Goal: Task Accomplishment & Management: Manage account settings

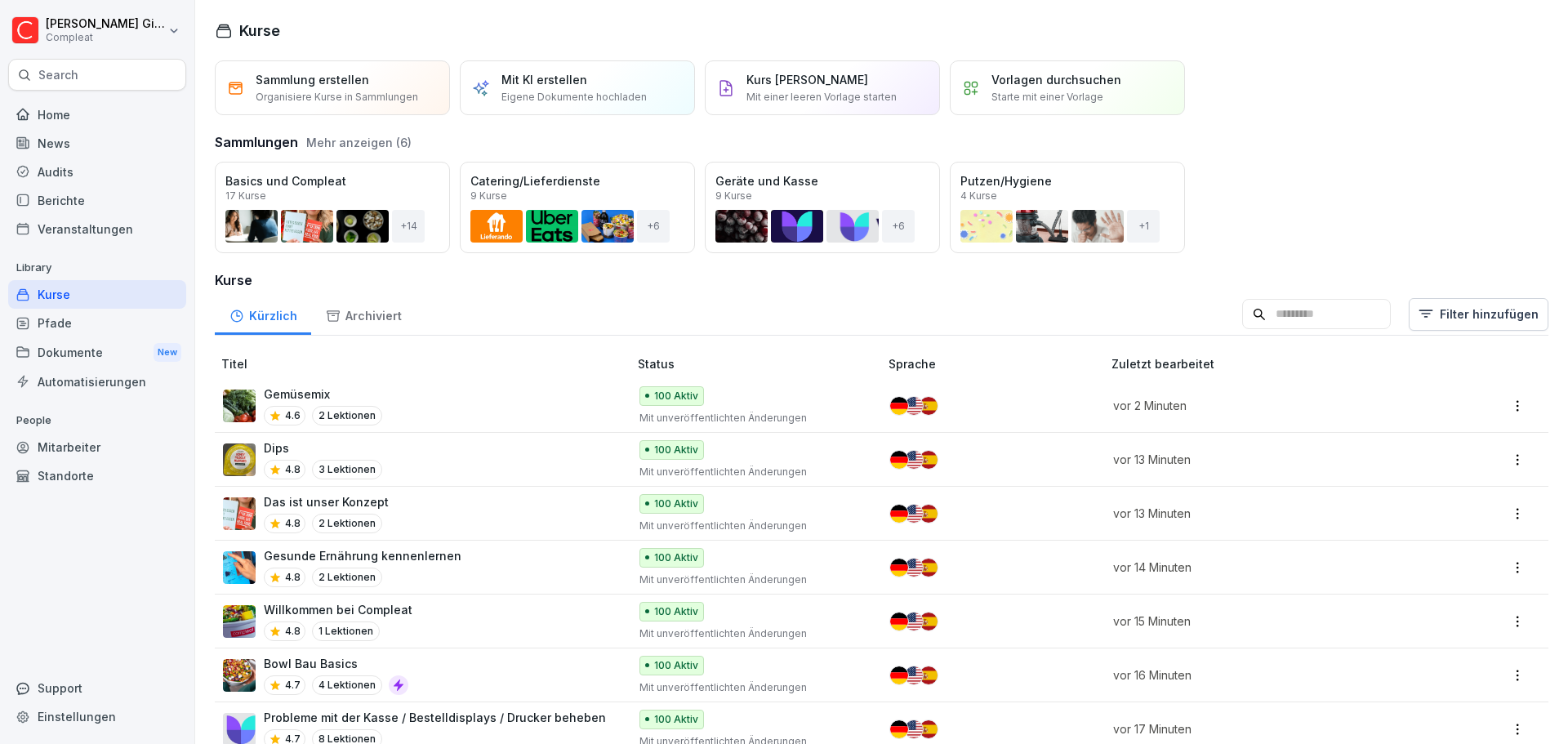
click at [472, 395] on div "Gemüsemix 4.6 2 Lektionen" at bounding box center [417, 406] width 389 height 40
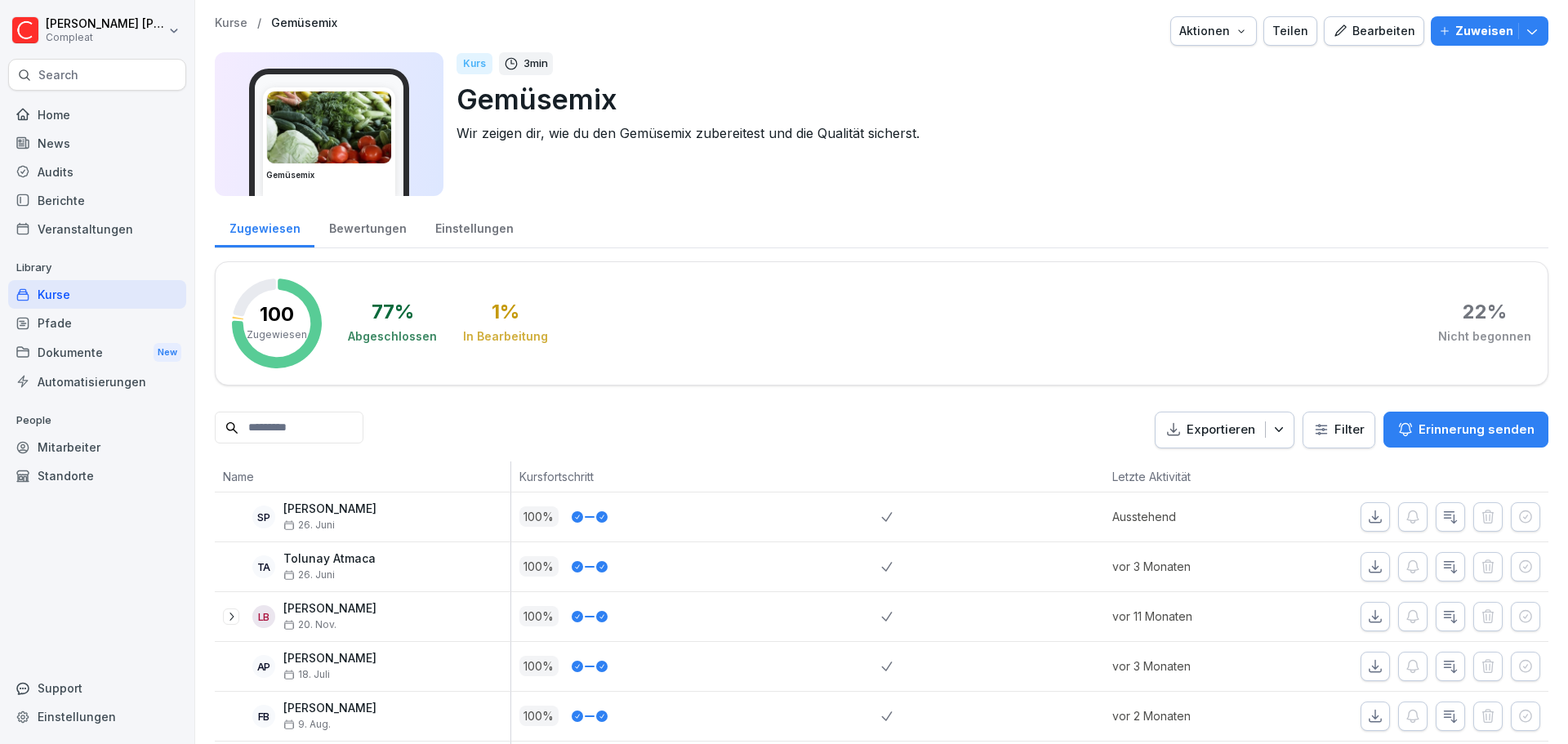
click at [81, 119] on div "Home" at bounding box center [96, 114] width 178 height 28
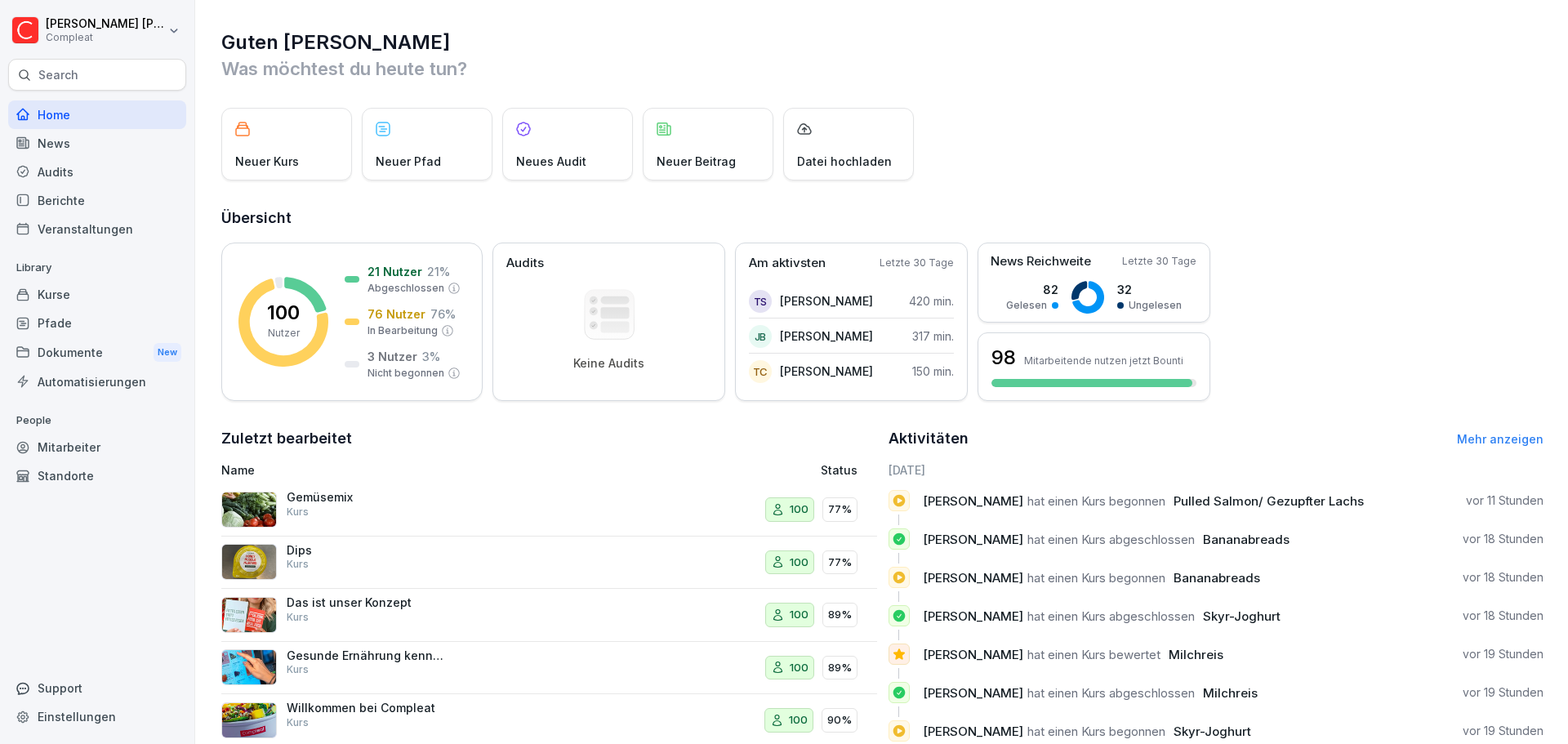
click at [506, 518] on div "Gemüsemix Kurs" at bounding box center [427, 510] width 411 height 39
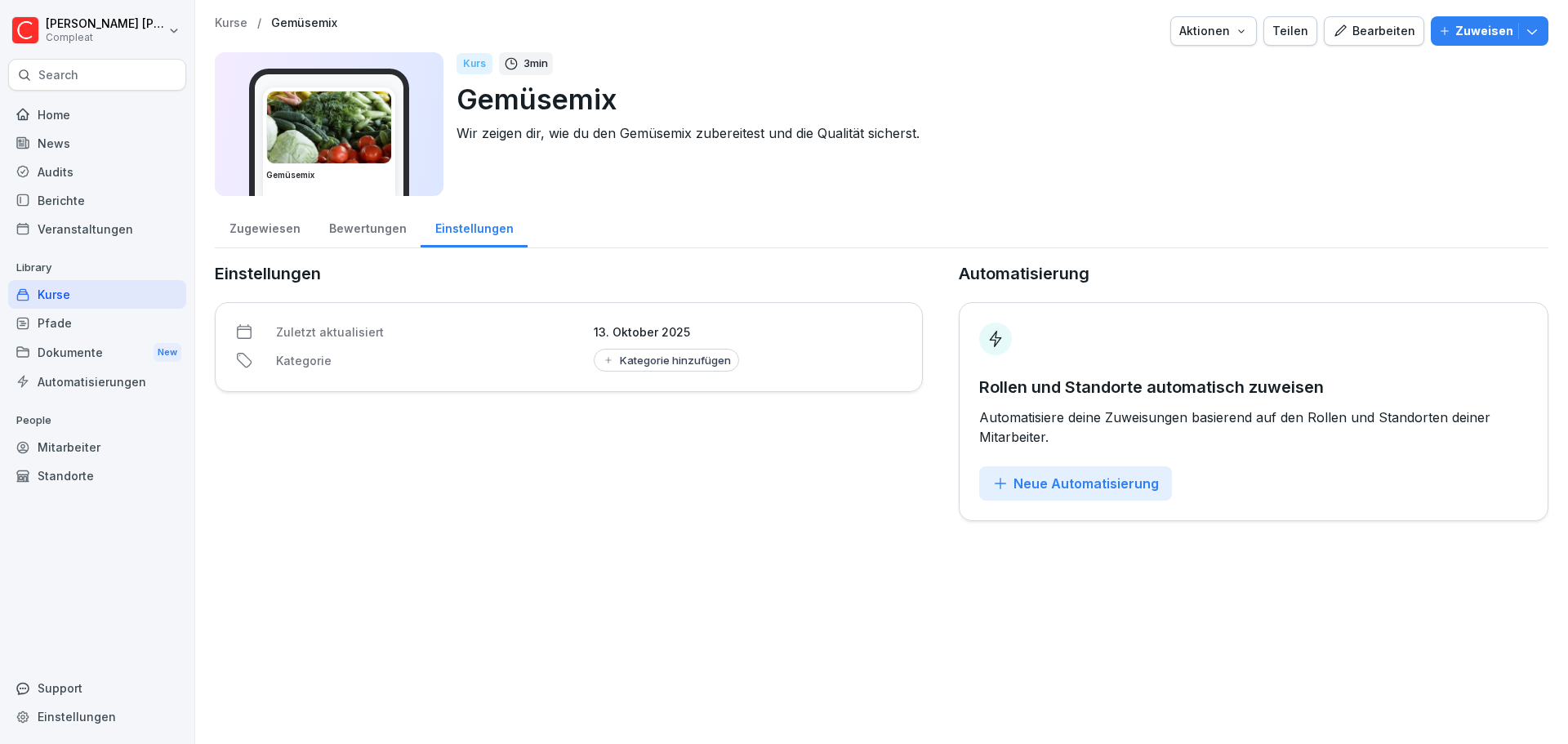
click at [101, 278] on p "Library" at bounding box center [96, 267] width 178 height 26
click at [90, 288] on div "Kurse" at bounding box center [96, 294] width 178 height 28
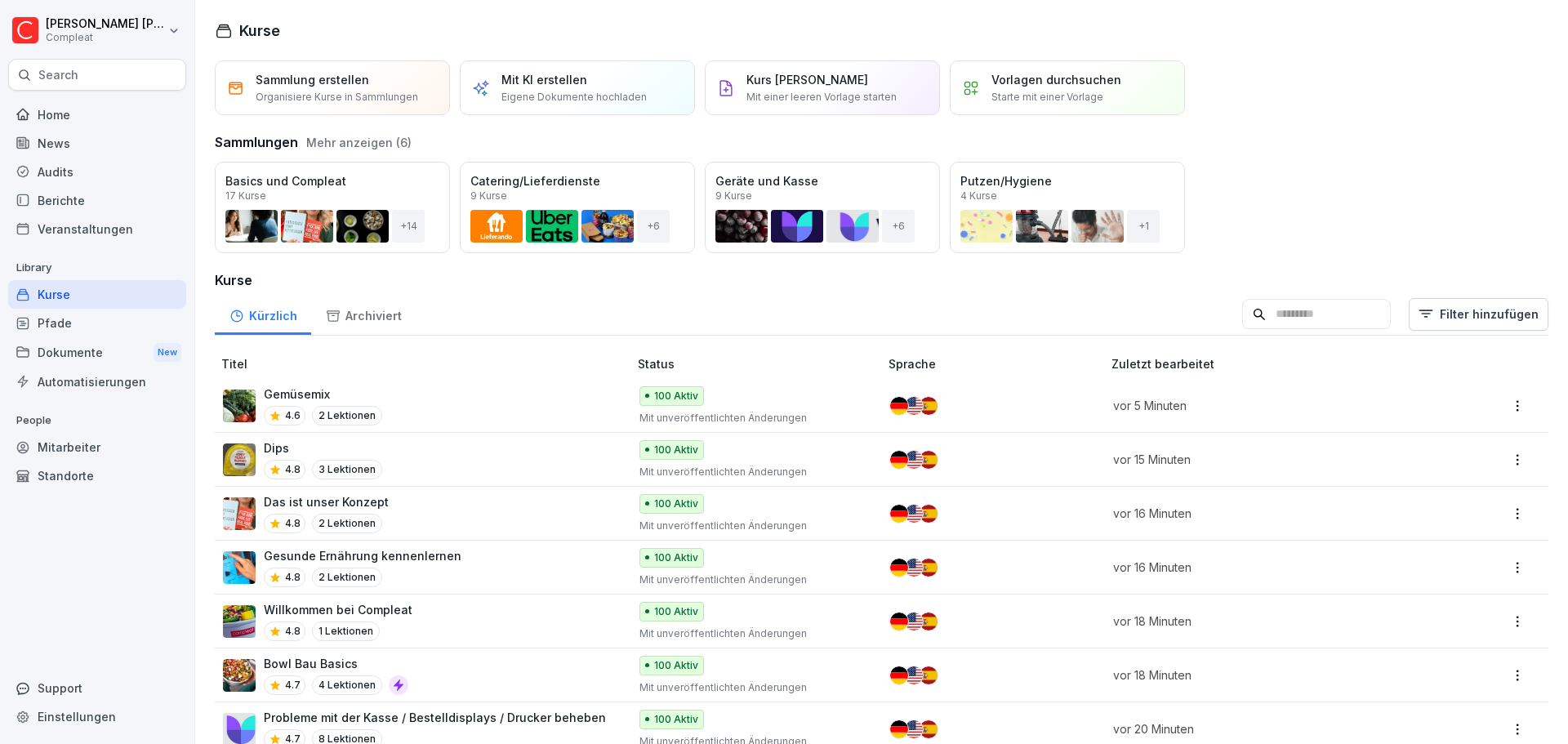
click at [96, 96] on div at bounding box center [96, 95] width 178 height 10
click at [95, 105] on div "Home" at bounding box center [96, 114] width 178 height 28
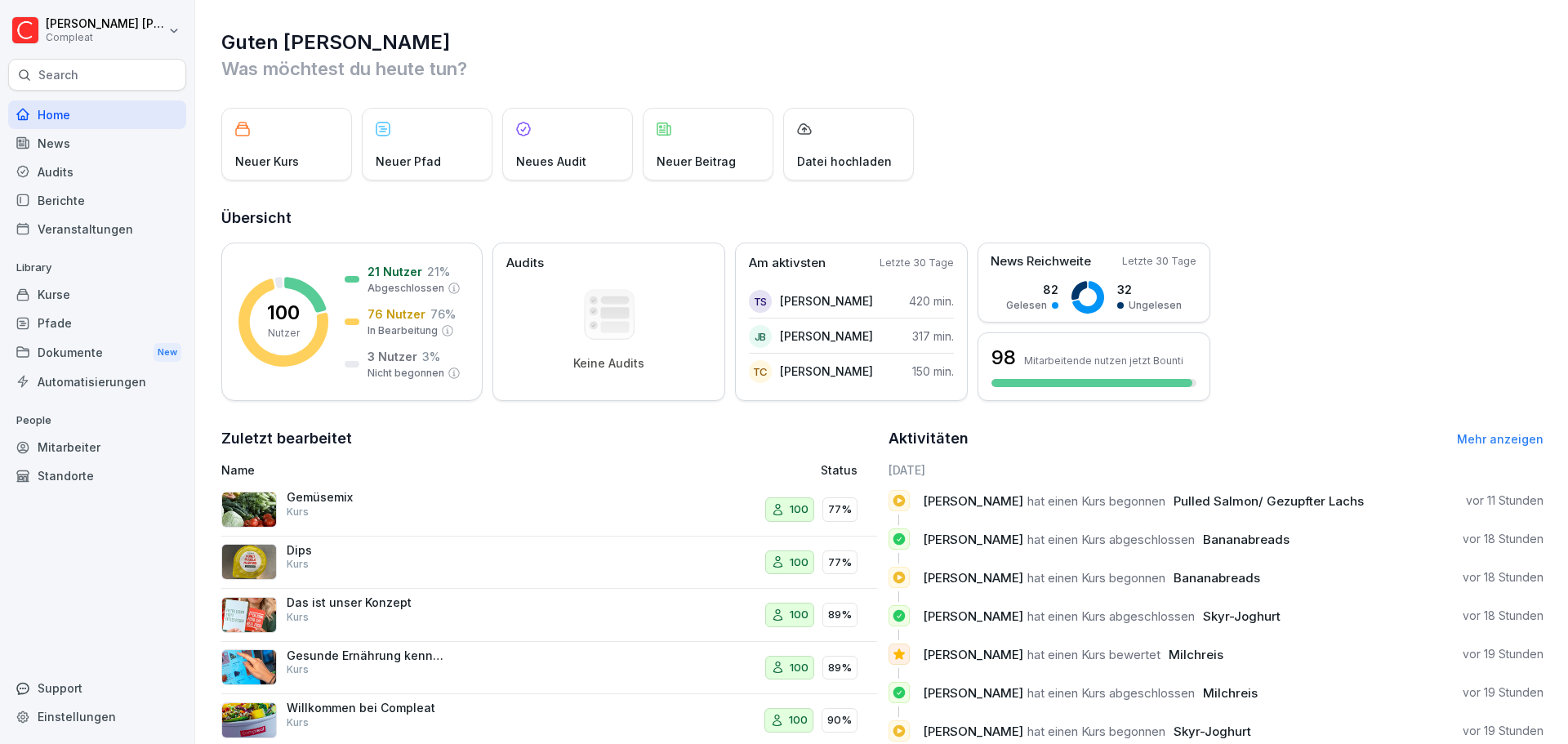
click at [140, 171] on div "Audits" at bounding box center [96, 171] width 178 height 28
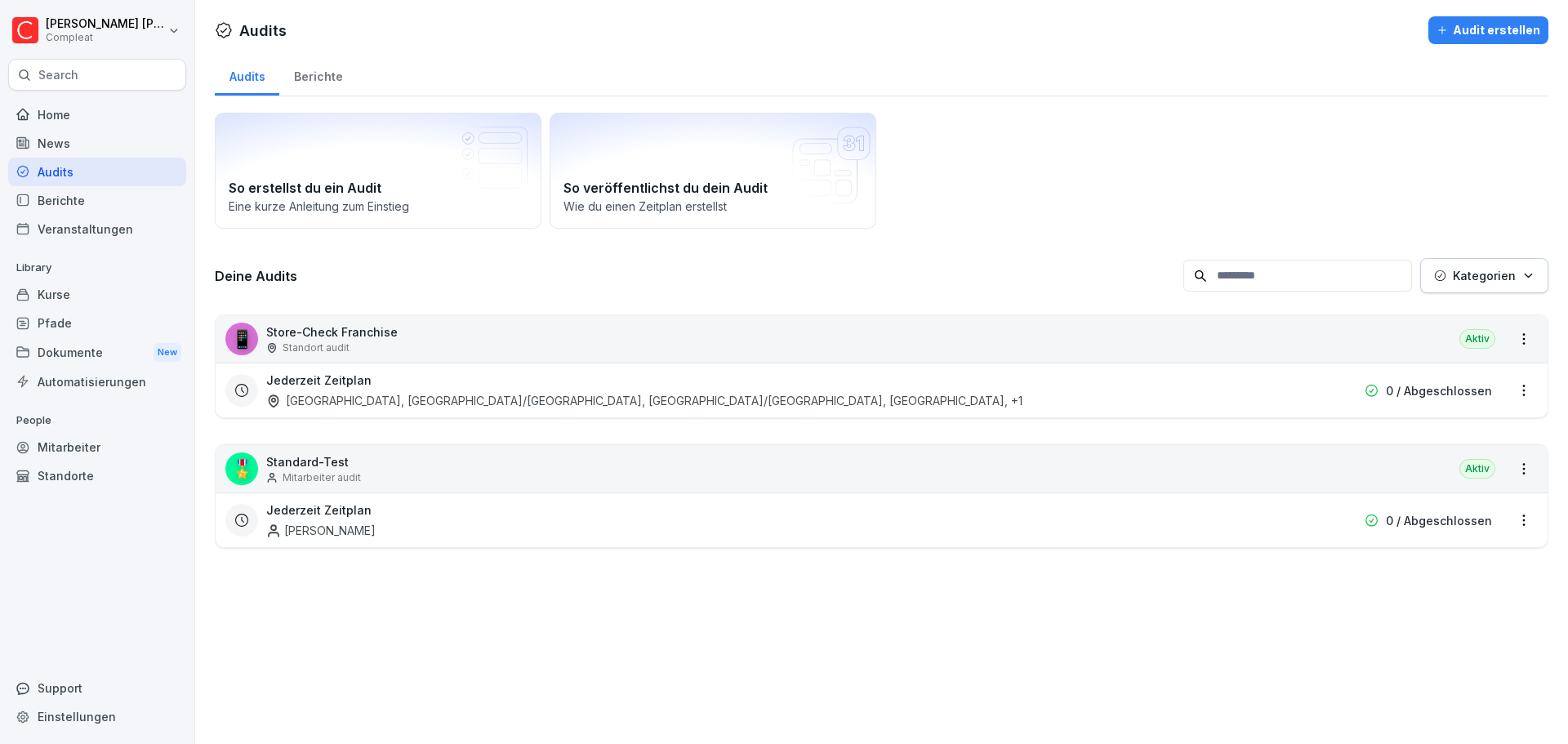
click at [568, 401] on div "Darmstadt, Heidelberg/Mannheim, Nürnberg/Fürth, Frankfurt Nordend , +1" at bounding box center [645, 401] width 756 height 18
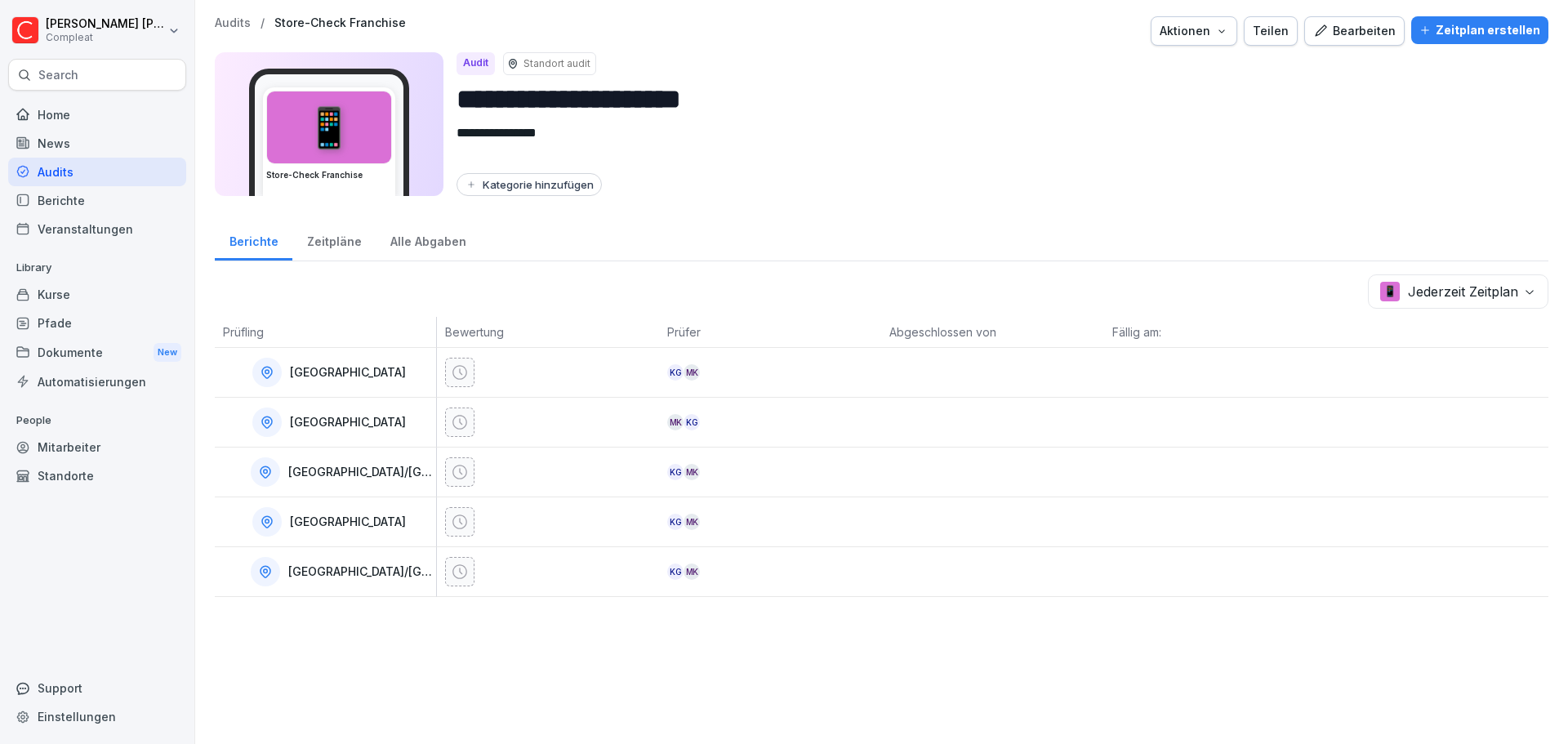
click at [1509, 289] on body "**********" at bounding box center [784, 372] width 1568 height 744
click at [1243, 199] on html "**********" at bounding box center [784, 372] width 1568 height 744
click at [334, 242] on div "Zeitpläne" at bounding box center [334, 239] width 84 height 42
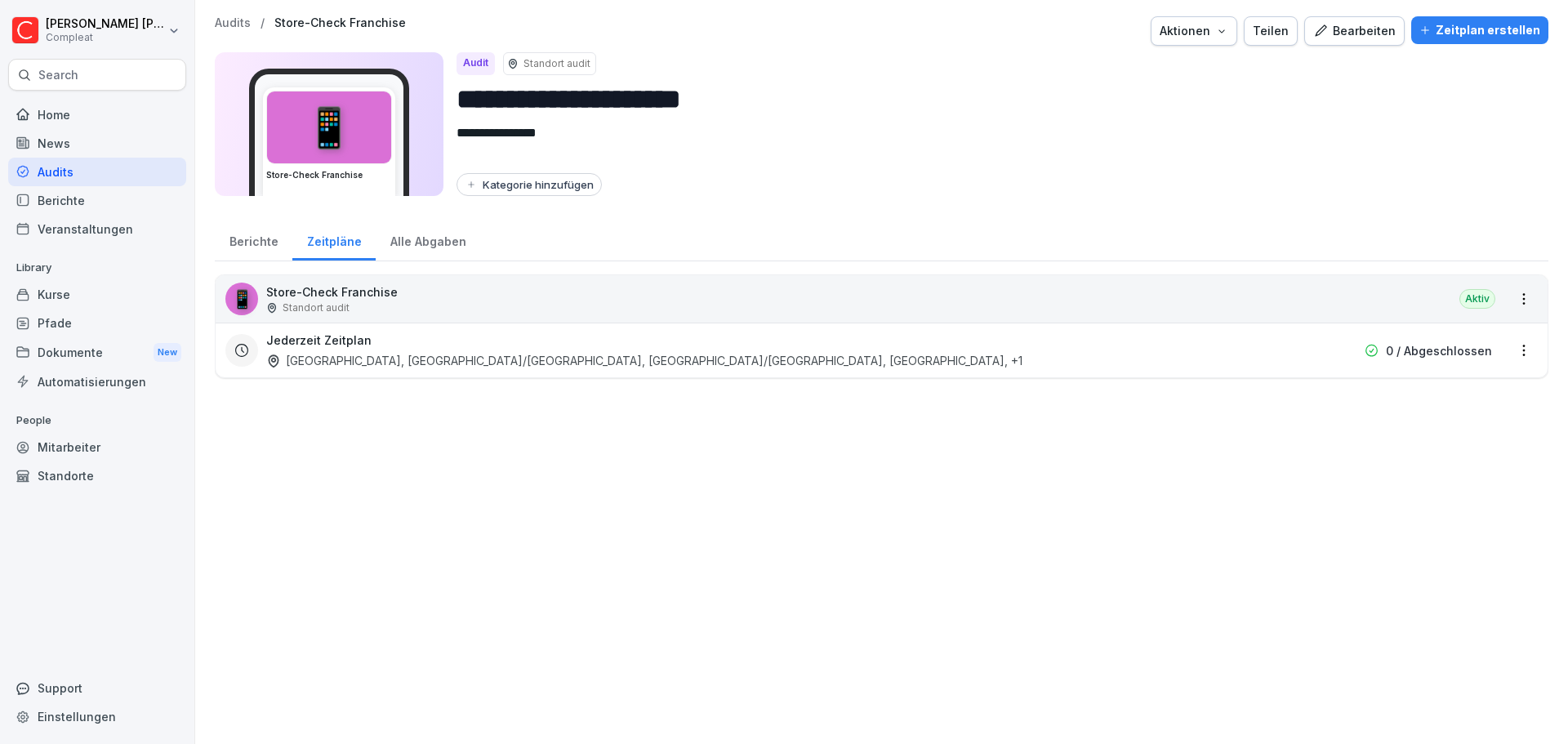
click at [239, 243] on div "Berichte" at bounding box center [254, 239] width 78 height 42
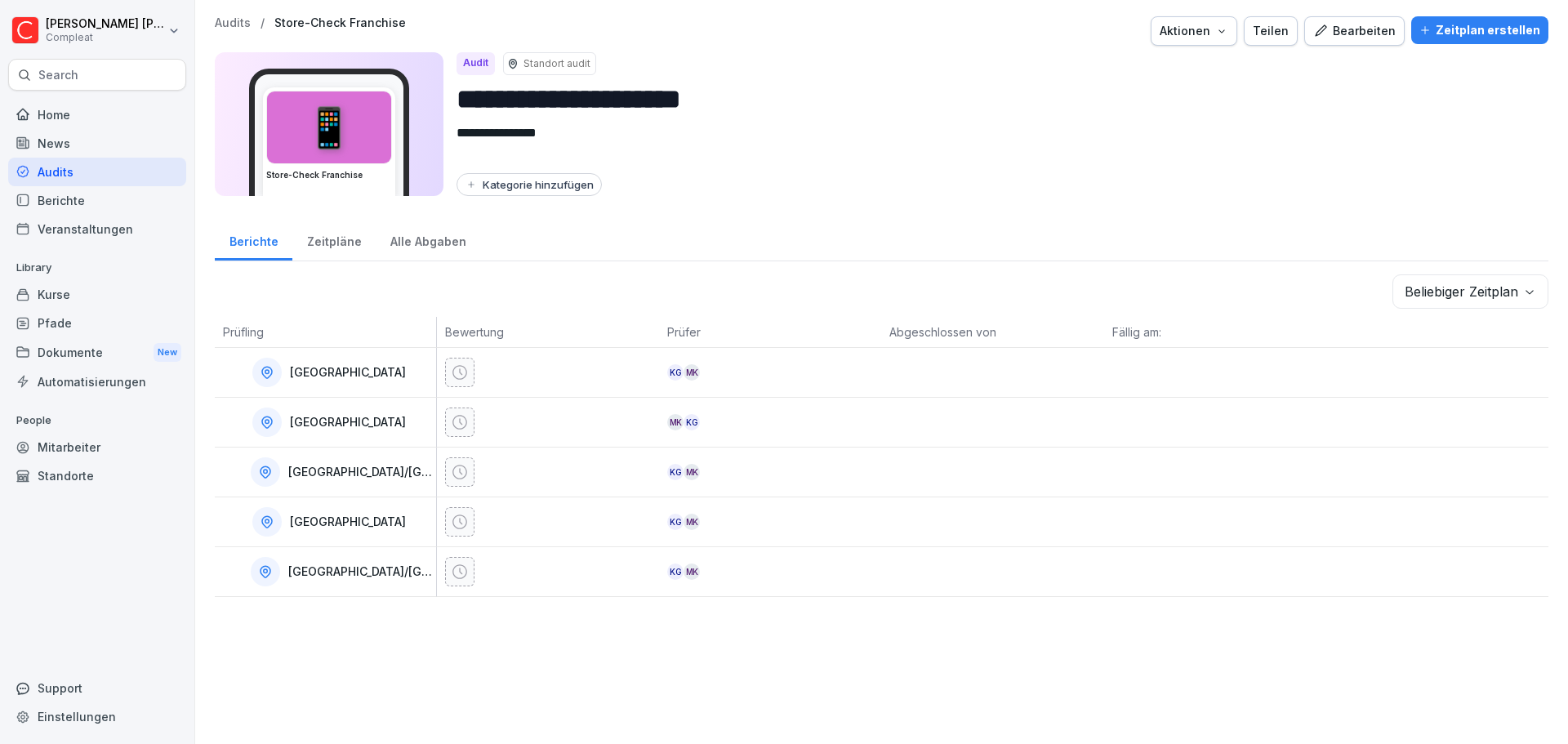
click at [376, 473] on p "[GEOGRAPHIC_DATA]/[GEOGRAPHIC_DATA]" at bounding box center [361, 473] width 145 height 14
drag, startPoint x: 291, startPoint y: 478, endPoint x: 437, endPoint y: 460, distance: 147.1
click at [437, 460] on tr "Heidelberg/Mannheim KG MK" at bounding box center [882, 472] width 1334 height 50
click at [333, 482] on div "[GEOGRAPHIC_DATA]/[GEOGRAPHIC_DATA]" at bounding box center [329, 472] width 213 height 29
drag, startPoint x: 293, startPoint y: 474, endPoint x: 416, endPoint y: 471, distance: 123.0
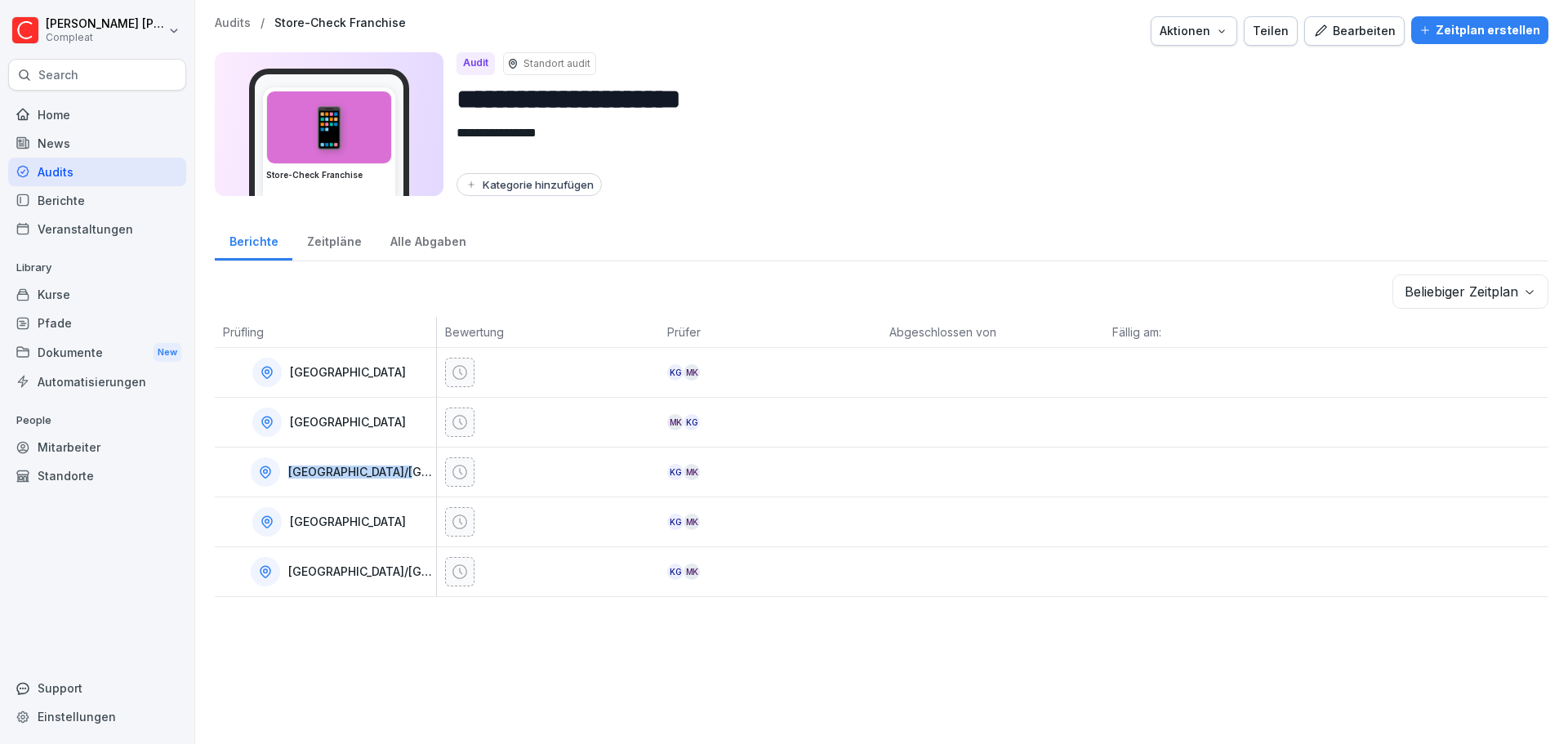
click at [416, 471] on div "[GEOGRAPHIC_DATA]/[GEOGRAPHIC_DATA]" at bounding box center [329, 472] width 213 height 29
click at [229, 699] on div "**********" at bounding box center [882, 372] width 1373 height 744
click at [441, 653] on div "**********" at bounding box center [882, 372] width 1373 height 744
click at [96, 476] on div "Standorte" at bounding box center [96, 476] width 178 height 28
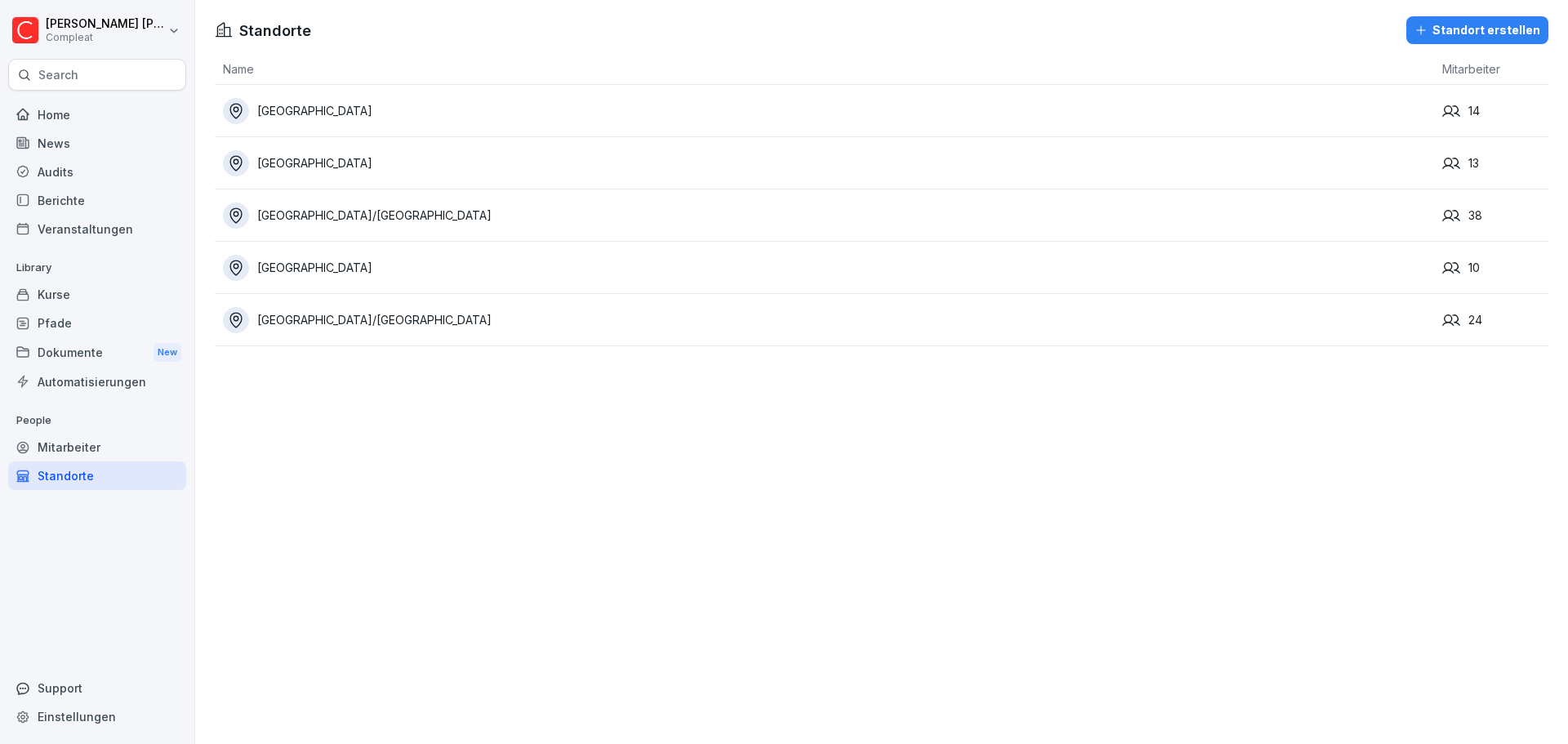
click at [305, 326] on div "Nürnberg/Fürth" at bounding box center [828, 320] width 1211 height 26
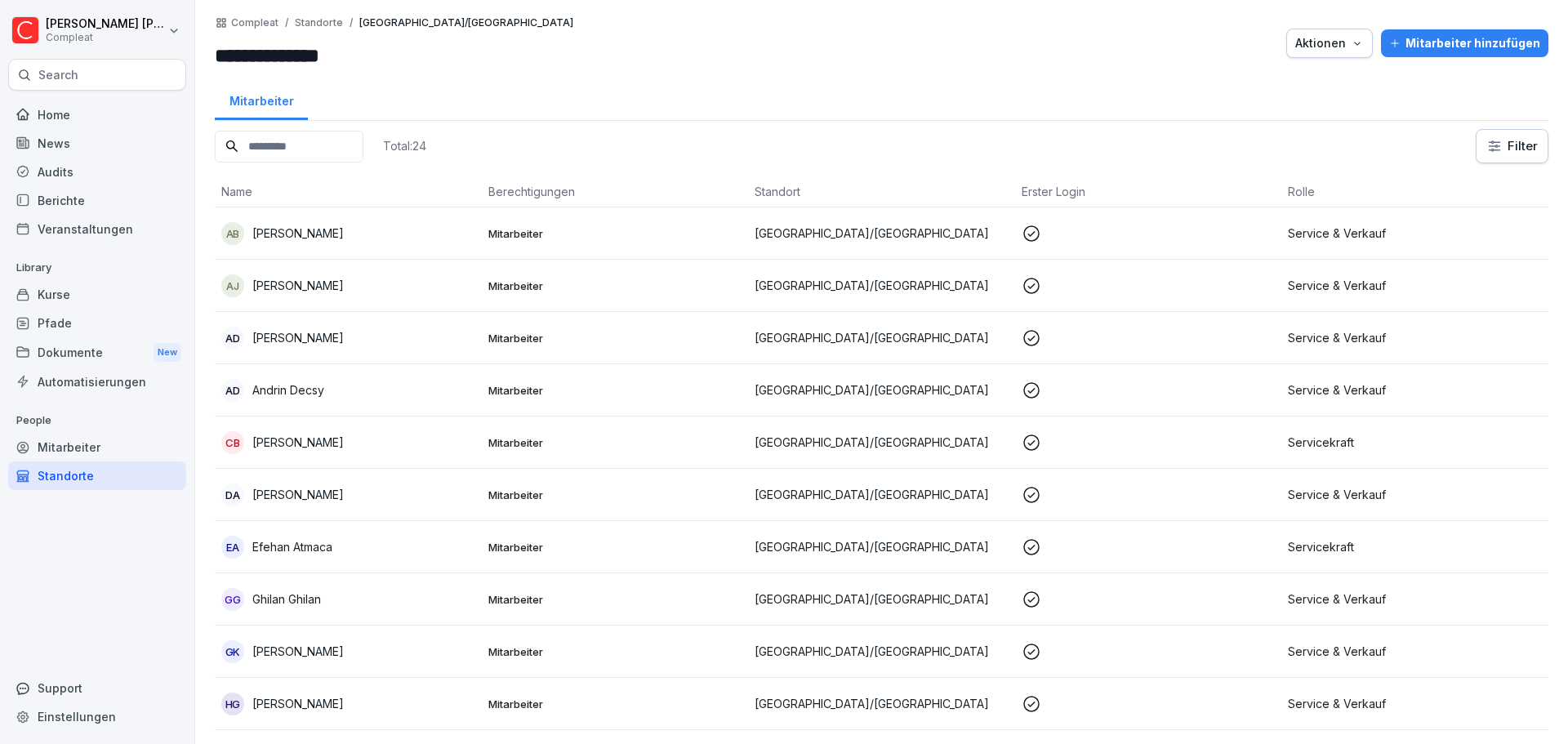
click at [304, 62] on input "**********" at bounding box center [313, 55] width 196 height 29
drag, startPoint x: 366, startPoint y: 54, endPoint x: 304, endPoint y: 53, distance: 62.0
click at [304, 53] on input "**********" at bounding box center [313, 55] width 196 height 29
type input "********"
click at [881, 56] on div at bounding box center [929, 43] width 697 height 53
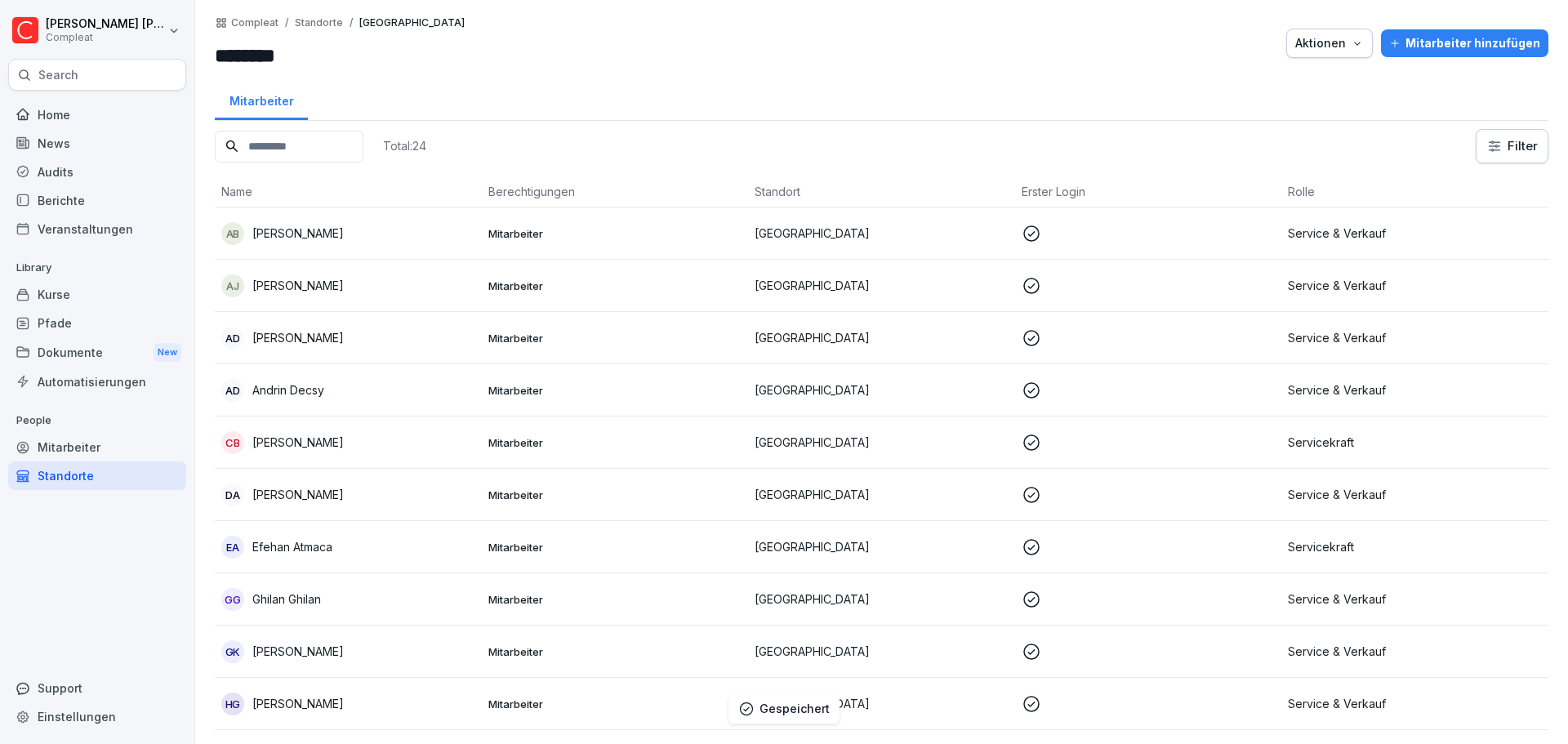
click at [91, 471] on div "Standorte" at bounding box center [96, 476] width 178 height 28
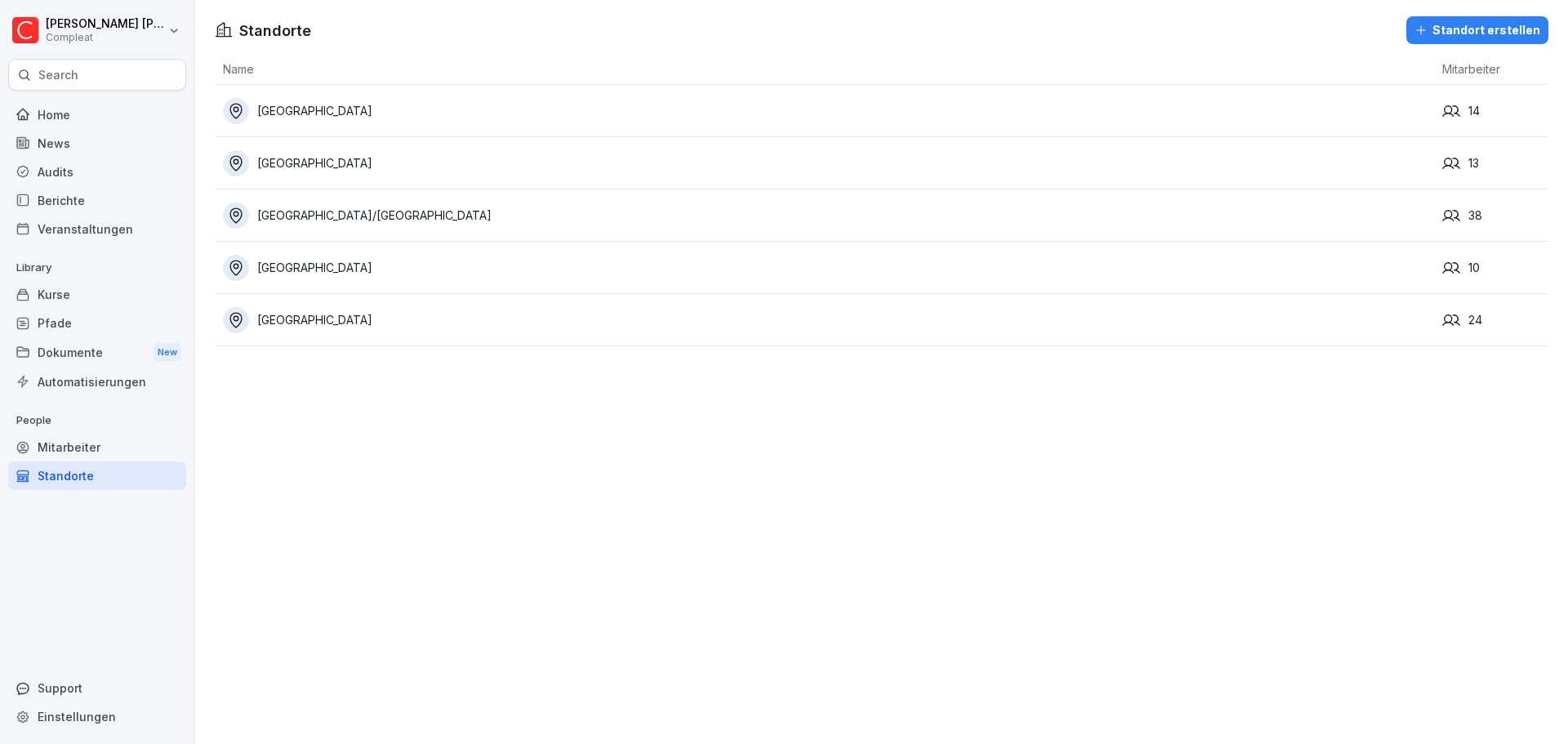
click at [1423, 27] on div "Standort erstellen" at bounding box center [1477, 30] width 125 height 18
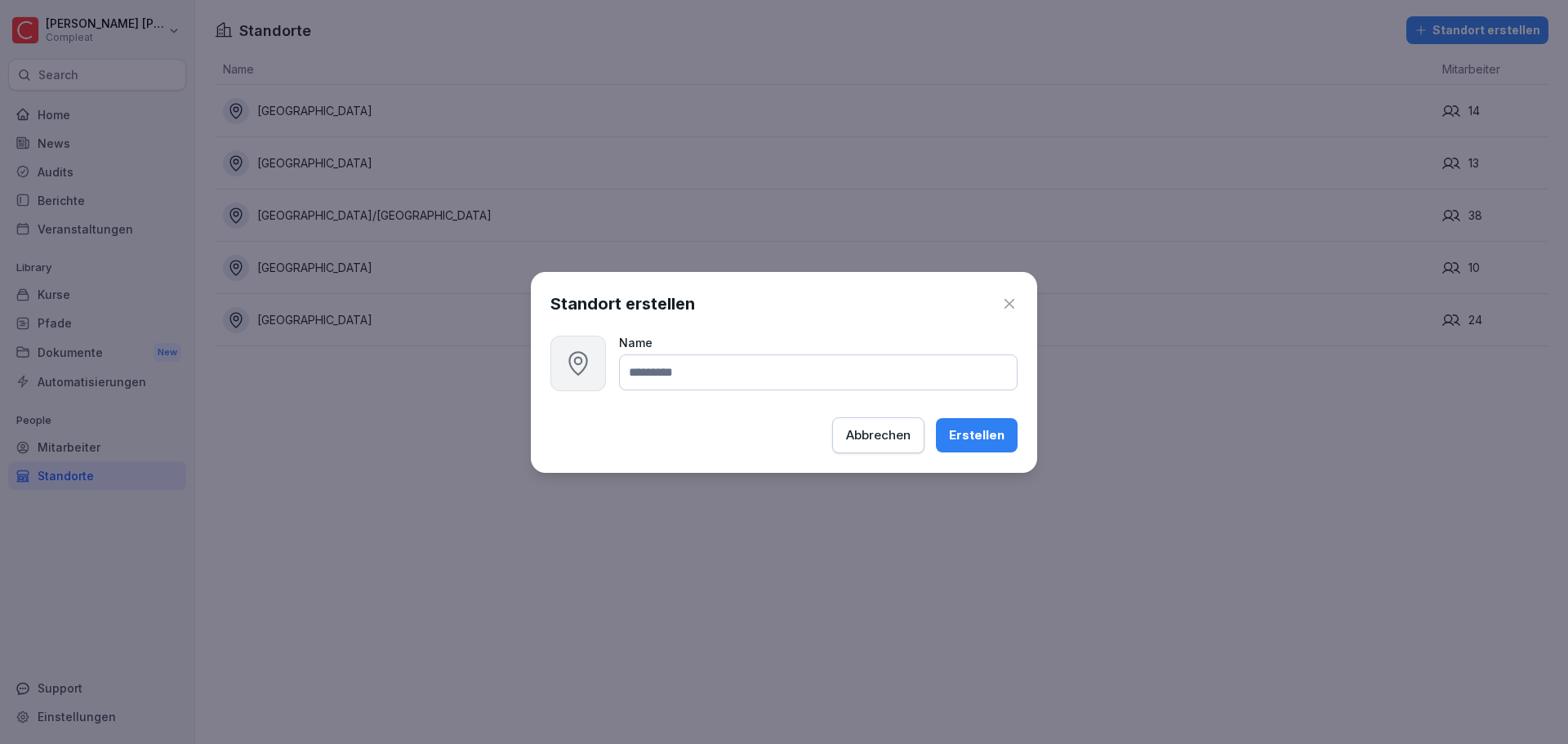
click at [567, 364] on icon at bounding box center [577, 364] width 28 height 28
drag, startPoint x: 702, startPoint y: 367, endPoint x: 798, endPoint y: 344, distance: 98.7
click at [703, 367] on input at bounding box center [819, 372] width 399 height 36
click at [1014, 307] on icon "button" at bounding box center [1009, 303] width 10 height 10
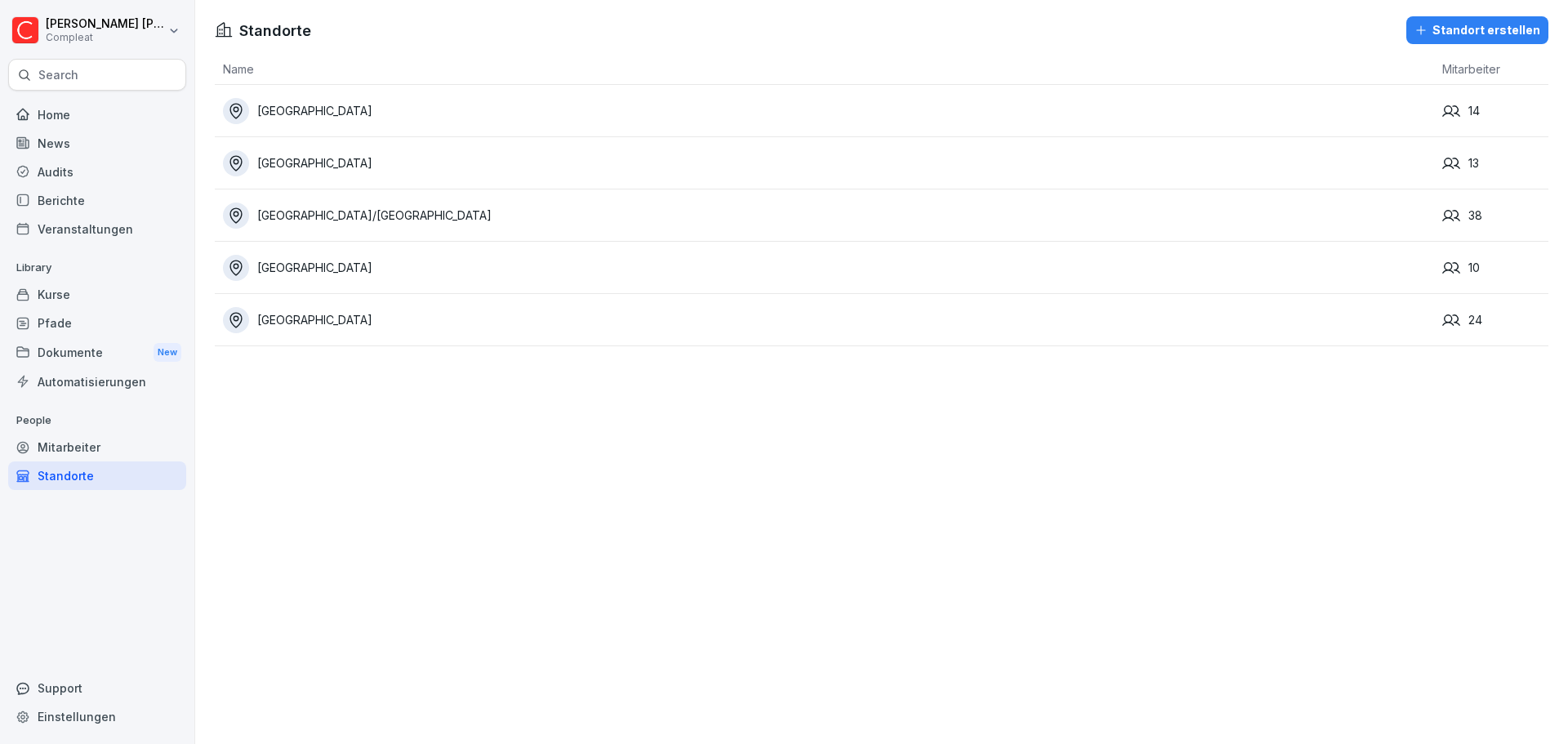
click at [1200, 684] on div "Standorte Standort erstellen Name Mitarbeiter Darmstadt 14 Frankfurt Nordend 13…" at bounding box center [882, 372] width 1373 height 744
click at [751, 683] on div "Standorte Standort erstellen Name Mitarbeiter Darmstadt 14 Frankfurt Nordend 13…" at bounding box center [882, 372] width 1373 height 744
click at [843, 682] on div "Standorte Standort erstellen Name Mitarbeiter Darmstadt 14 Frankfurt Nordend 13…" at bounding box center [882, 372] width 1373 height 744
click at [120, 174] on div "Audits" at bounding box center [96, 171] width 178 height 28
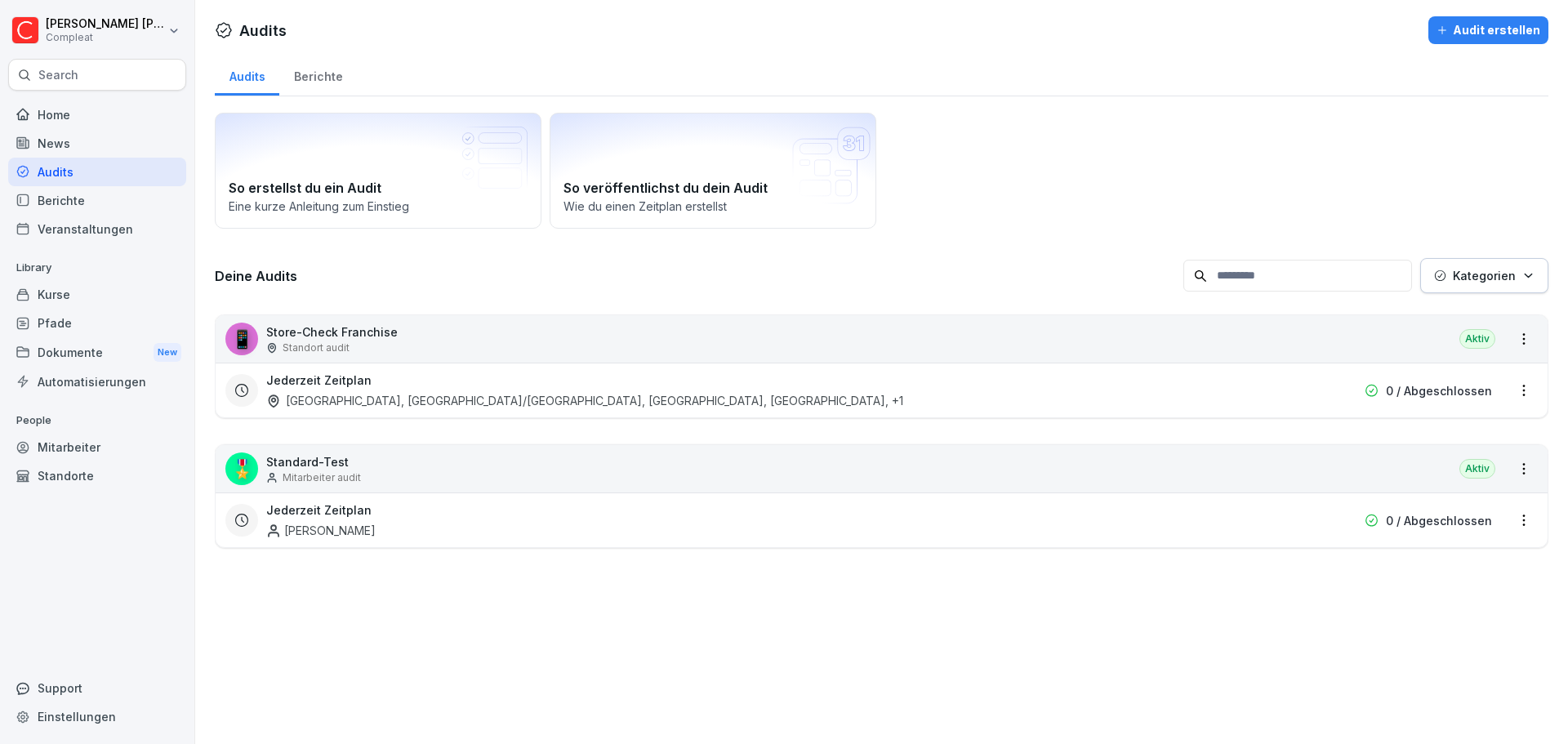
click at [310, 85] on div "Berichte" at bounding box center [318, 74] width 78 height 42
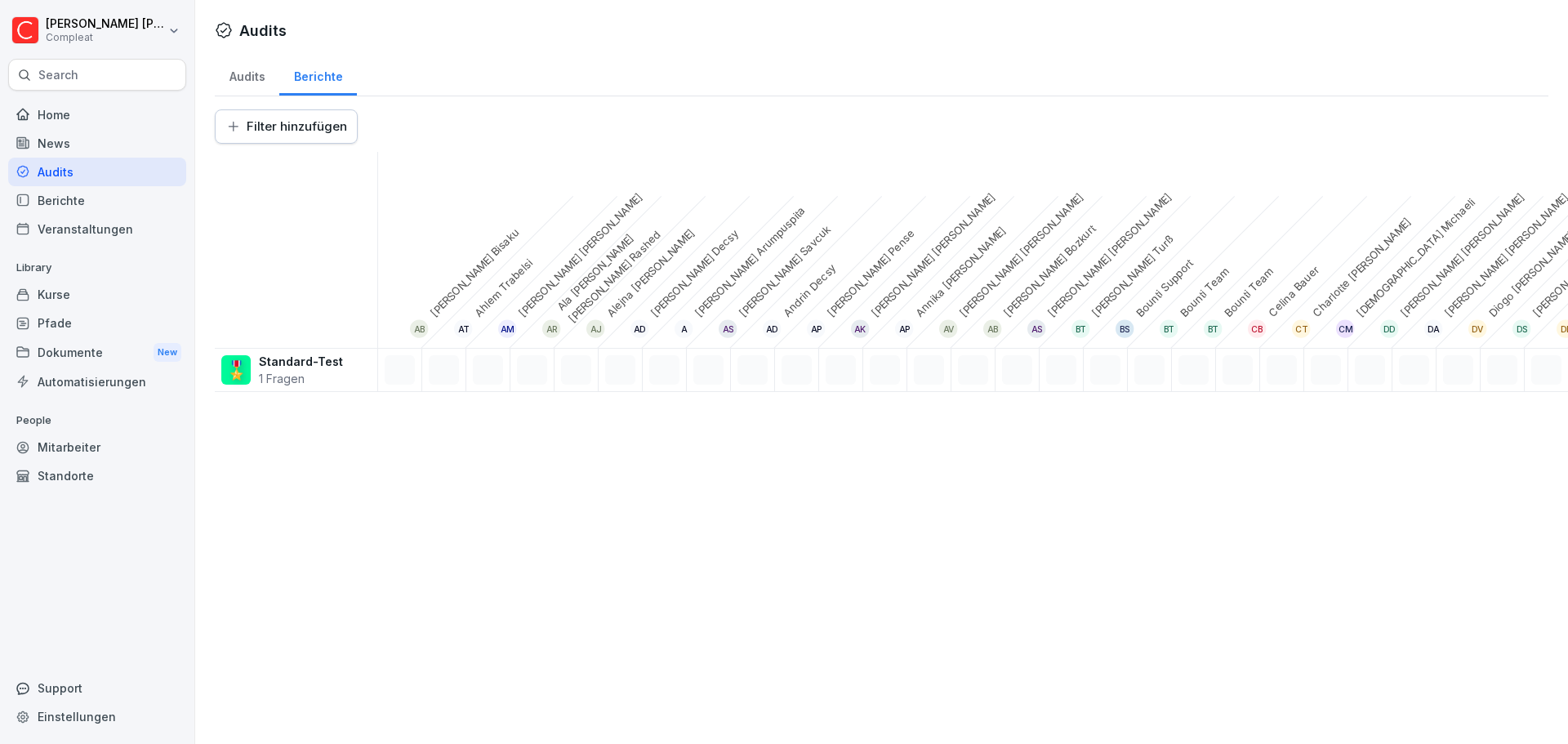
click at [262, 85] on div "Audits" at bounding box center [247, 74] width 64 height 42
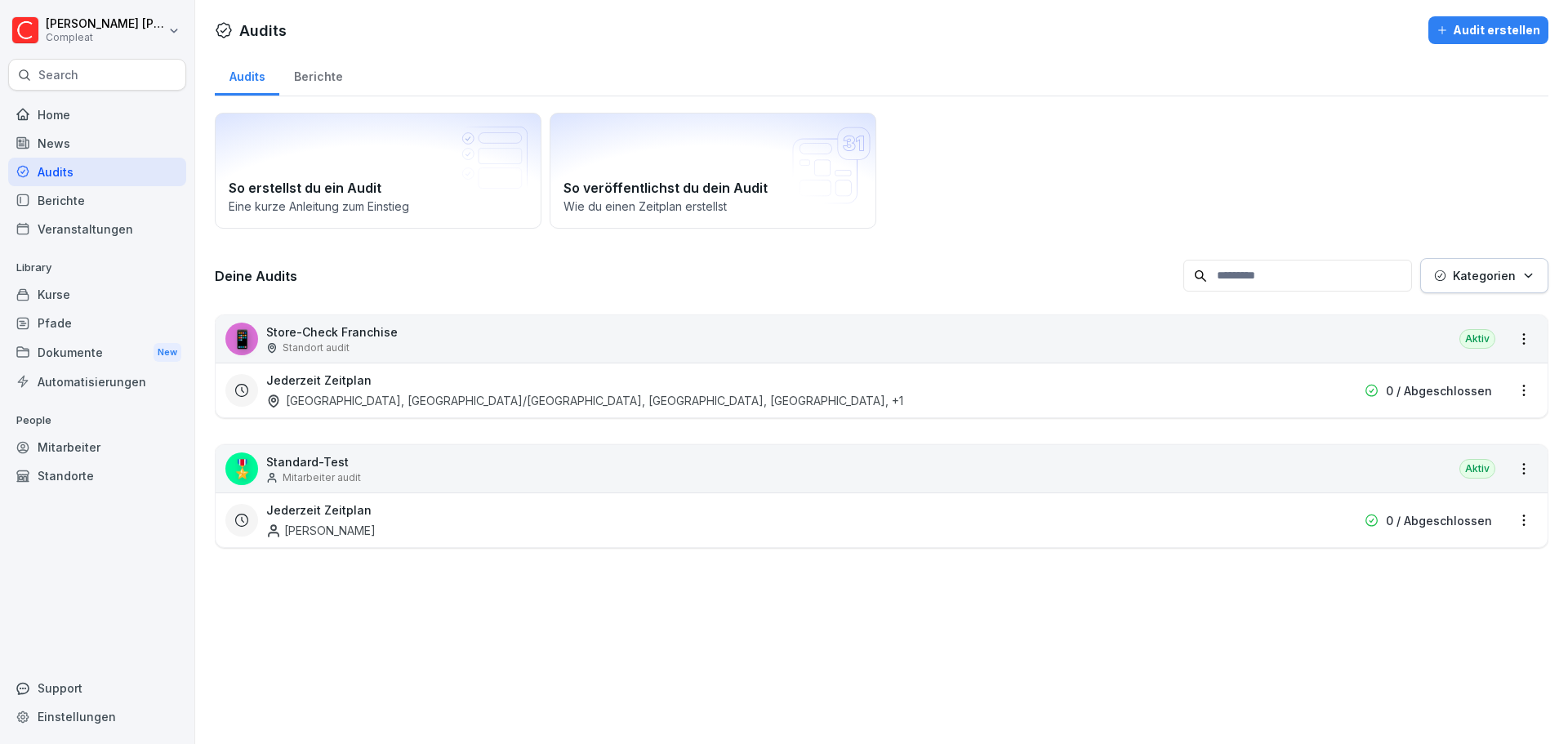
click at [94, 294] on div "Kurse" at bounding box center [96, 294] width 178 height 28
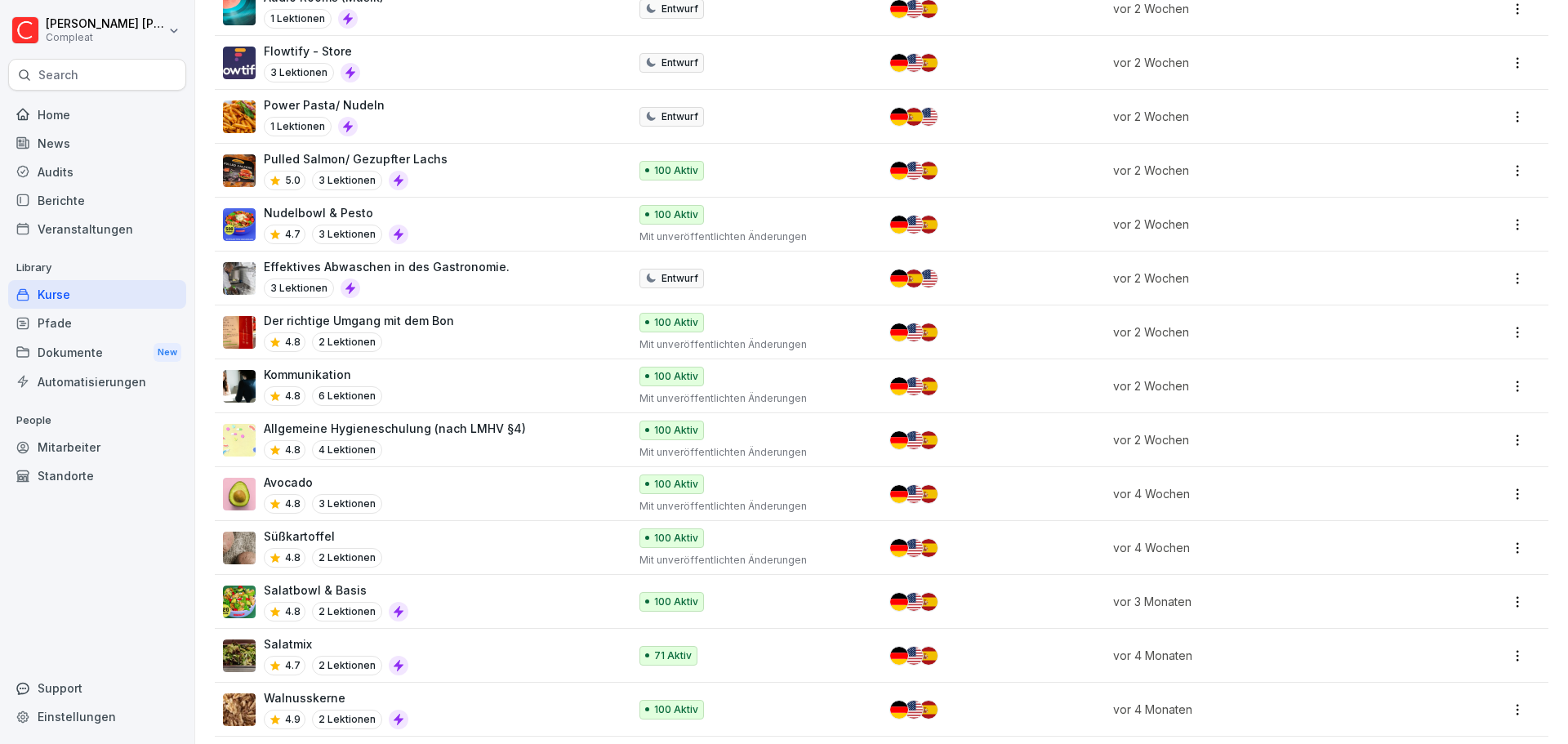
scroll to position [1716, 0]
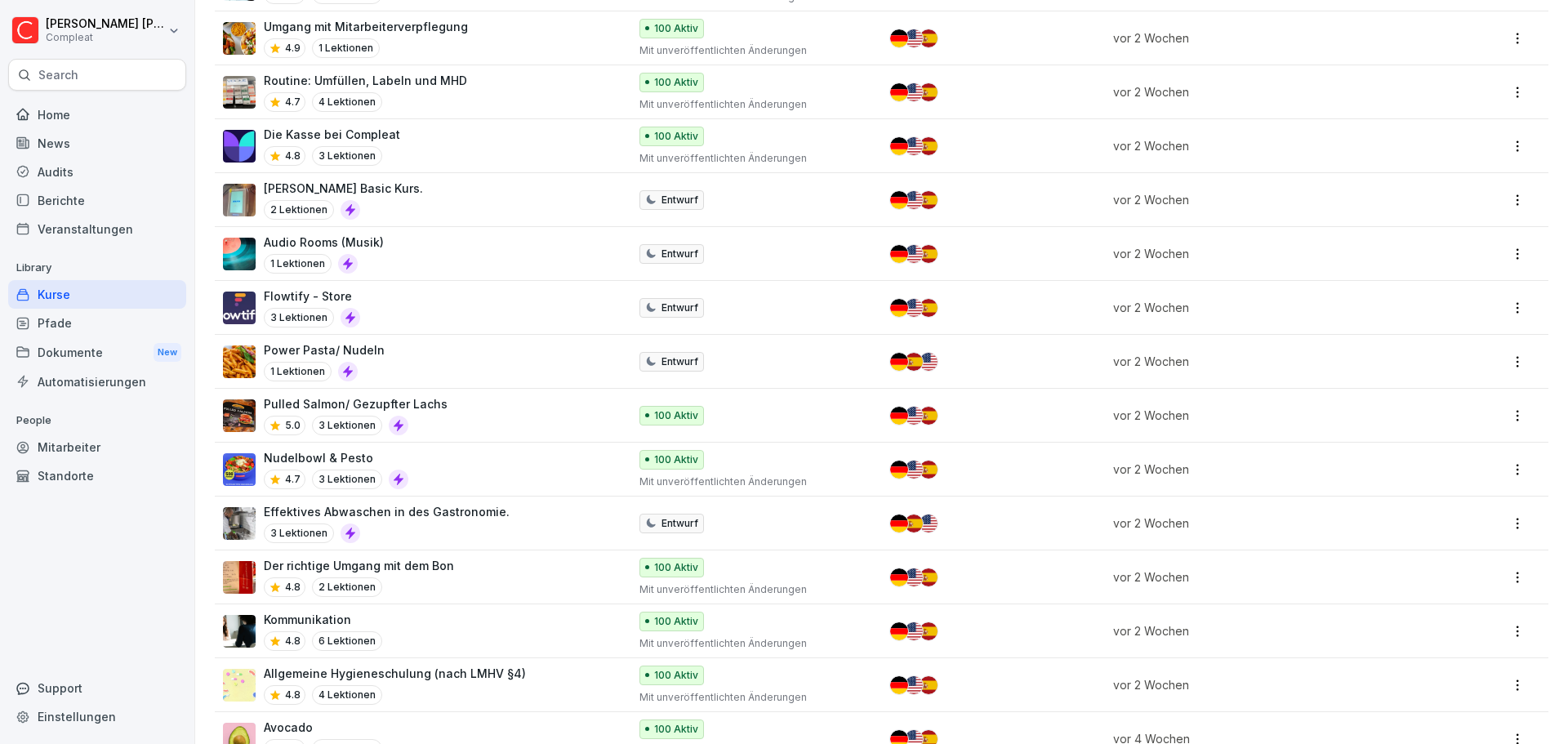
click at [413, 354] on div "Power Pasta/ Nudeln 1 Lektionen" at bounding box center [417, 361] width 389 height 40
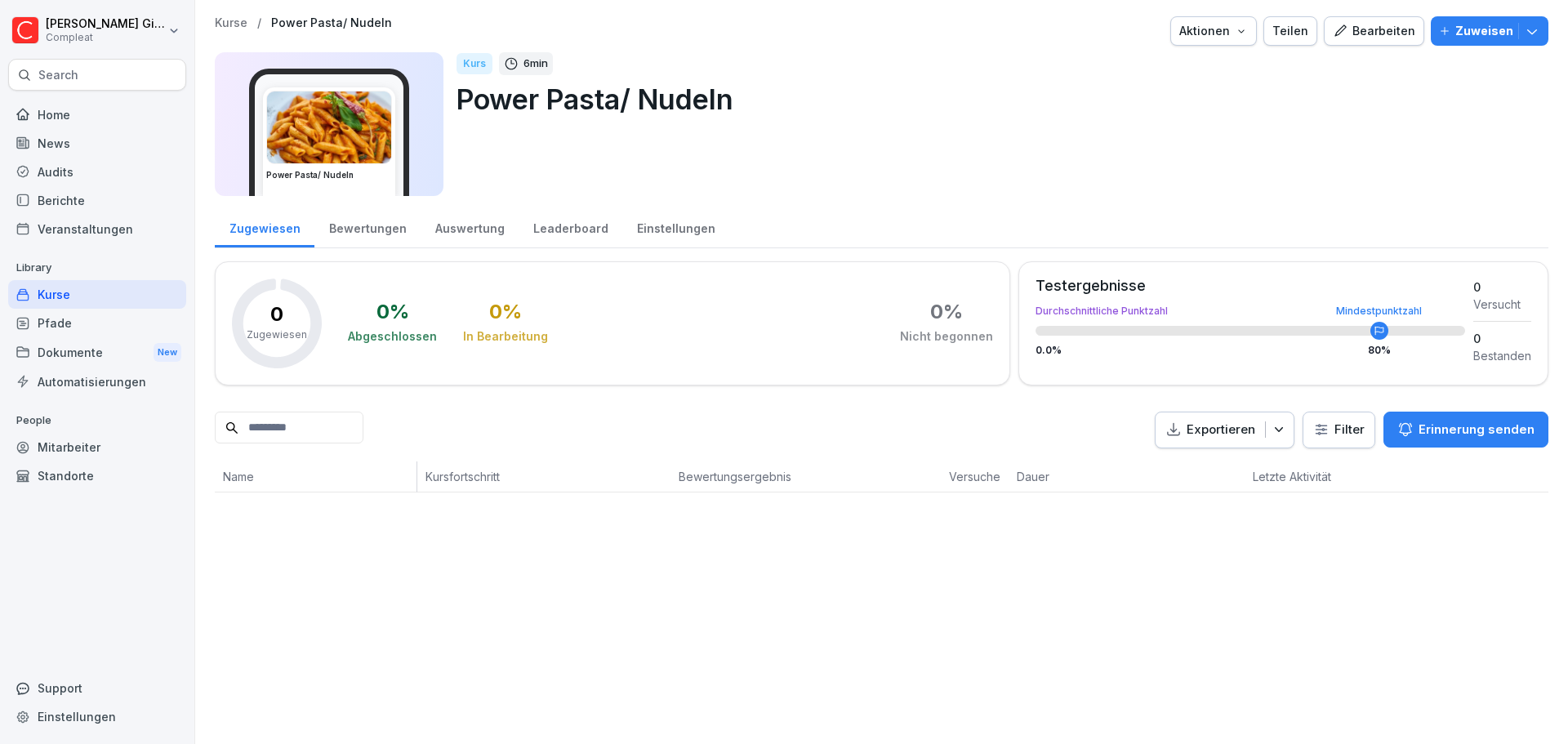
click at [101, 303] on div "Kurse" at bounding box center [96, 294] width 178 height 28
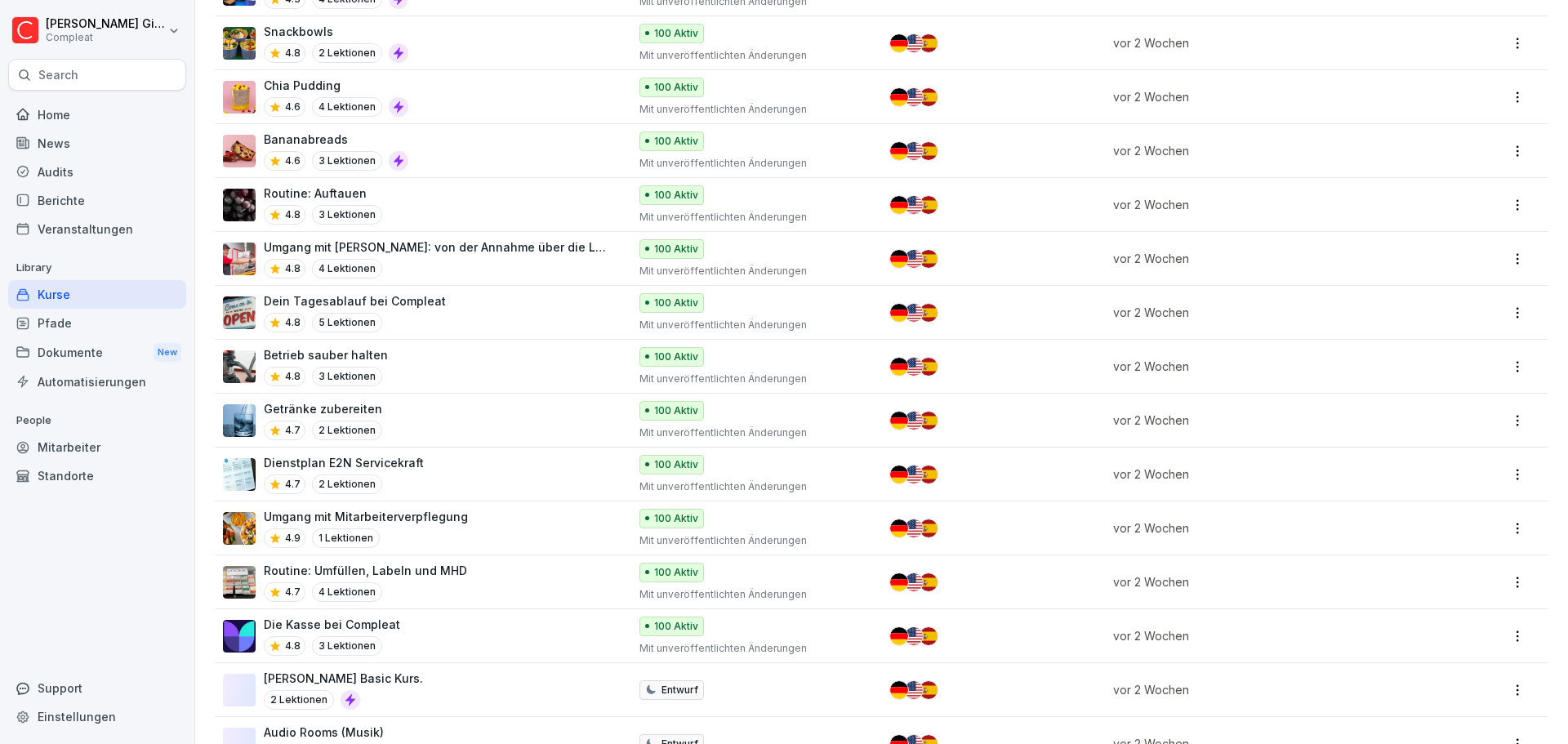
scroll to position [1634, 0]
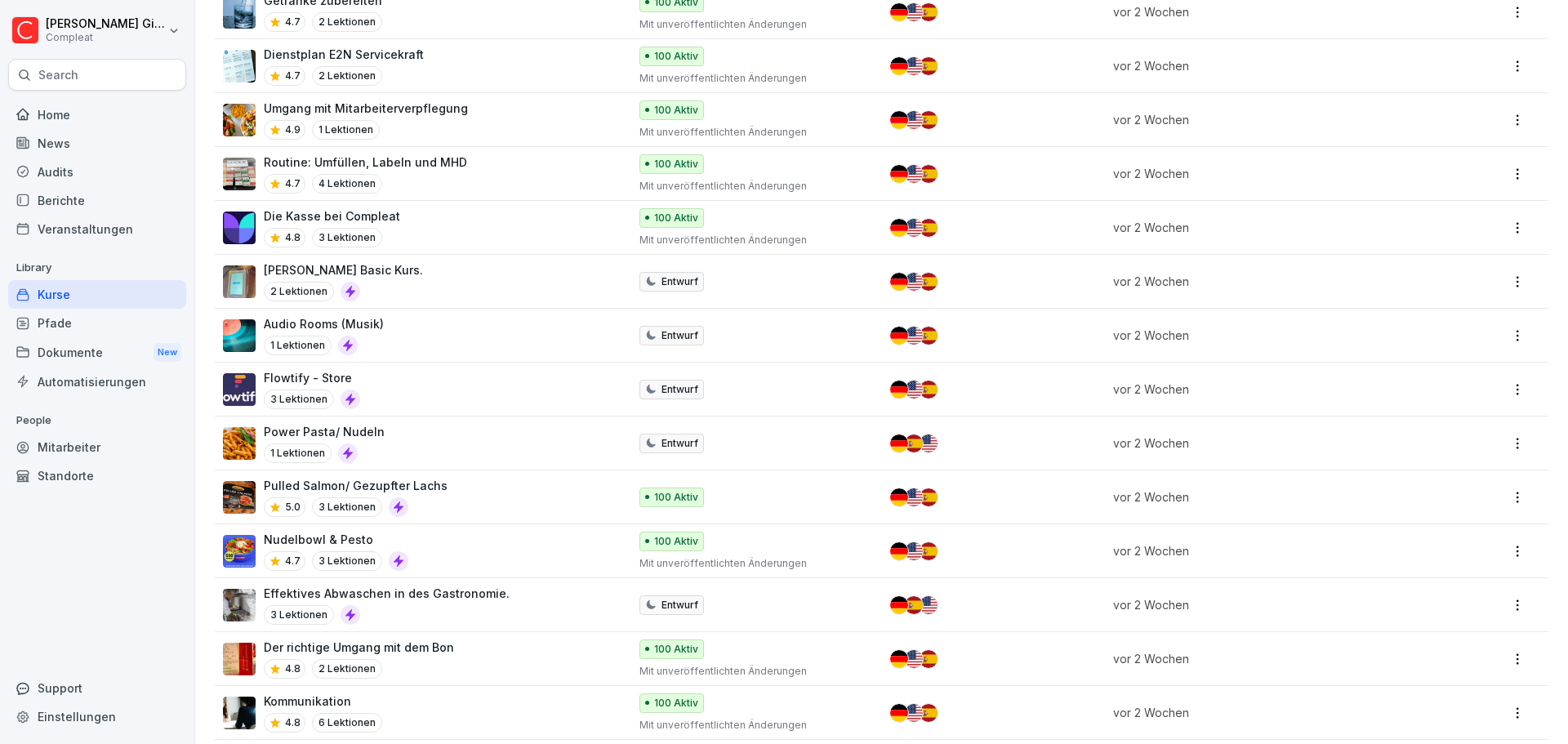
click at [413, 386] on div "Flowtify - Store 3 Lektionen" at bounding box center [417, 389] width 389 height 40
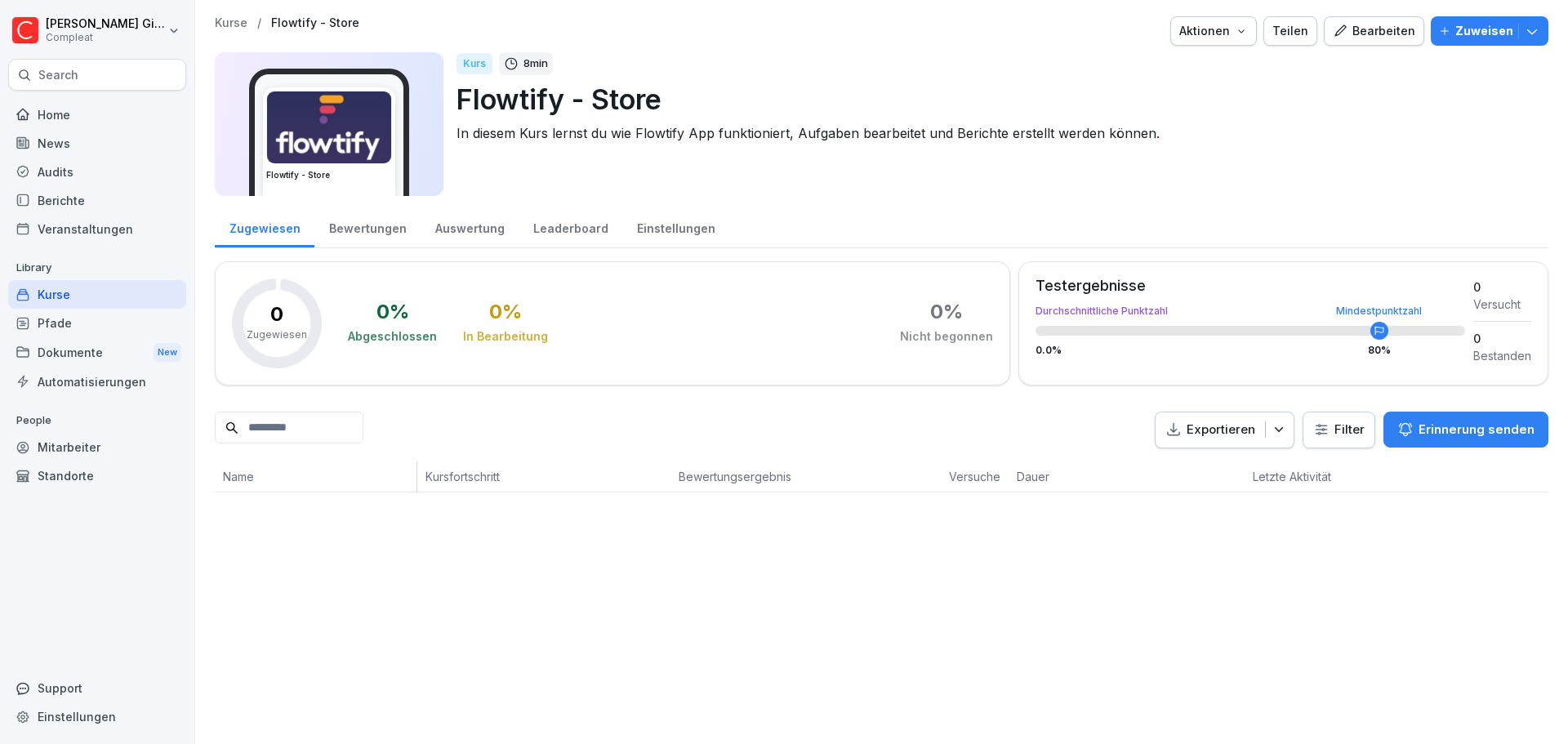
click at [1346, 28] on div "Bearbeiten" at bounding box center [1374, 31] width 83 height 18
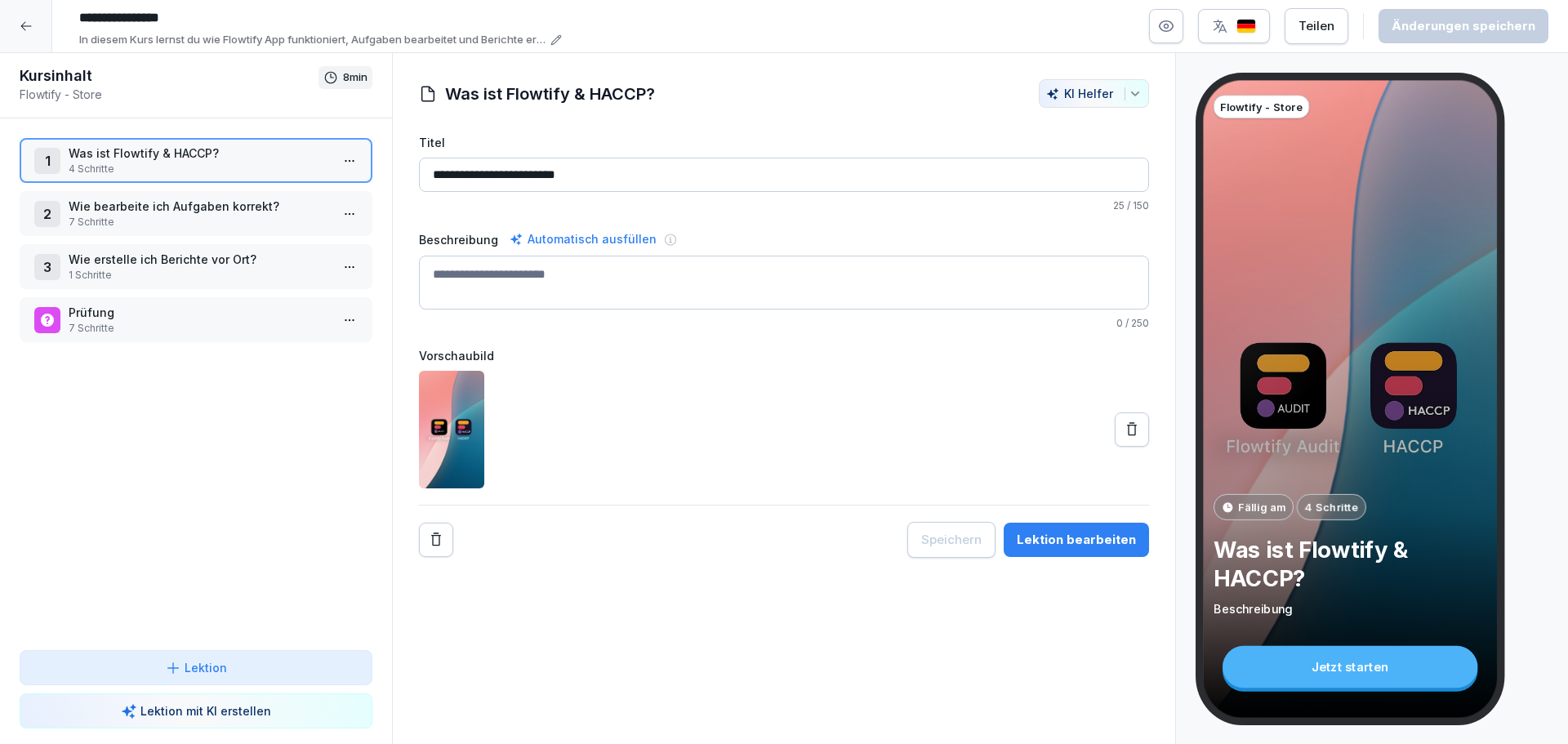
click at [249, 268] on p "1 Schritte" at bounding box center [199, 275] width 261 height 15
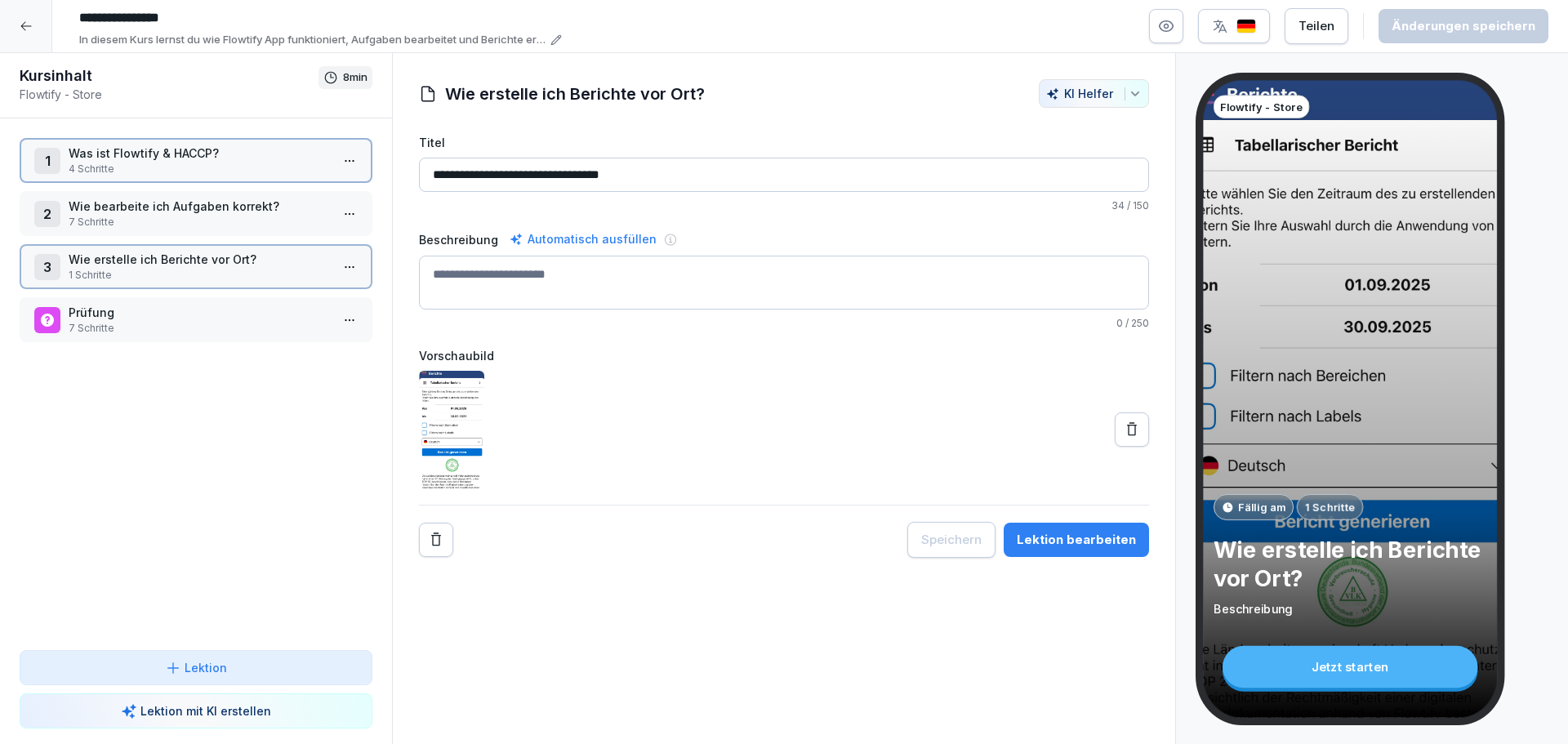
click at [249, 268] on p "1 Schritte" at bounding box center [199, 275] width 261 height 15
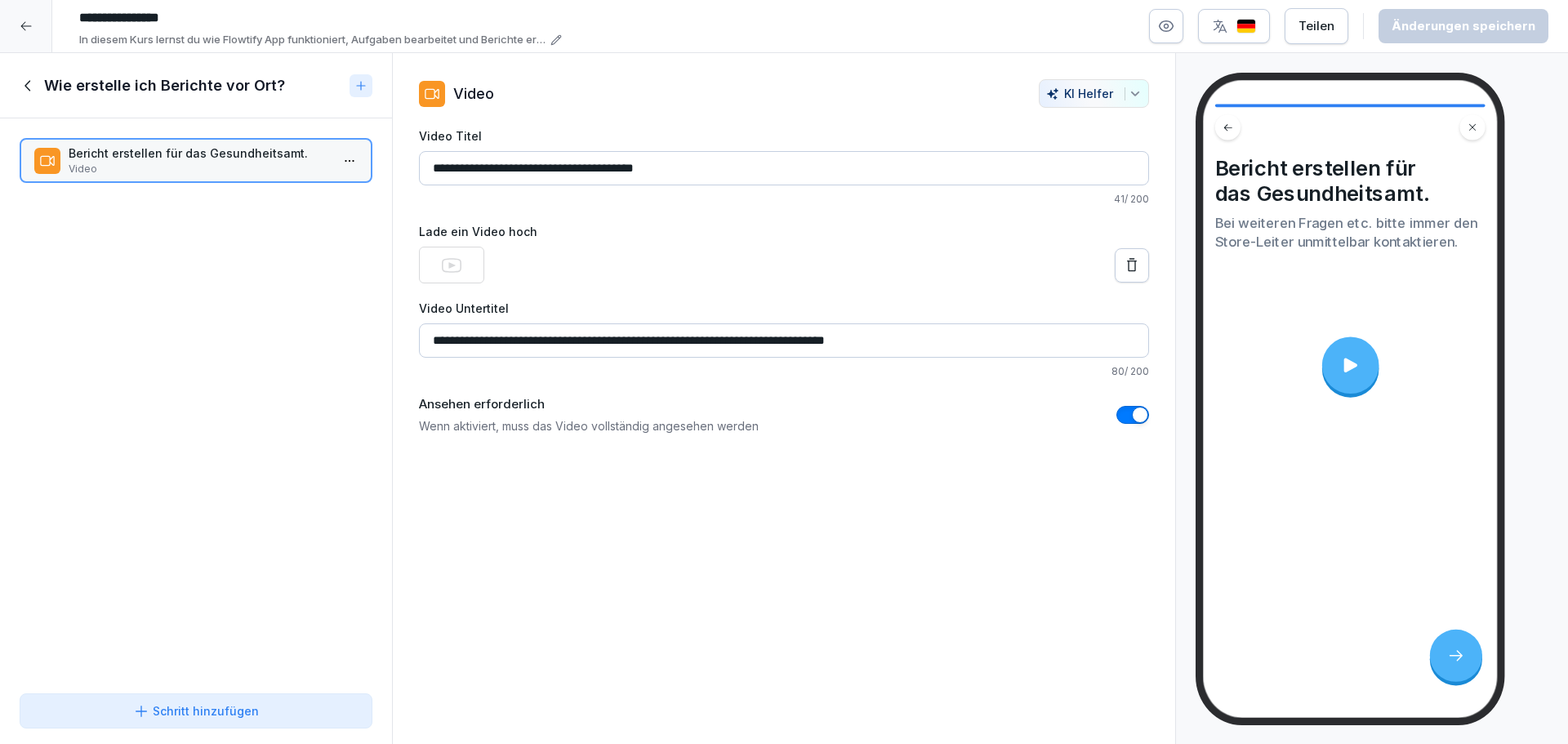
click at [25, 80] on icon at bounding box center [28, 86] width 17 height 18
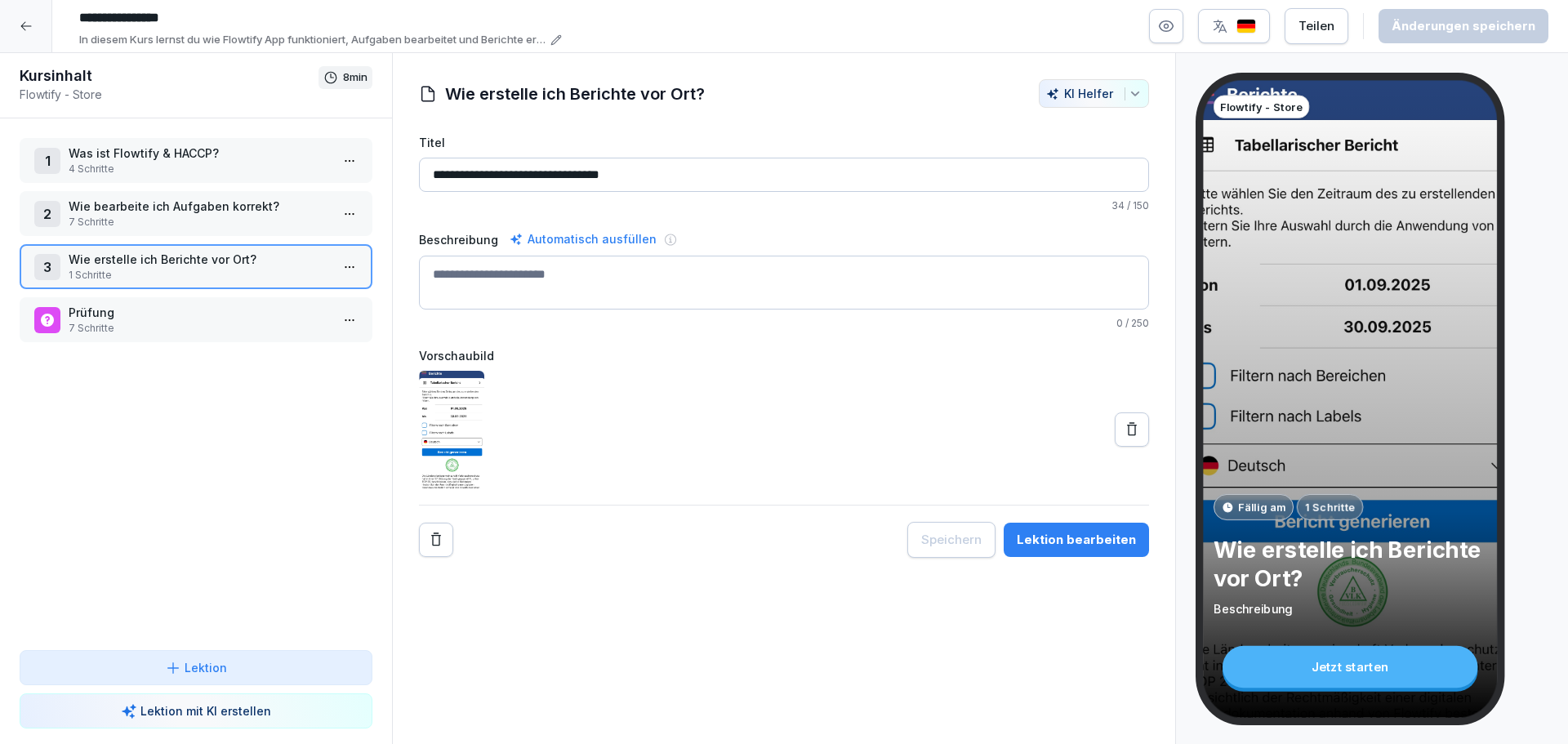
click at [178, 222] on p "7 Schritte" at bounding box center [199, 222] width 261 height 15
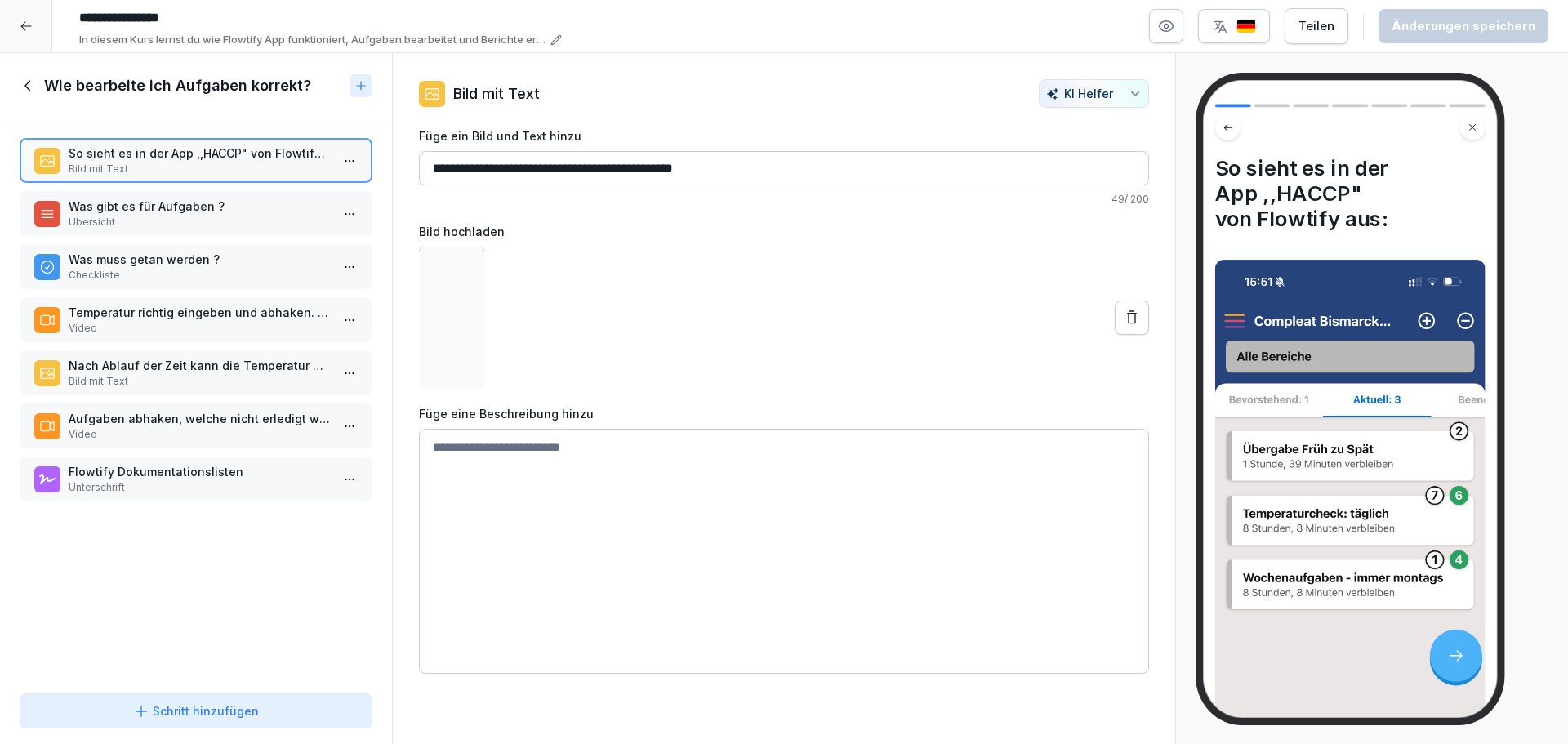
click at [186, 232] on div "Was gibt es für Aufgaben ? Übersicht" at bounding box center [195, 214] width 353 height 45
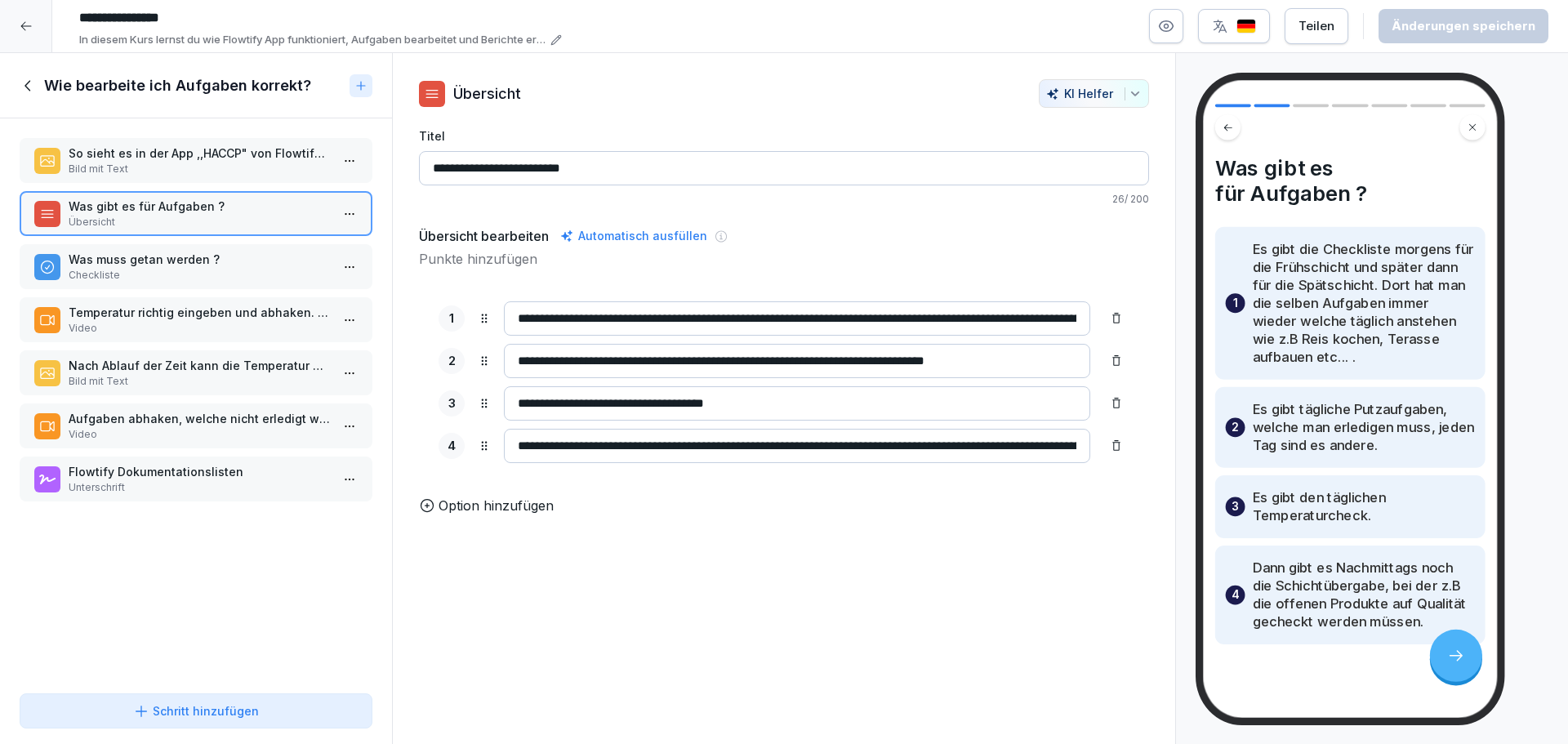
click at [197, 304] on p "Temperatur richtig eingeben und abhaken. Was passiert wenn die Temperatur zu wa…" at bounding box center [199, 313] width 261 height 18
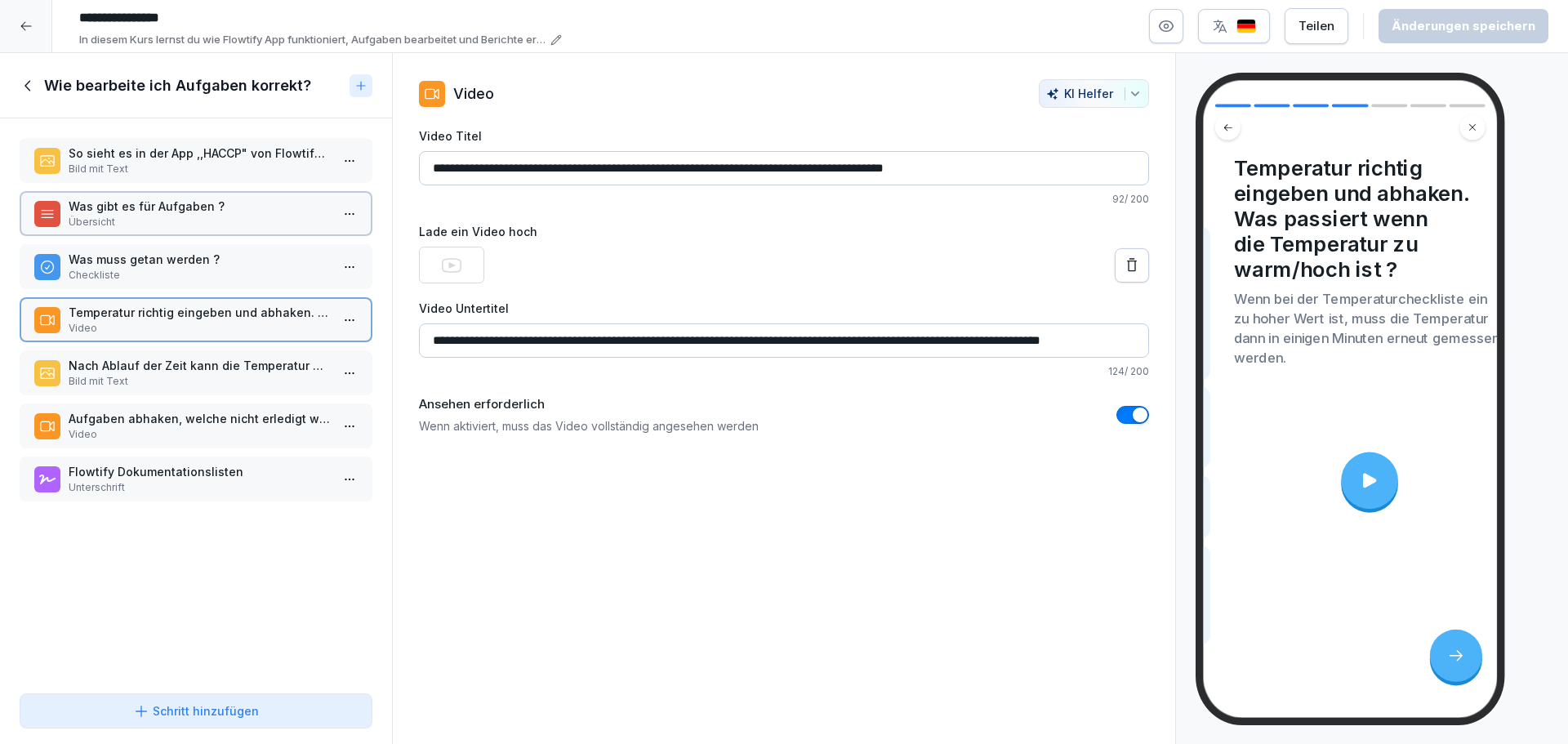
click at [202, 362] on p "Nach Ablauf der Zeit kann die Temperatur erneut gemessen werden und eingegeben …" at bounding box center [199, 366] width 261 height 18
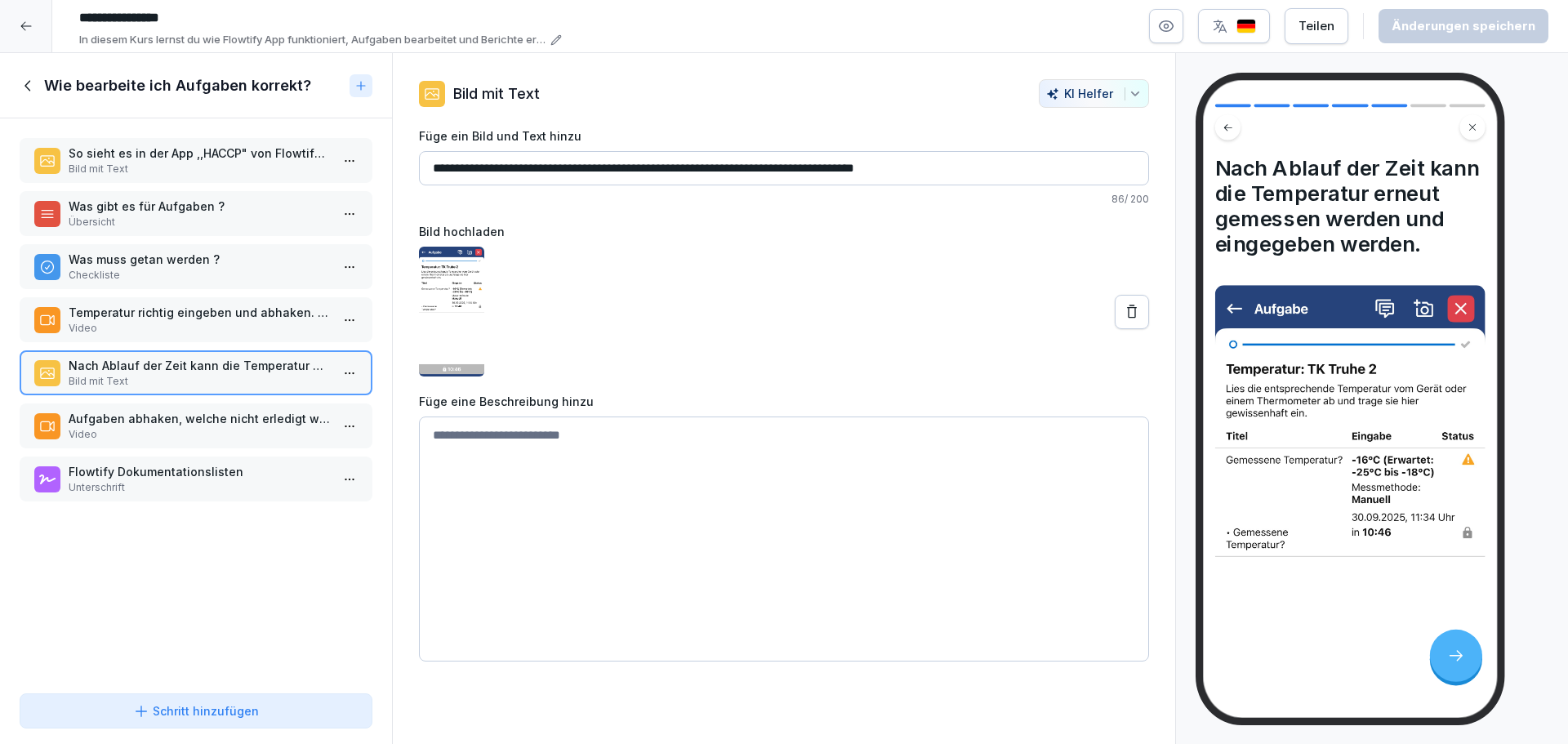
click at [208, 411] on p "Aufgaben abhaken, welche nicht erledigt werden können, da es unmöglich ist." at bounding box center [199, 419] width 261 height 18
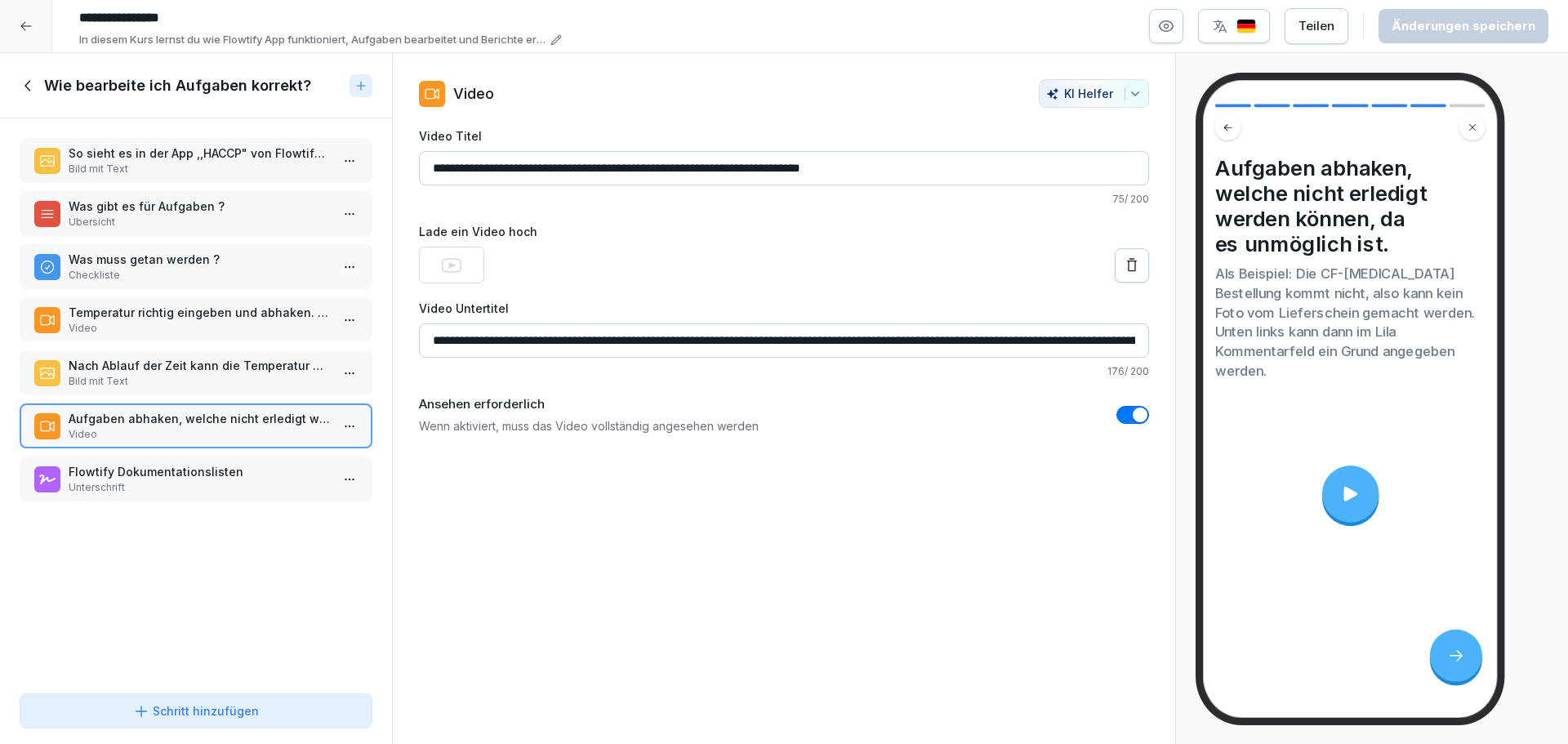
click at [174, 273] on p "Checkliste" at bounding box center [199, 275] width 261 height 15
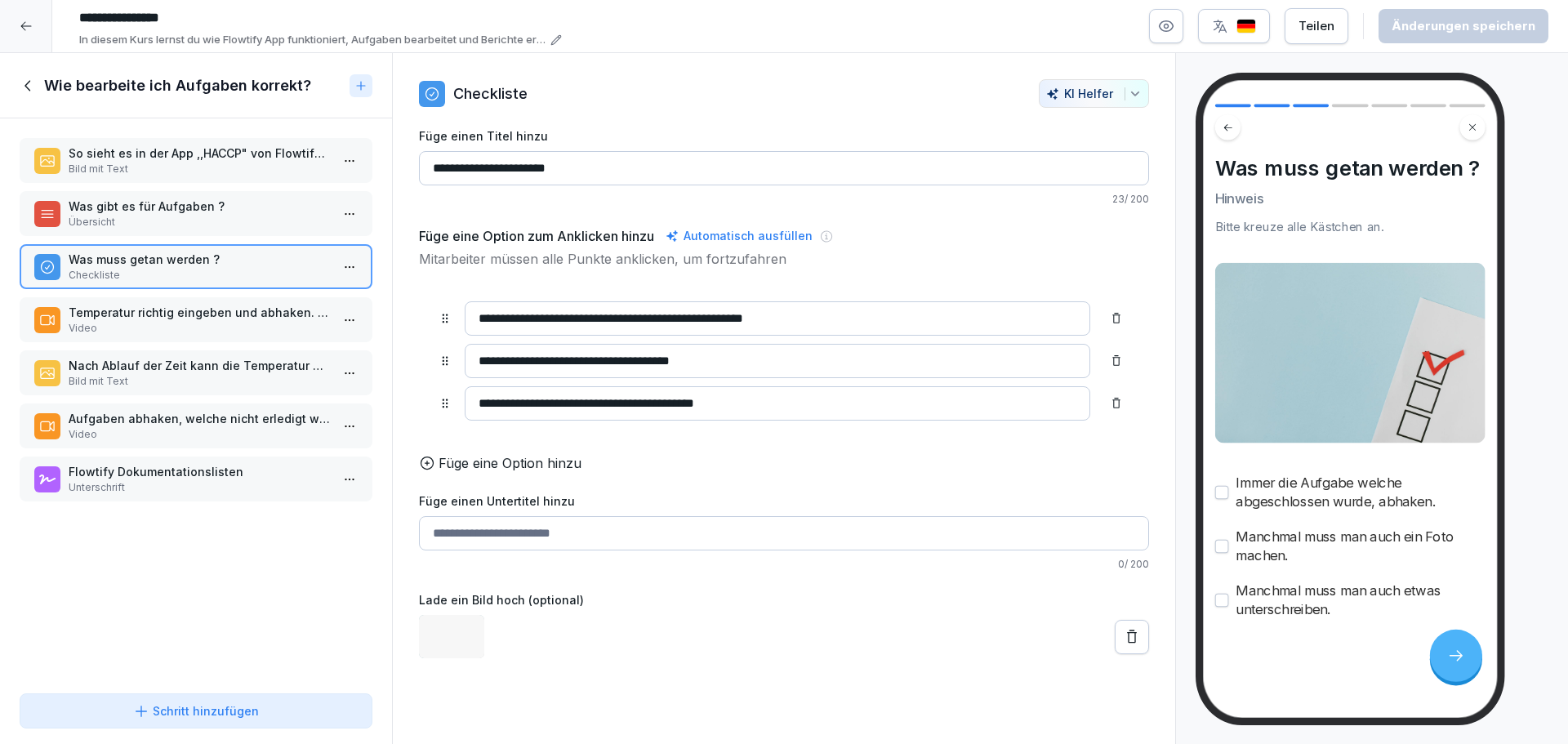
click at [173, 209] on p "Was gibt es für Aufgaben ?" at bounding box center [199, 206] width 261 height 18
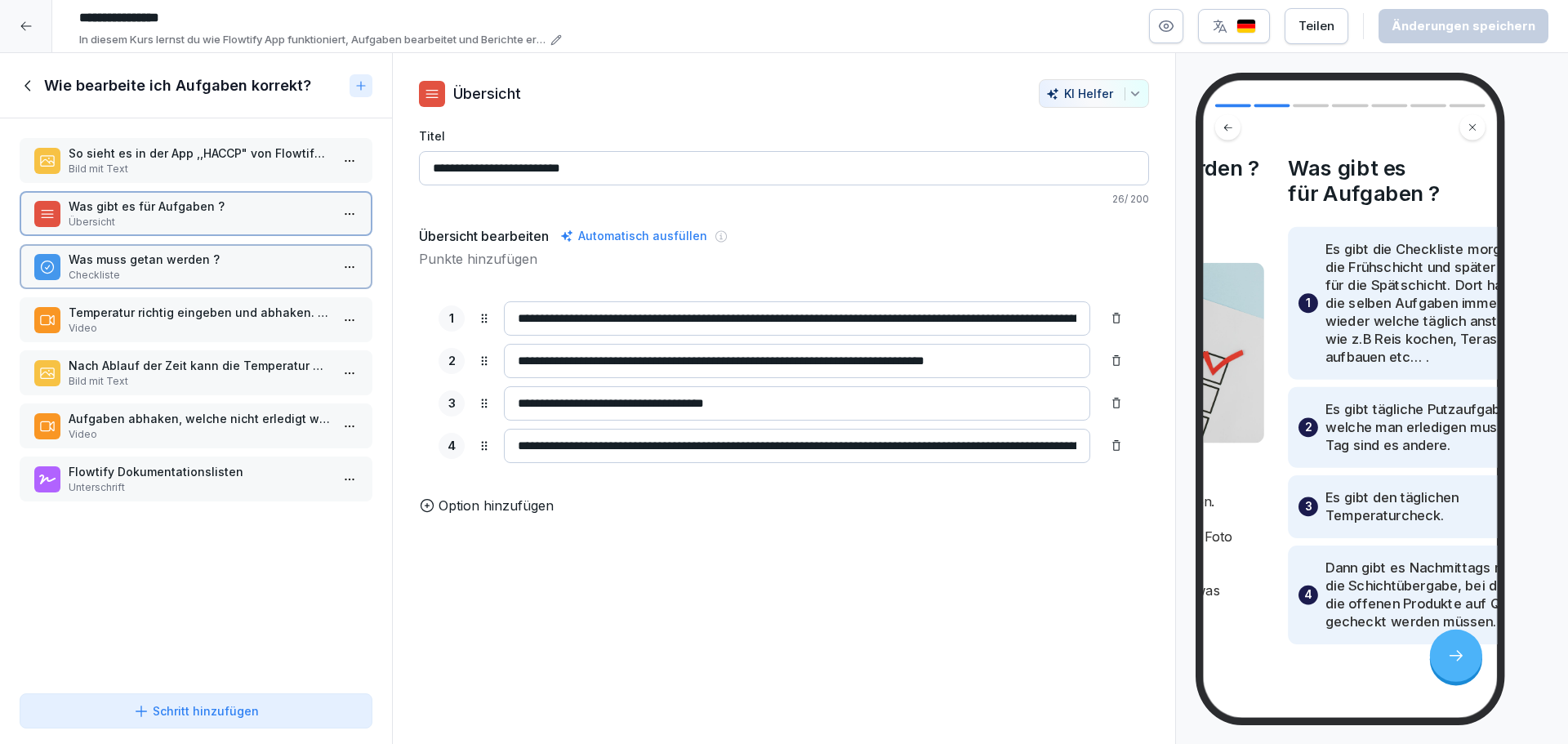
click at [201, 152] on p "So sieht es in der App ,,HACCP" von Flowtify aus:" at bounding box center [199, 154] width 261 height 18
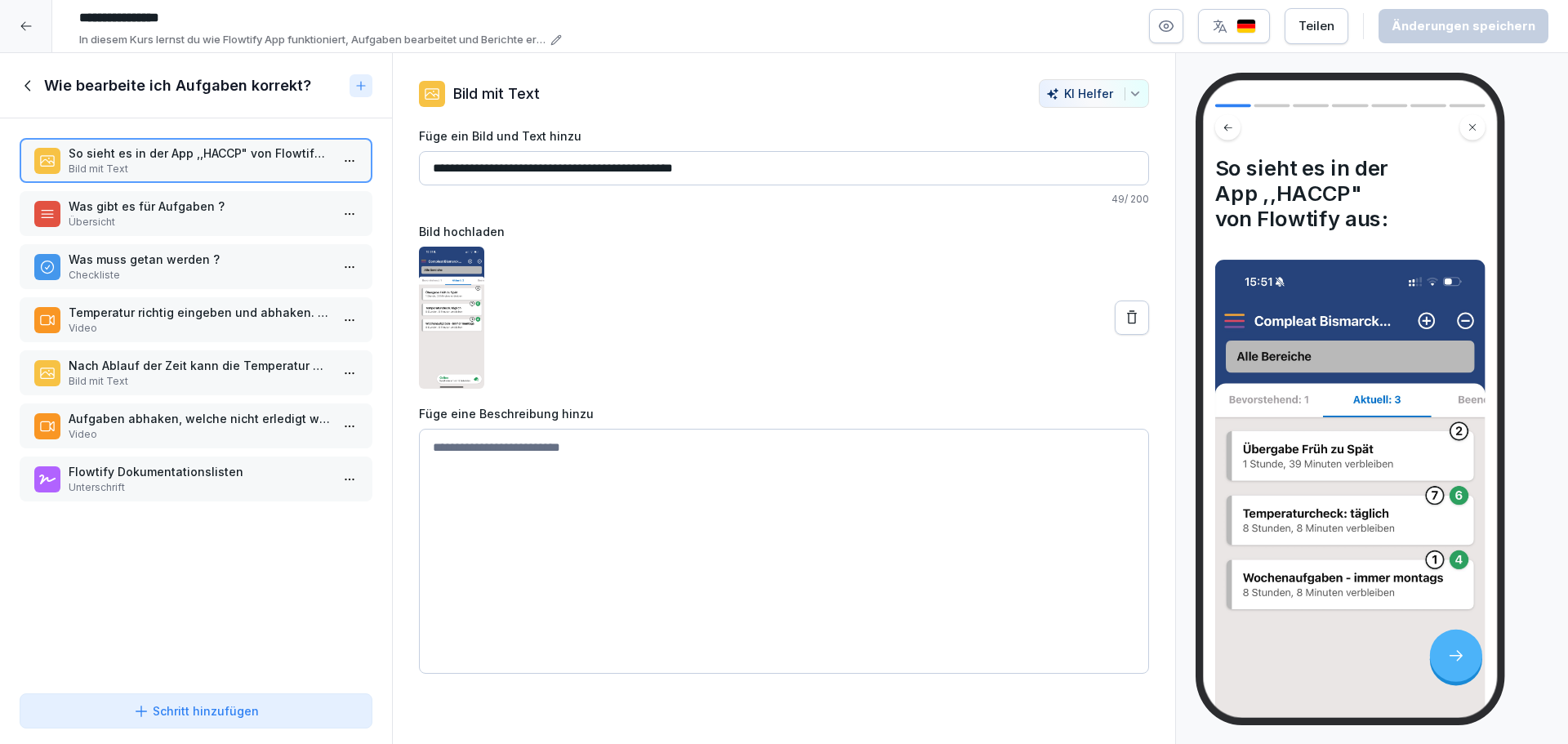
click at [223, 415] on p "Aufgaben abhaken, welche nicht erledigt werden können, da es unmöglich ist." at bounding box center [199, 419] width 261 height 18
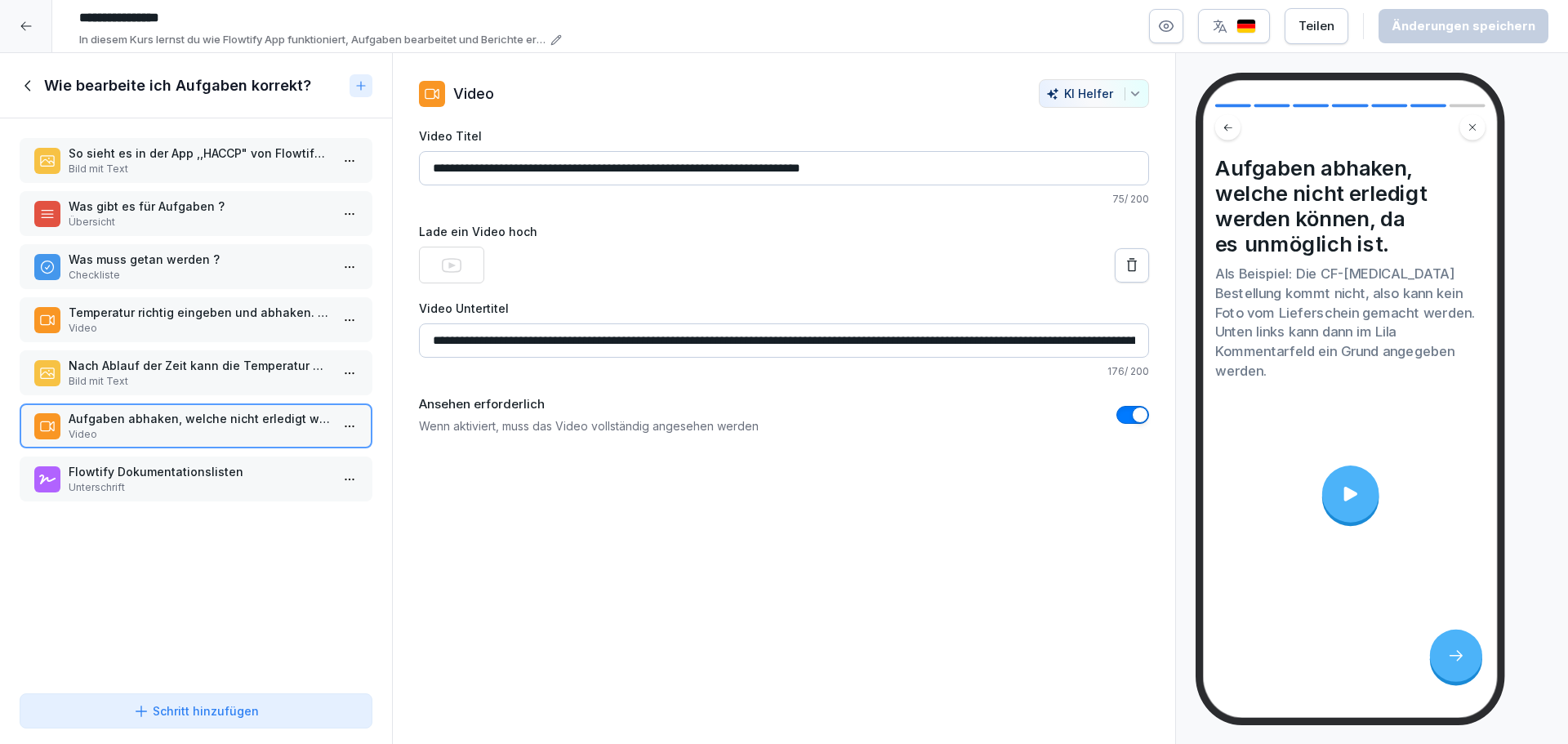
click at [222, 355] on div "Nach Ablauf der Zeit kann die Temperatur erneut gemessen werden und eingegeben …" at bounding box center [195, 372] width 353 height 45
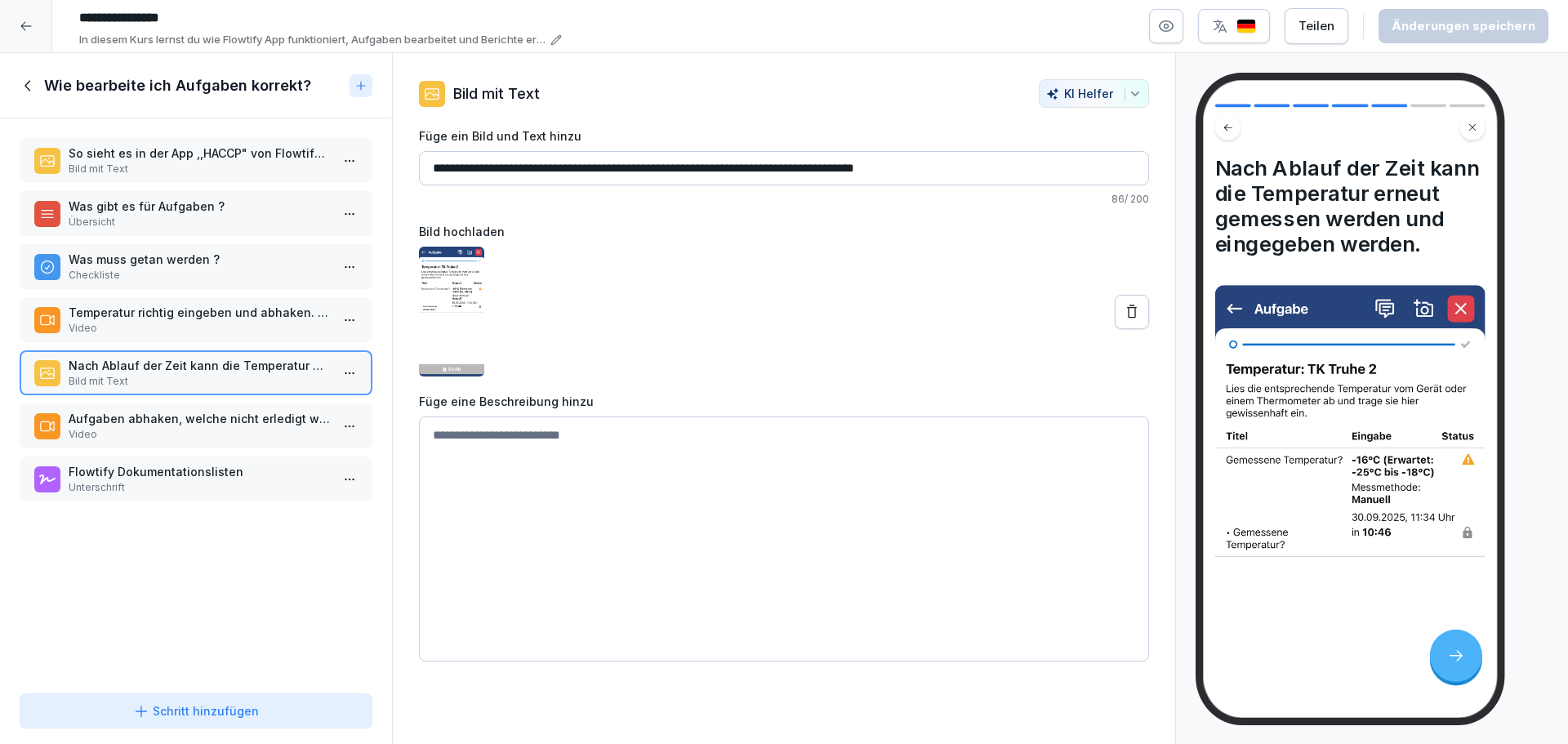
click at [34, 77] on icon at bounding box center [28, 86] width 17 height 18
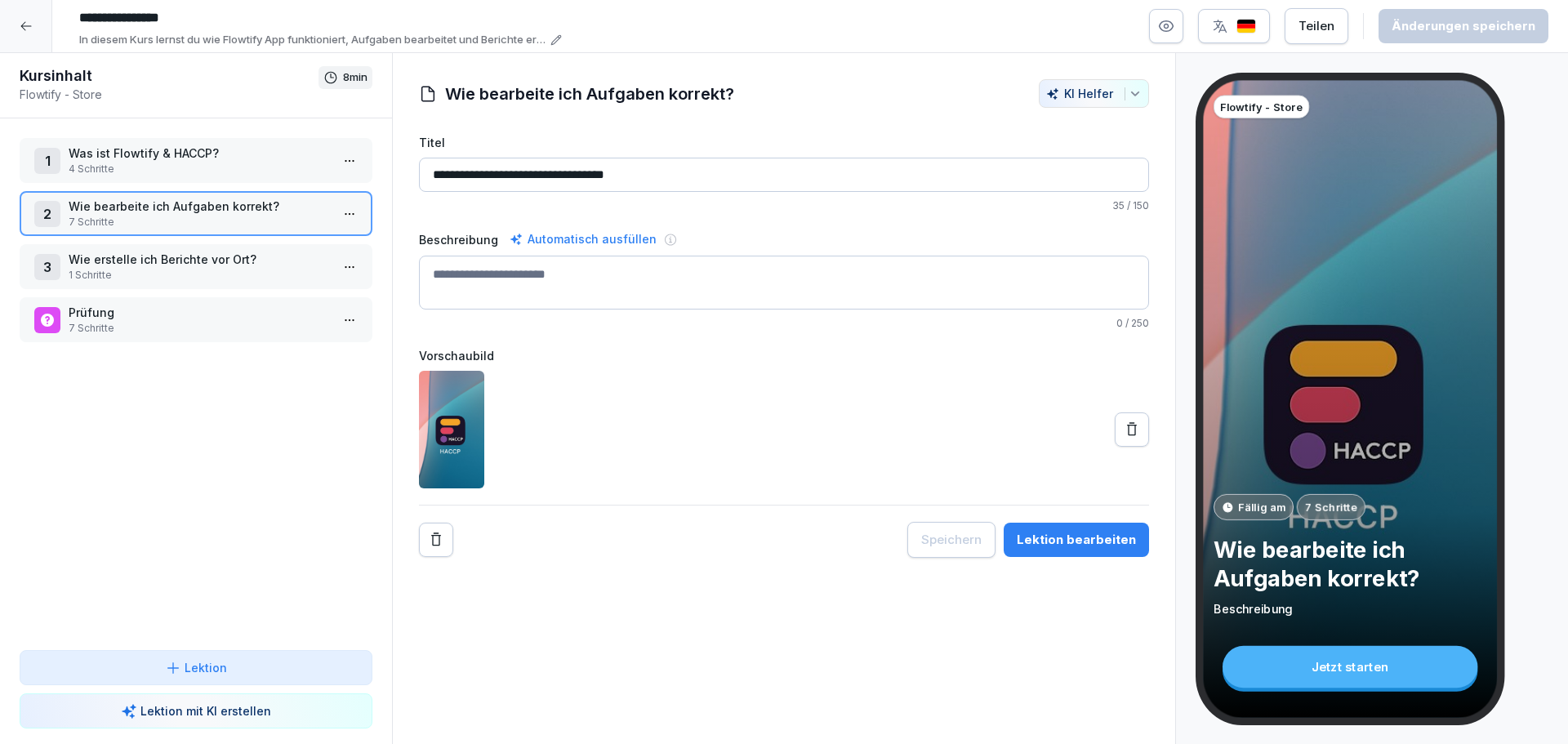
click at [23, 33] on div at bounding box center [26, 26] width 52 height 53
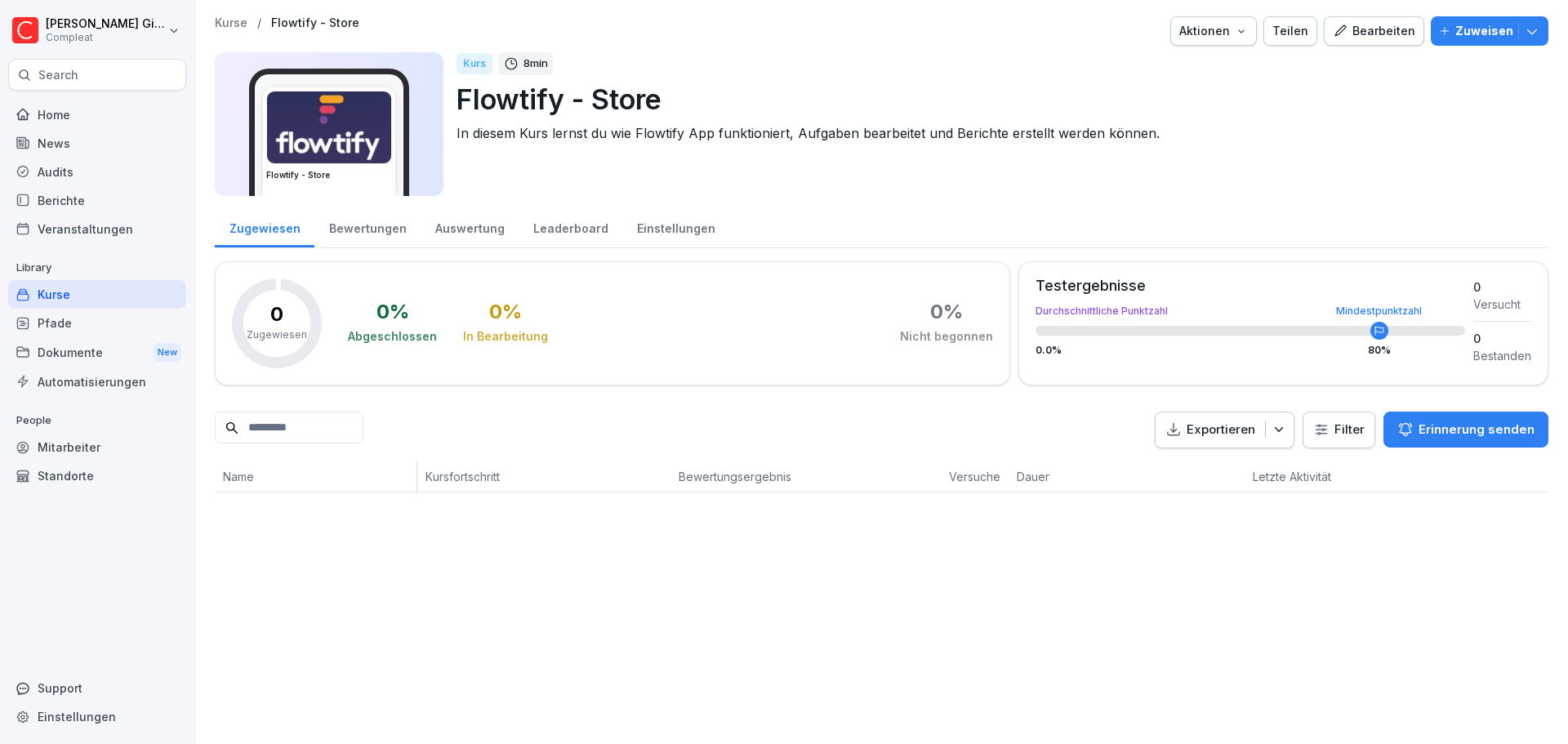
click at [101, 287] on div "Kurse" at bounding box center [96, 294] width 178 height 28
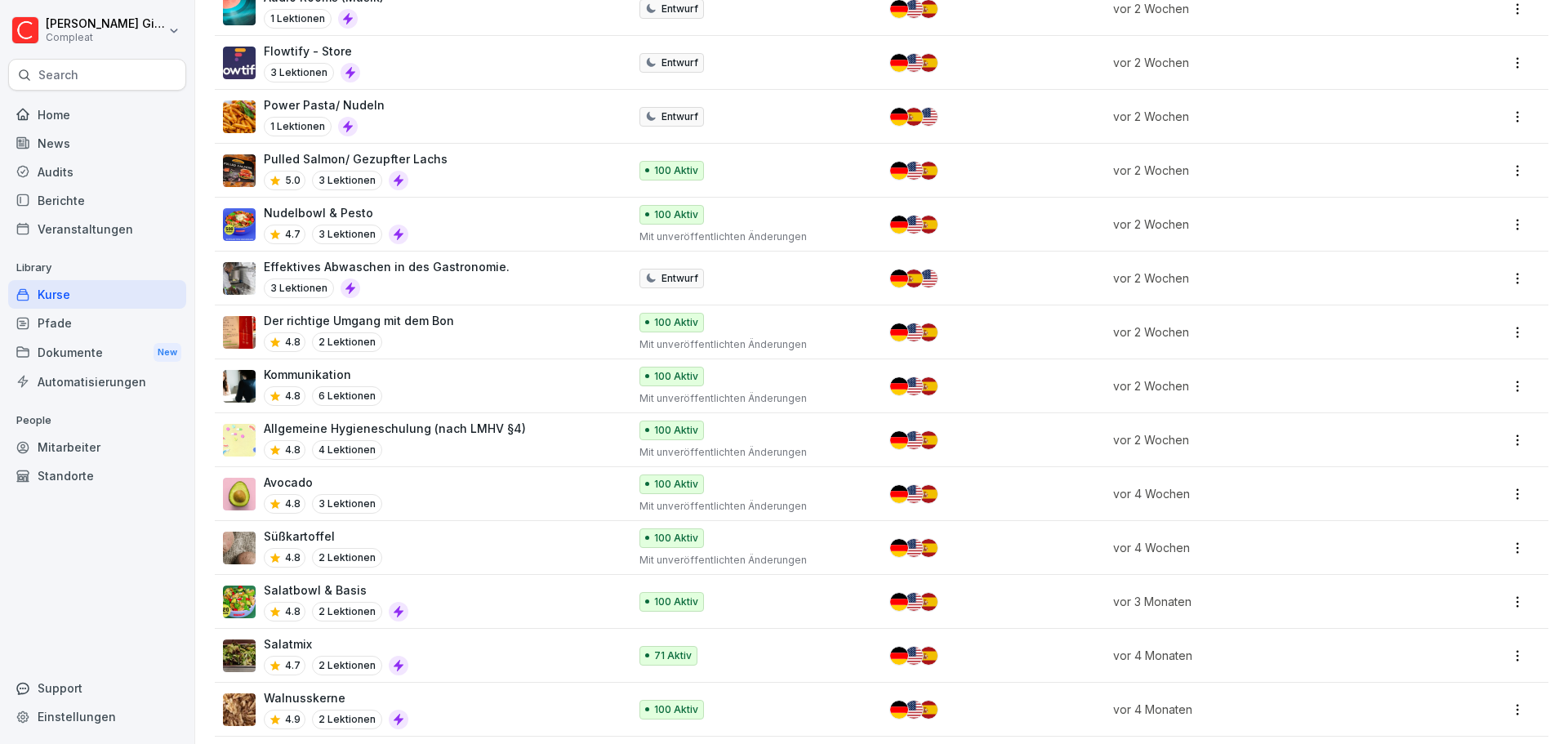
scroll to position [1716, 0]
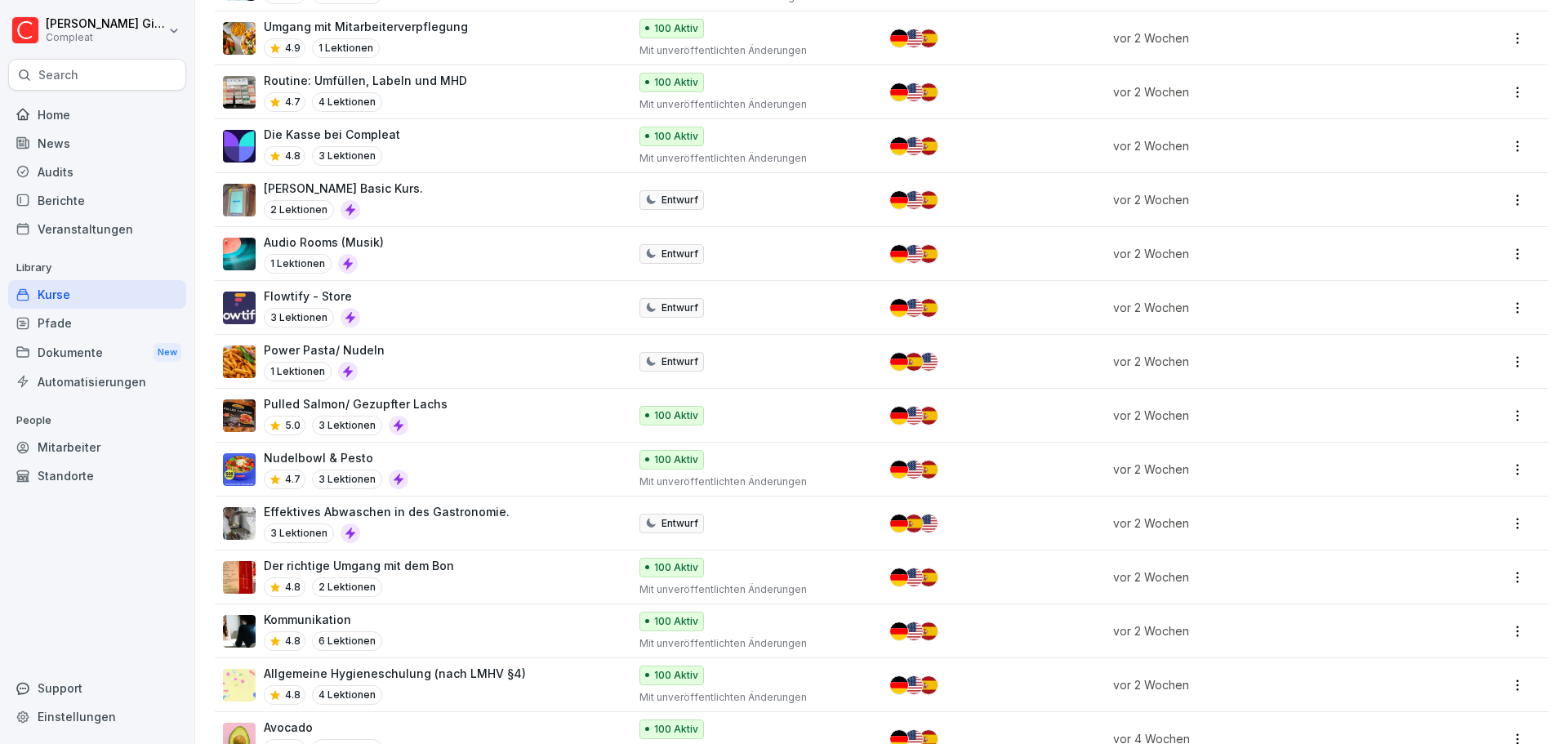
click at [448, 203] on div "Sato Drucker Basic Kurs. 2 Lektionen" at bounding box center [417, 199] width 389 height 40
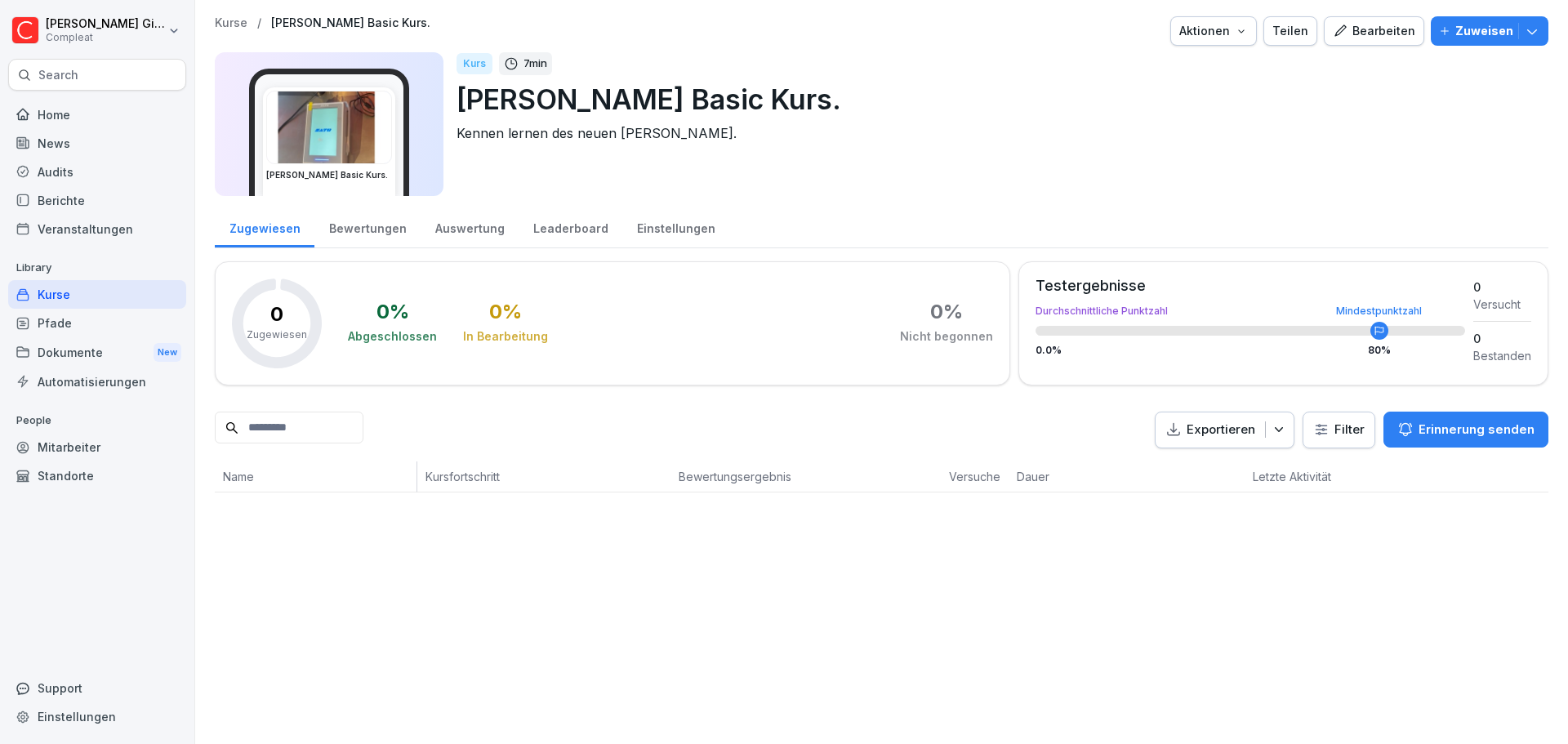
click at [332, 221] on div "Bewertungen" at bounding box center [366, 227] width 106 height 42
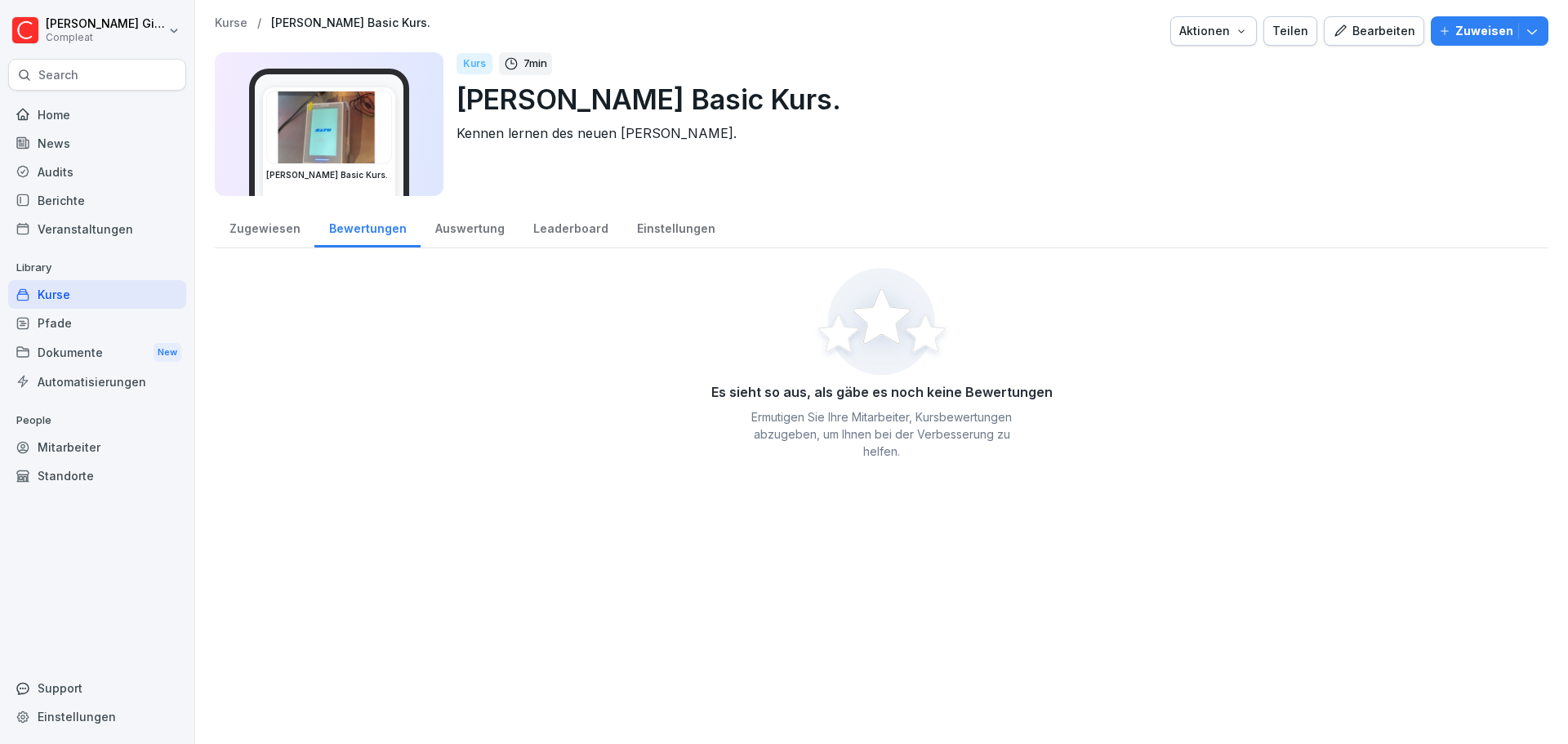
click at [518, 230] on div "Leaderboard" at bounding box center [570, 227] width 104 height 42
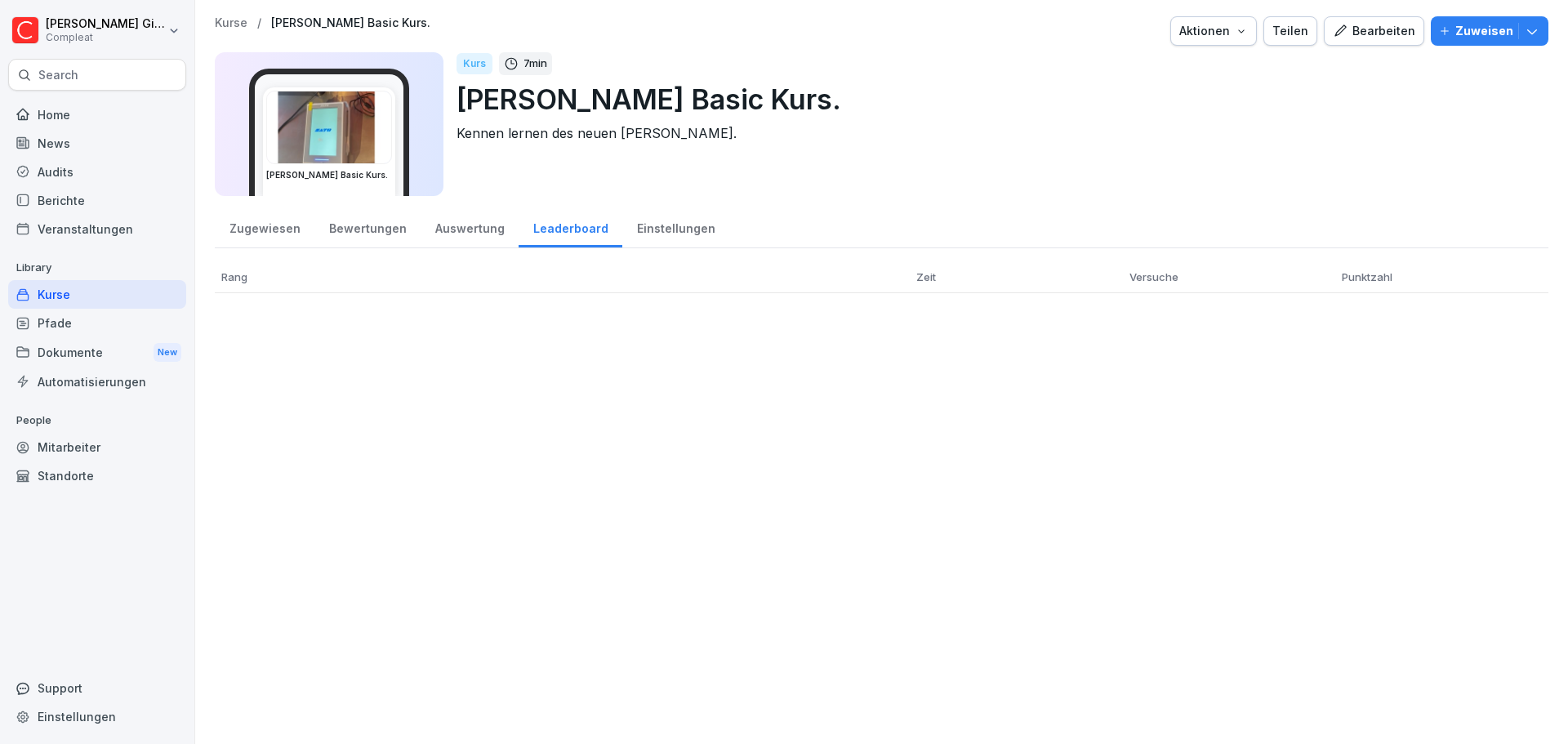
click at [253, 226] on div "Zugewiesen" at bounding box center [264, 227] width 99 height 42
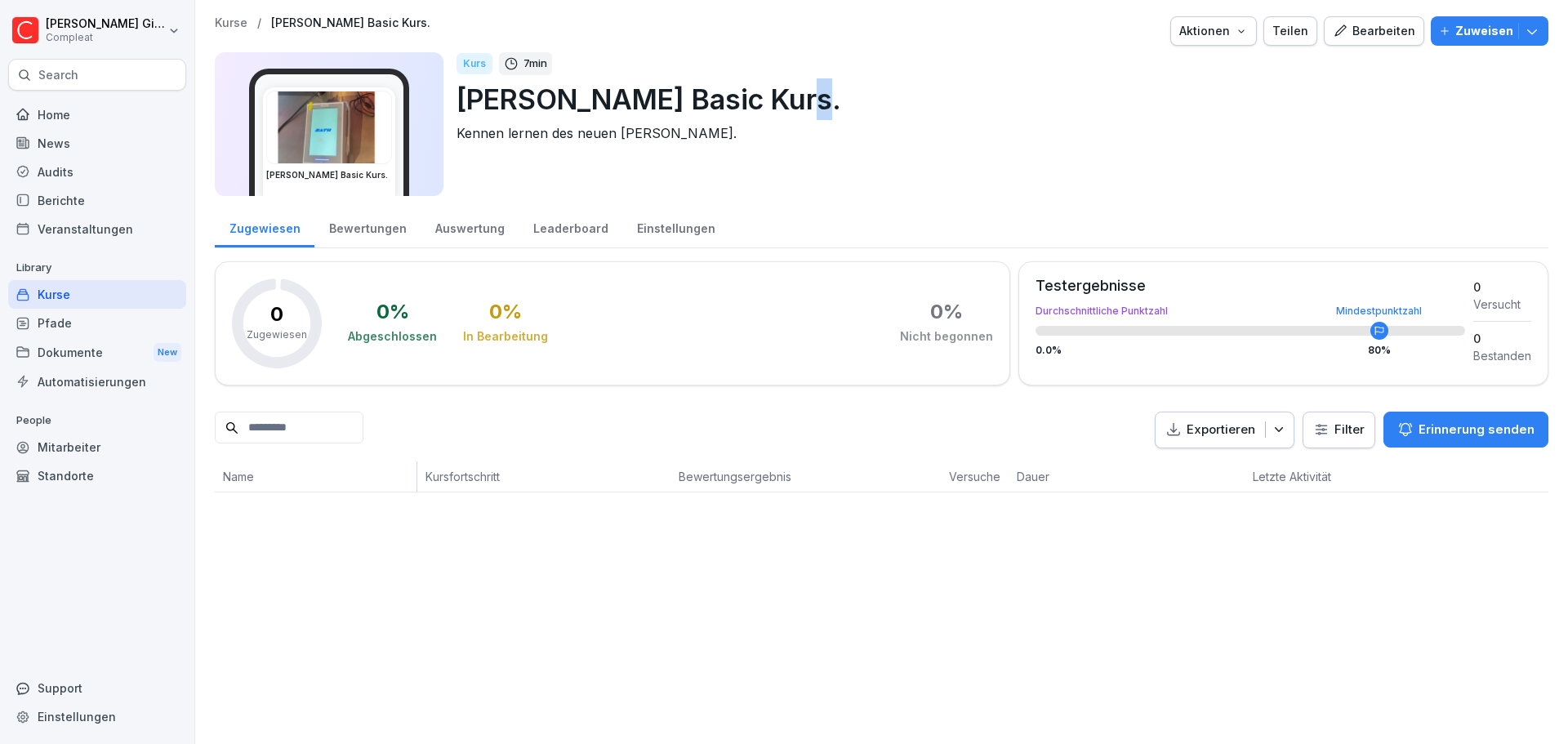
drag, startPoint x: 779, startPoint y: 103, endPoint x: 918, endPoint y: 119, distance: 139.9
click at [913, 115] on p "[PERSON_NAME] Basic Kurs." at bounding box center [996, 99] width 1079 height 42
click at [1324, 30] on button "Bearbeiten" at bounding box center [1374, 31] width 100 height 29
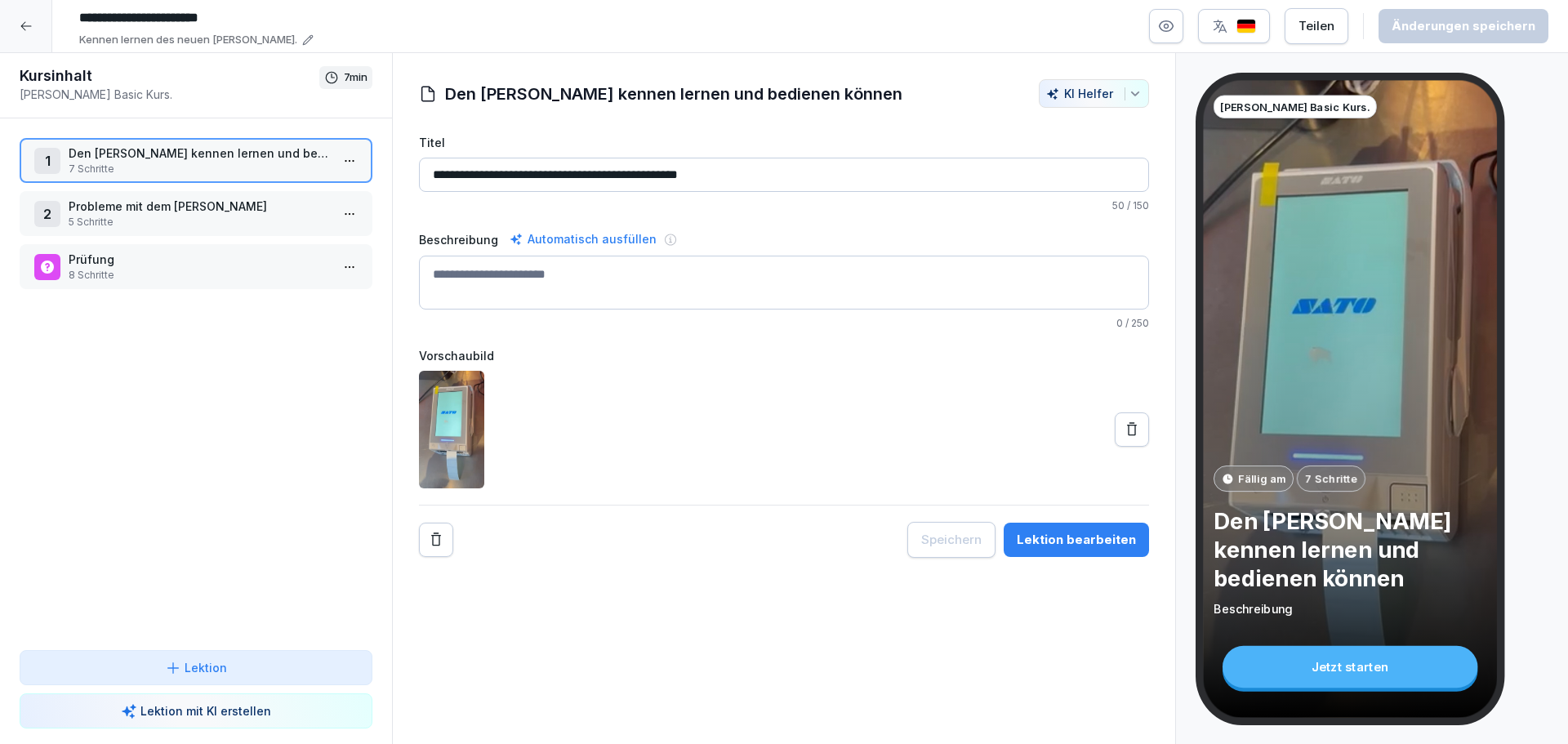
click at [237, 15] on input "**********" at bounding box center [317, 18] width 490 height 28
type input "**********"
click at [1449, 30] on div "Änderungen speichern" at bounding box center [1463, 26] width 144 height 18
click at [205, 214] on p "Probleme mit dem [PERSON_NAME]" at bounding box center [199, 206] width 261 height 18
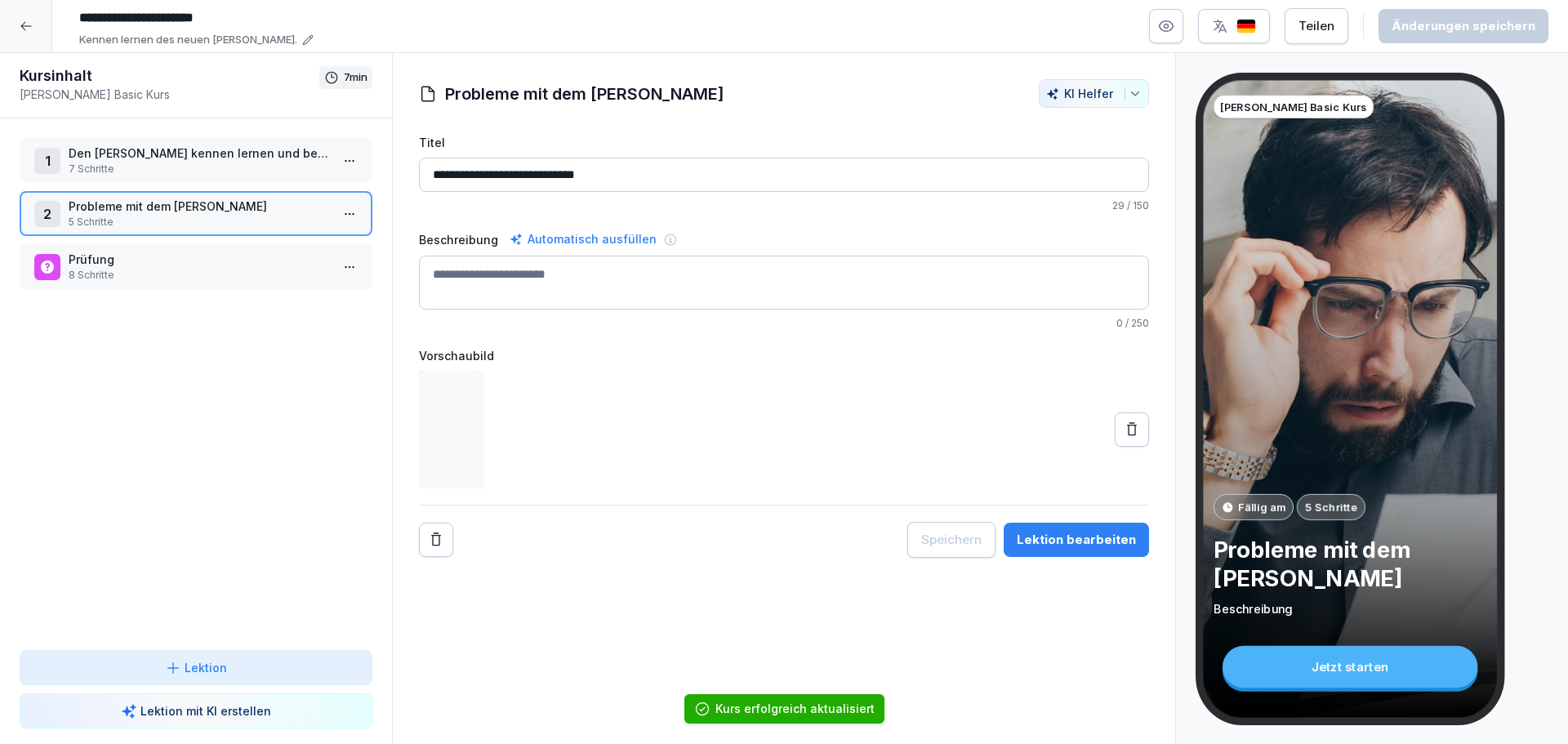
click at [187, 182] on div "1 Den [PERSON_NAME] kennen lernen und bedienen können 7 Schritte" at bounding box center [195, 160] width 353 height 45
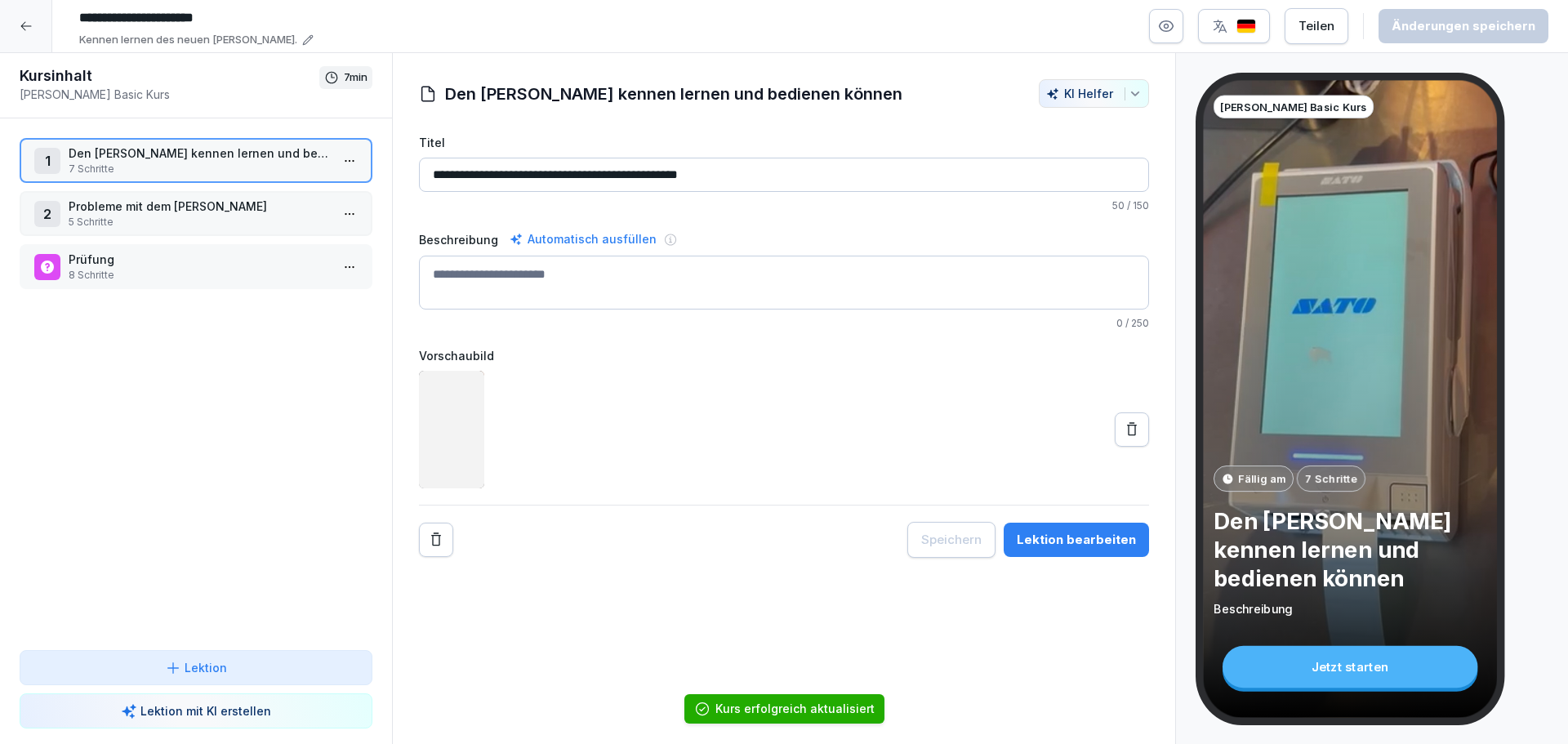
click at [188, 228] on p "5 Schritte" at bounding box center [199, 222] width 261 height 15
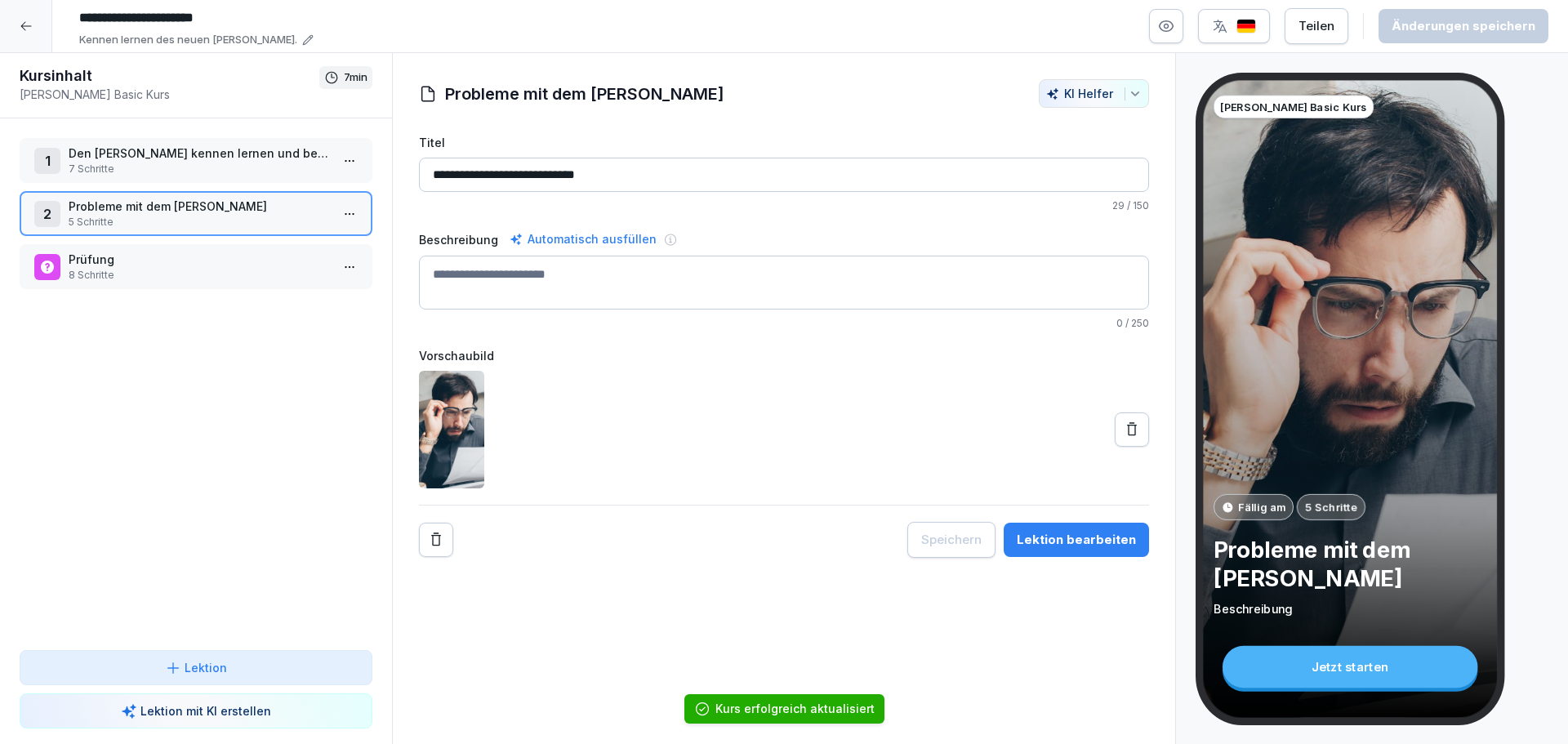
click at [200, 160] on p "Den [PERSON_NAME] kennen lernen und bedienen können" at bounding box center [199, 154] width 261 height 18
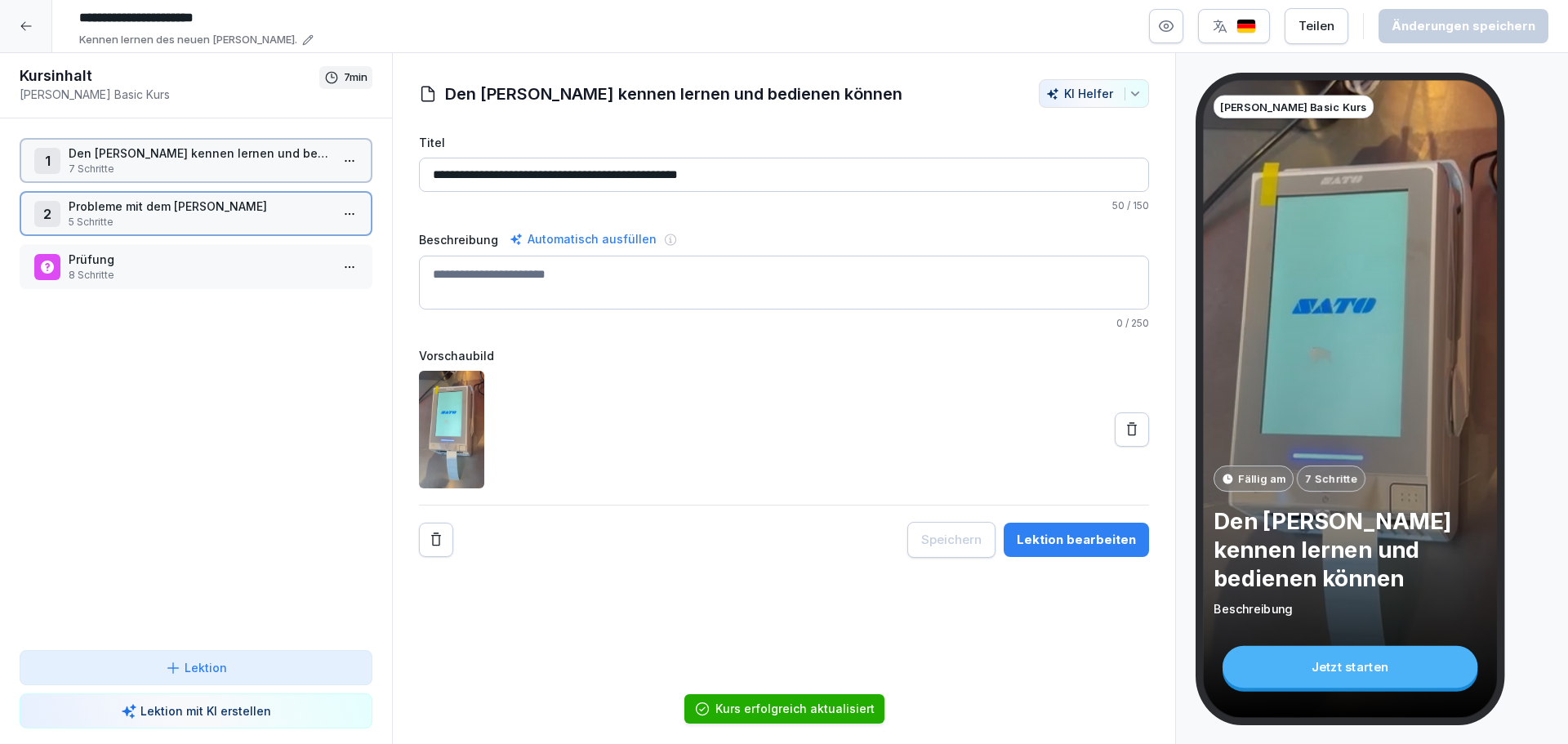
click at [200, 160] on p "Den [PERSON_NAME] kennen lernen und bedienen können" at bounding box center [199, 154] width 261 height 18
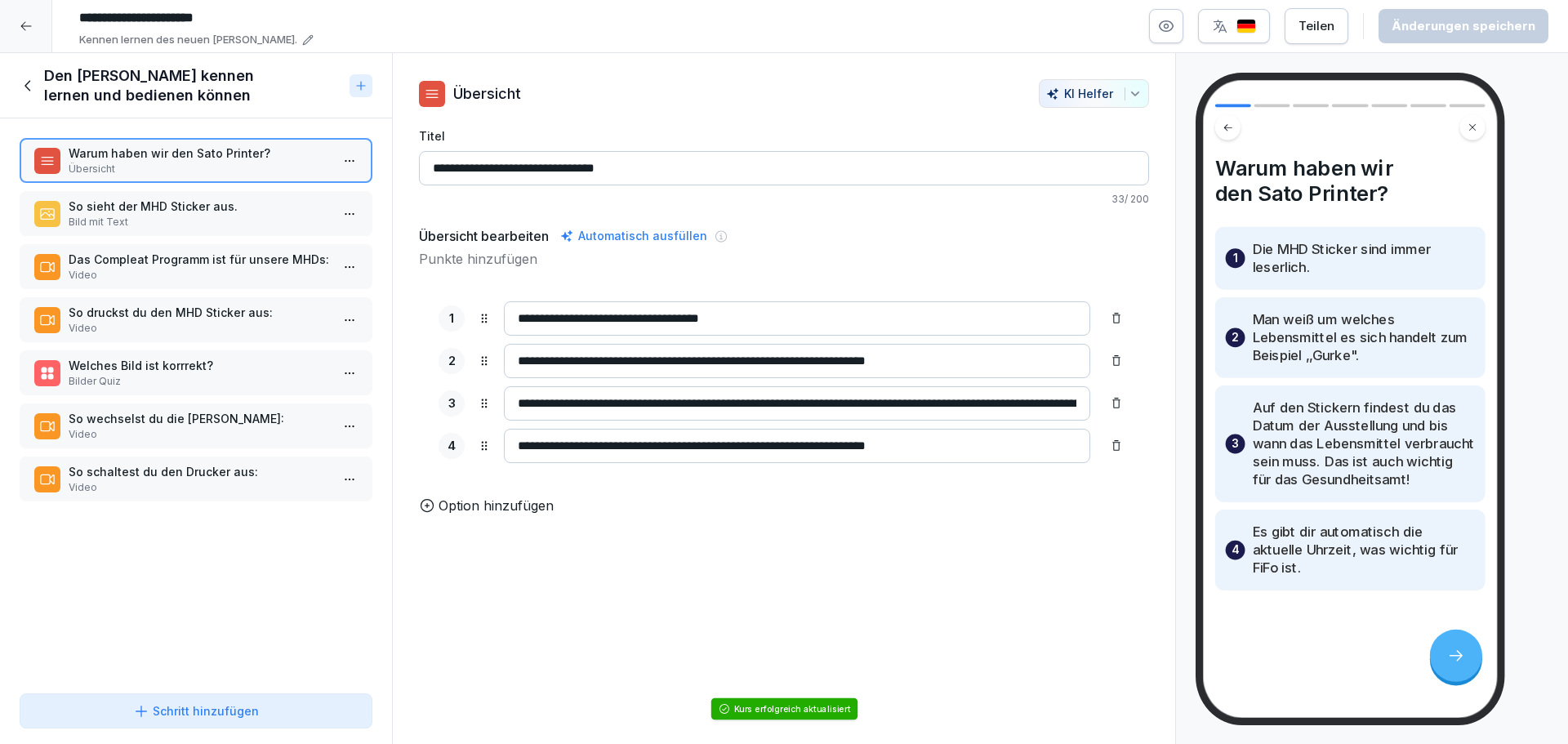
click at [206, 207] on p "So sieht der MHD Sticker aus." at bounding box center [199, 206] width 261 height 18
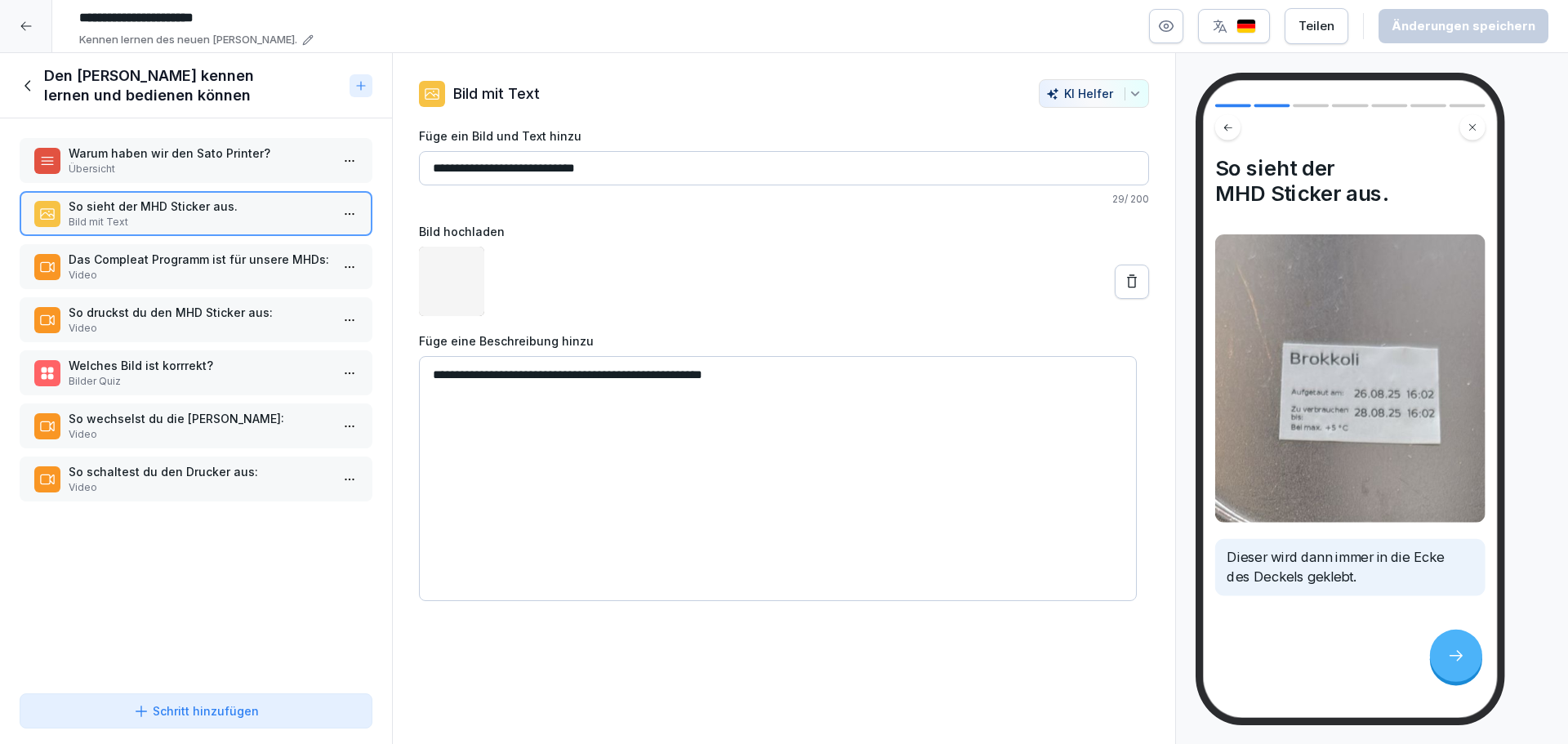
click at [194, 259] on p "Das Compleat Programm ist für unsere MHDs:" at bounding box center [199, 260] width 261 height 18
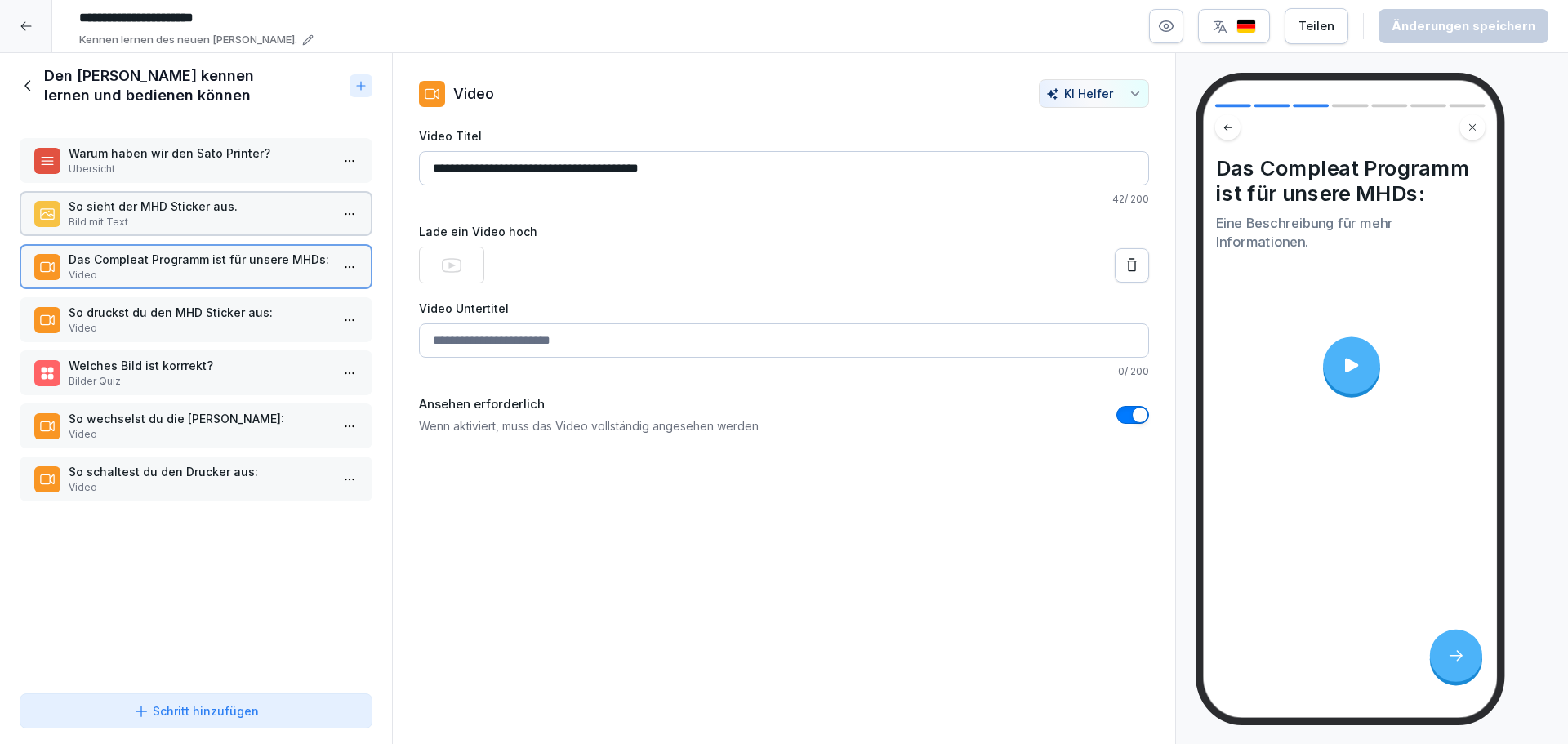
click at [201, 307] on p "So druckst du den MHD Sticker aus:" at bounding box center [199, 313] width 261 height 18
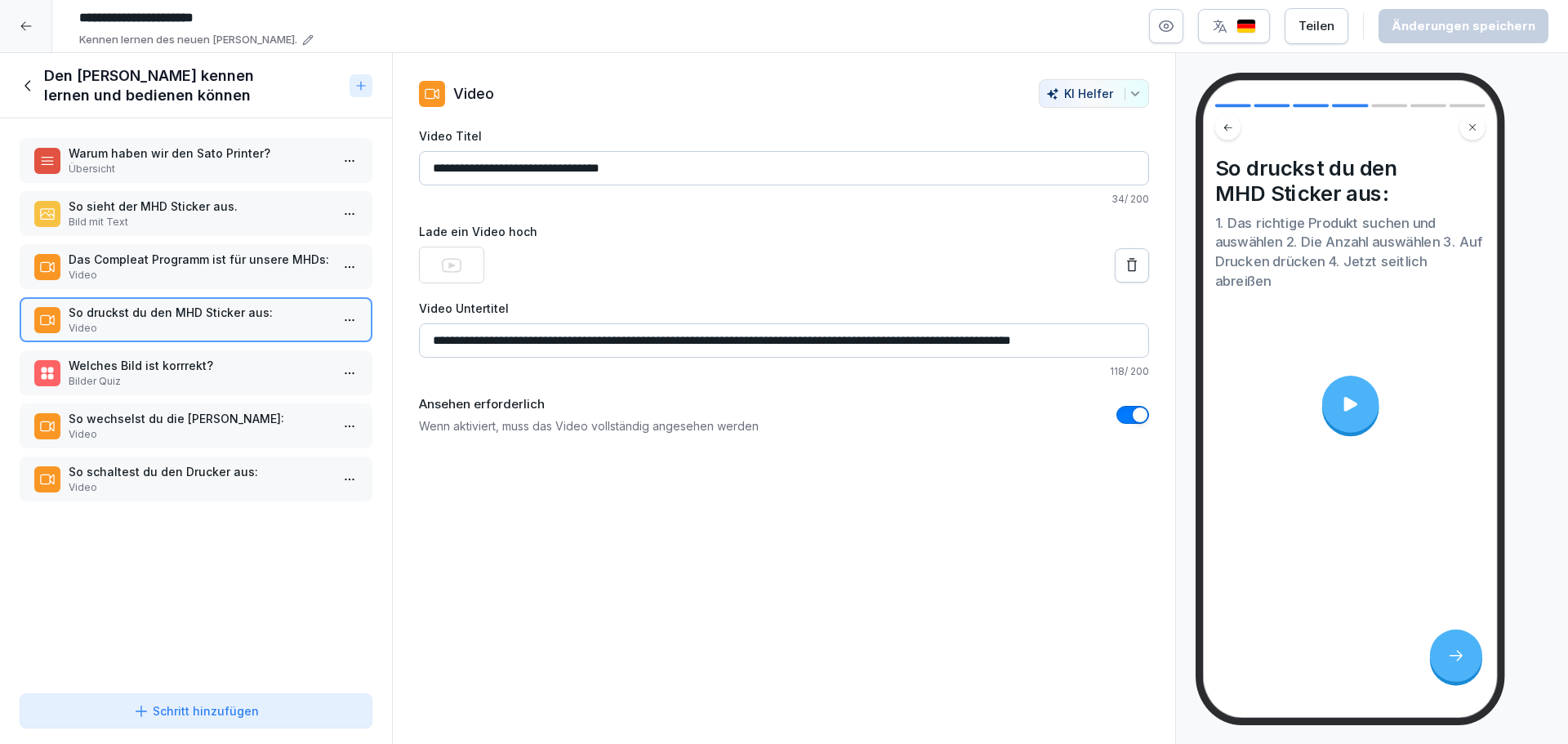
click at [187, 359] on p "Welches Bild ist korrrekt?" at bounding box center [199, 366] width 261 height 18
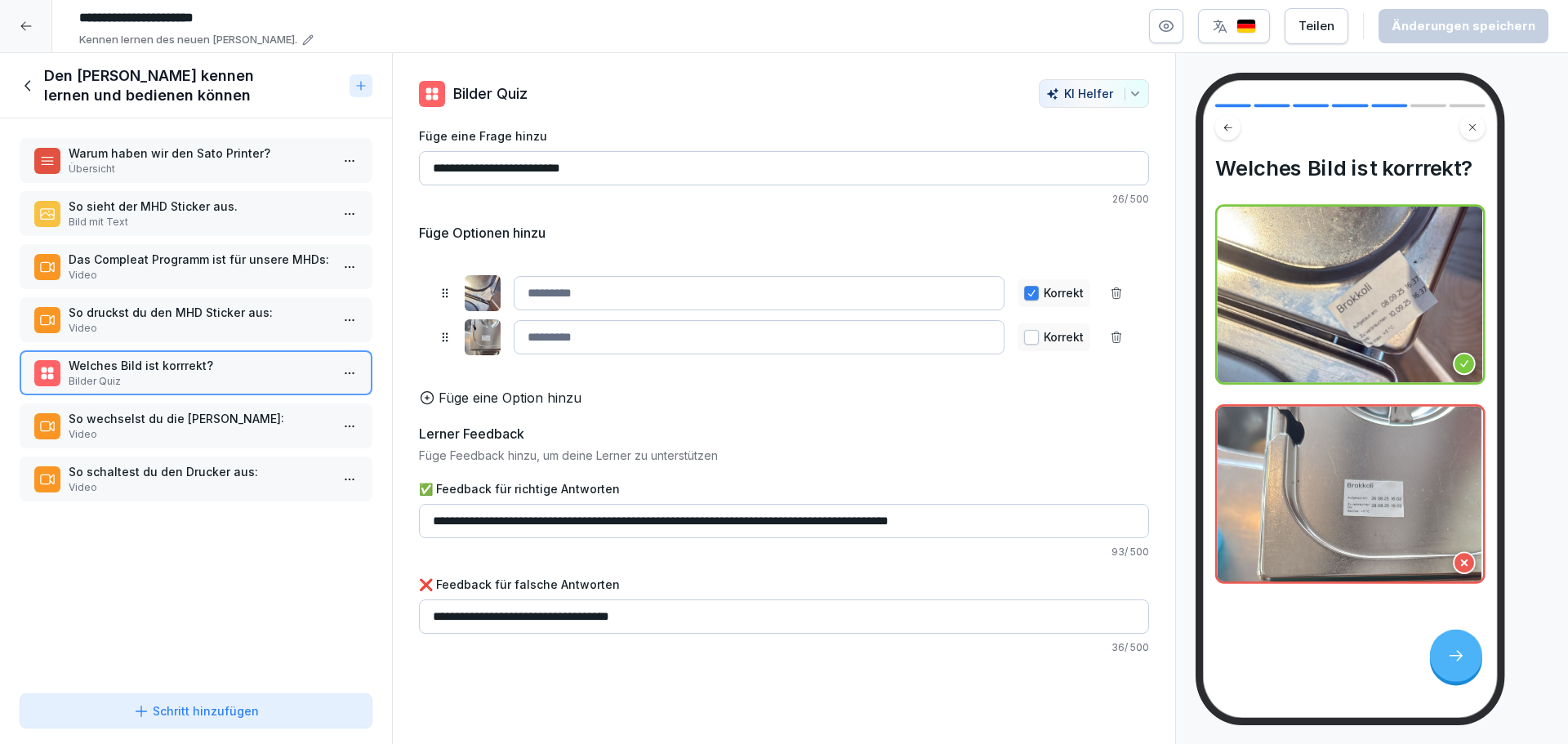
click at [180, 419] on p "So wechselst du die [PERSON_NAME]:" at bounding box center [199, 419] width 261 height 18
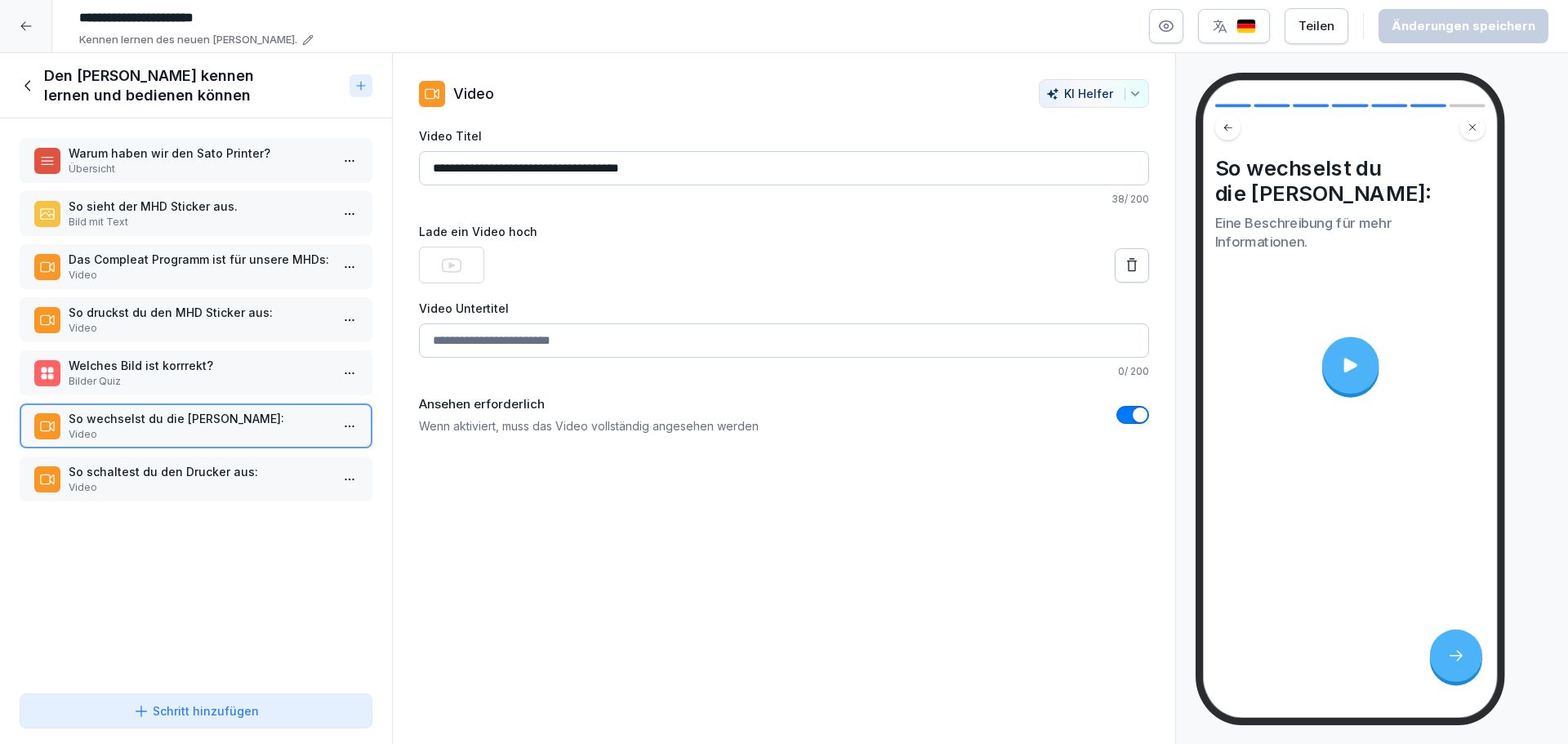
click at [16, 19] on div at bounding box center [26, 26] width 52 height 53
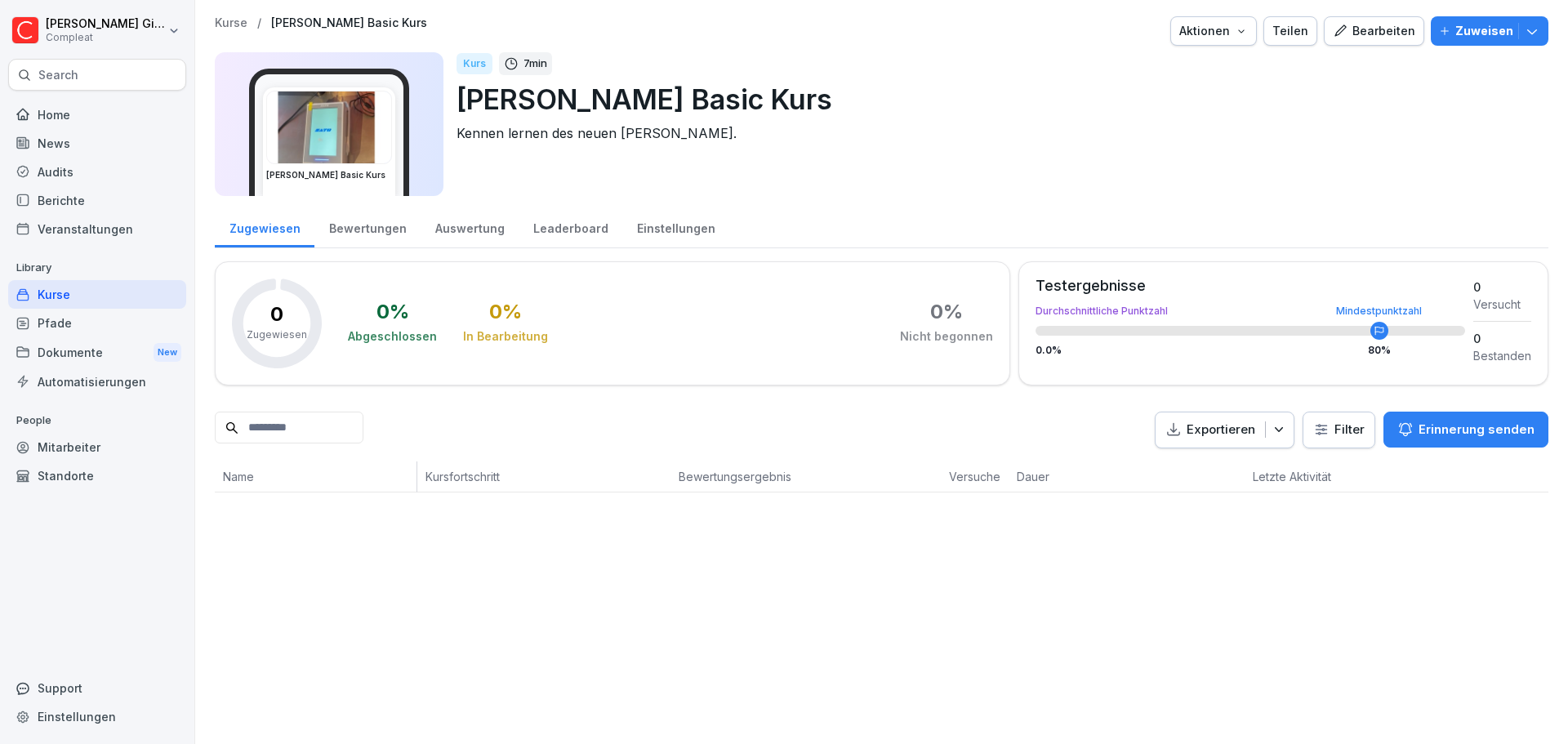
click at [55, 102] on div "Home" at bounding box center [96, 114] width 178 height 28
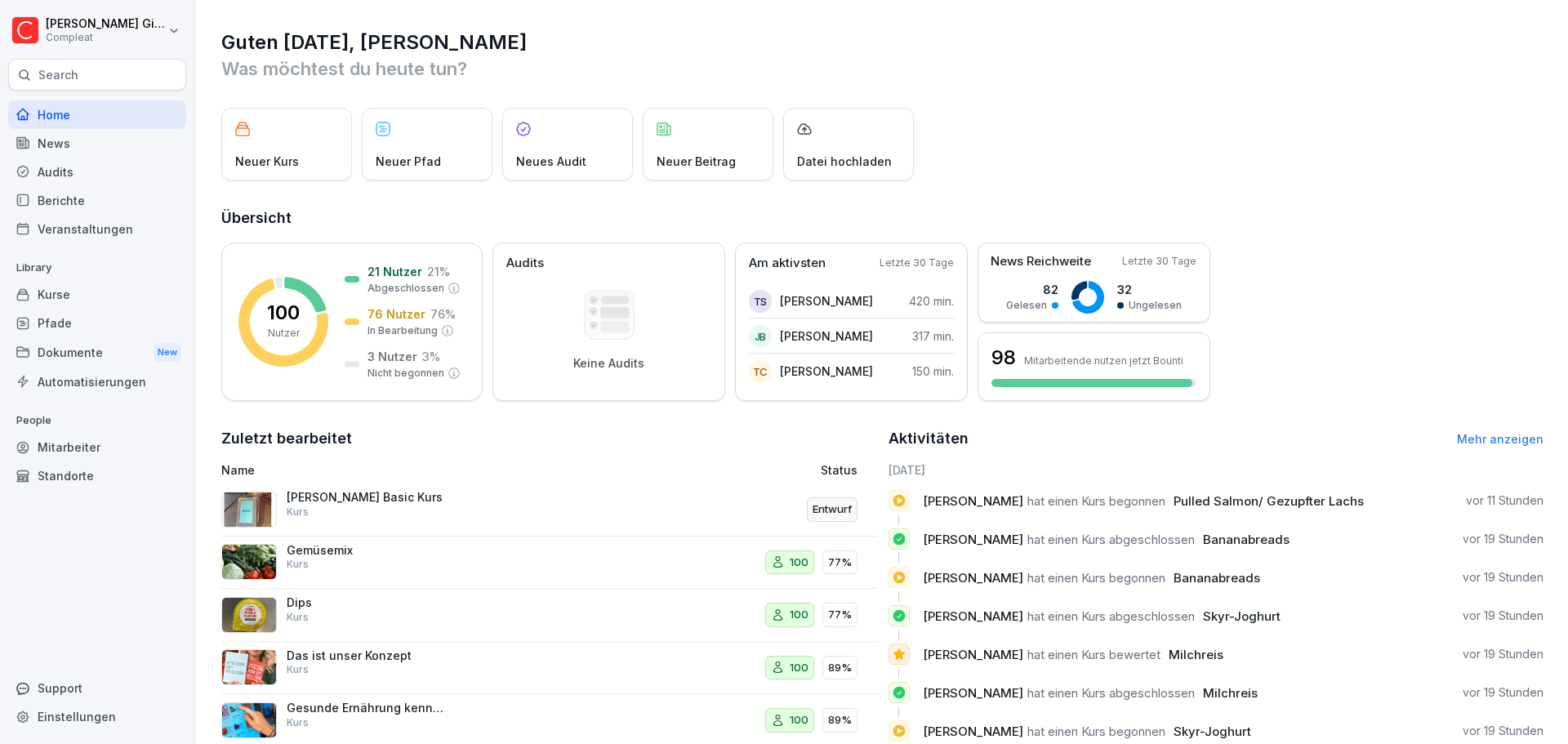
drag, startPoint x: 91, startPoint y: 593, endPoint x: 95, endPoint y: 585, distance: 8.9
click at [91, 593] on div "Home News Audits Berichte Veranstaltungen Library Kurse Pfade Dokumente New Aut…" at bounding box center [96, 413] width 178 height 646
click at [67, 413] on p "People" at bounding box center [96, 420] width 178 height 26
click at [79, 441] on div "Mitarbeiter" at bounding box center [96, 446] width 178 height 28
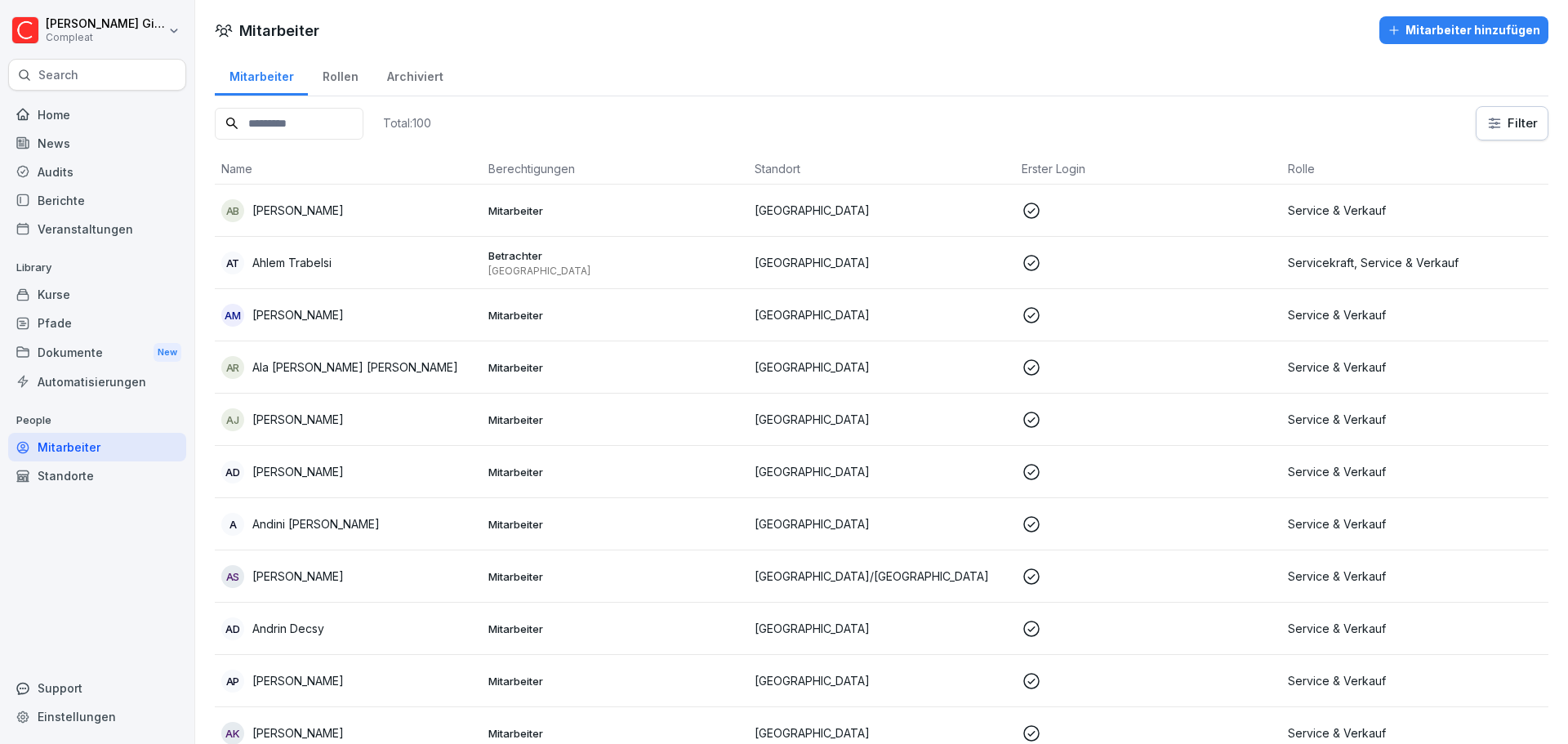
click at [88, 118] on div "Home" at bounding box center [96, 114] width 178 height 28
